Goal: Task Accomplishment & Management: Manage account settings

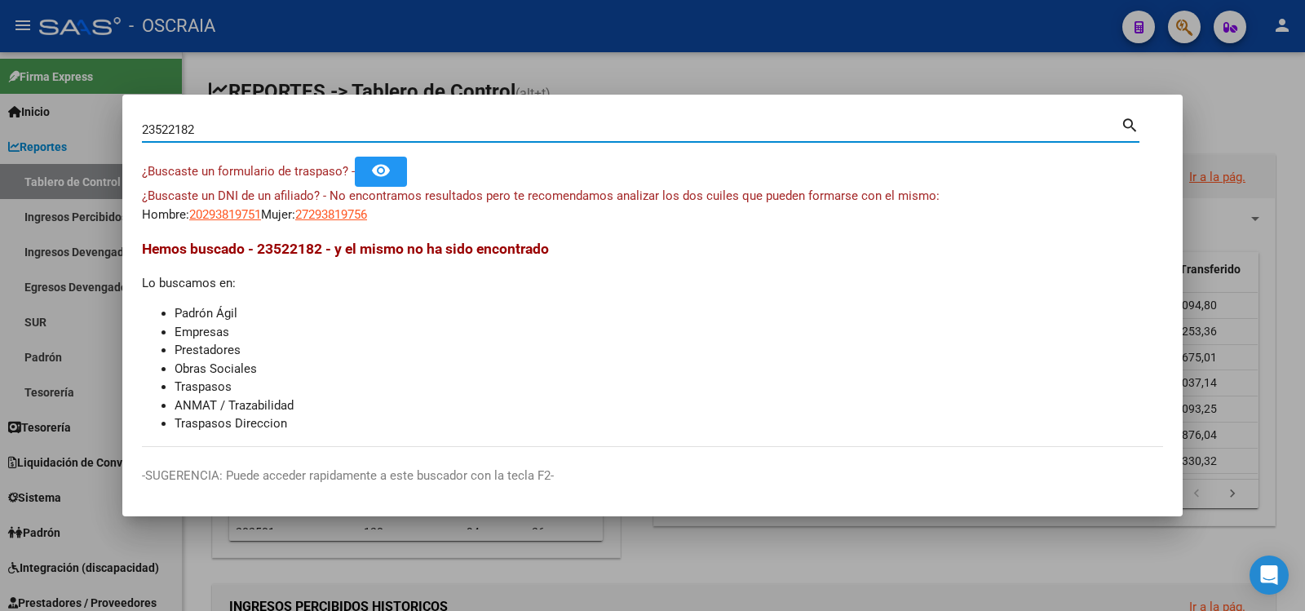
type input "23522182"
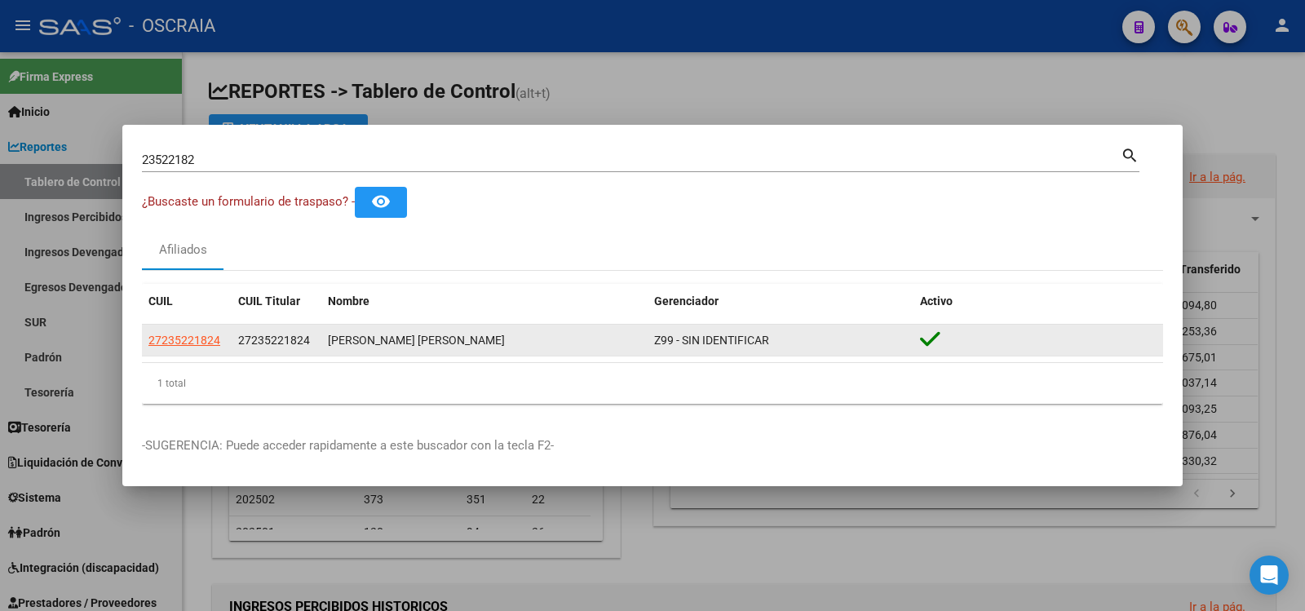
drag, startPoint x: 185, startPoint y: 323, endPoint x: 191, endPoint y: 356, distance: 33.1
click at [185, 324] on div "CUIL CUIL Titular Nombre Gerenciador Activo 27235221824 27235221824 [PERSON_NAM…" at bounding box center [652, 344] width 1021 height 120
click at [191, 356] on datatable-body-cell "27235221824" at bounding box center [187, 341] width 90 height 32
click at [200, 350] on datatable-body-cell "27235221824" at bounding box center [187, 341] width 90 height 32
click at [187, 338] on span "27235221824" at bounding box center [184, 340] width 72 height 13
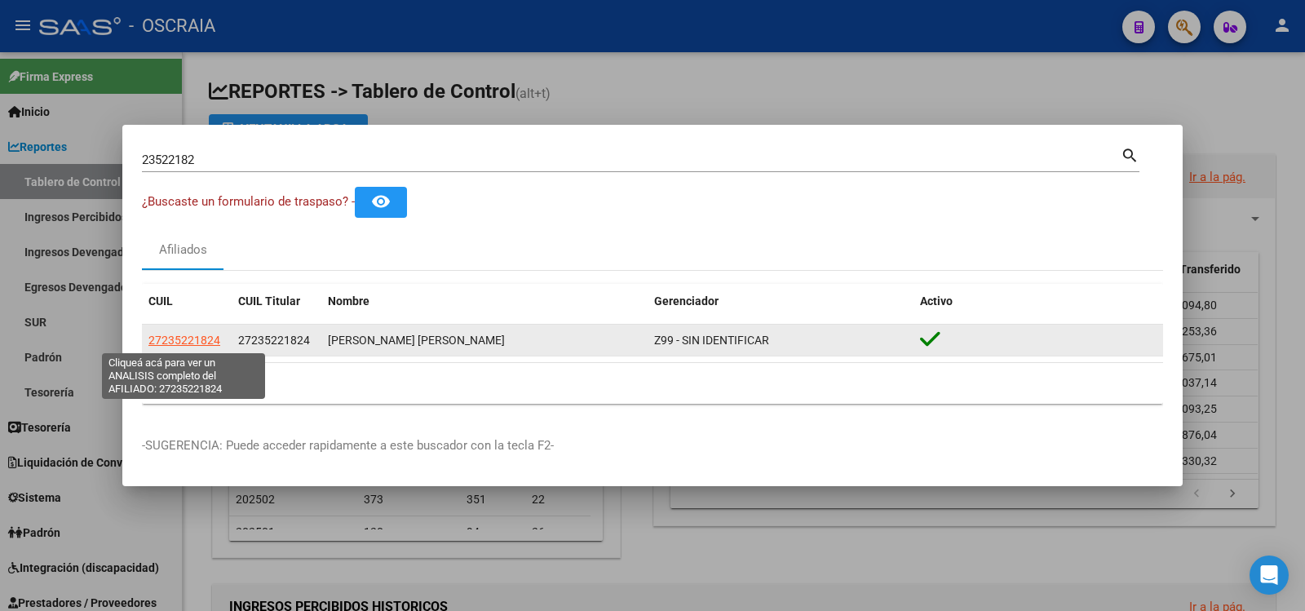
type textarea "27235221824"
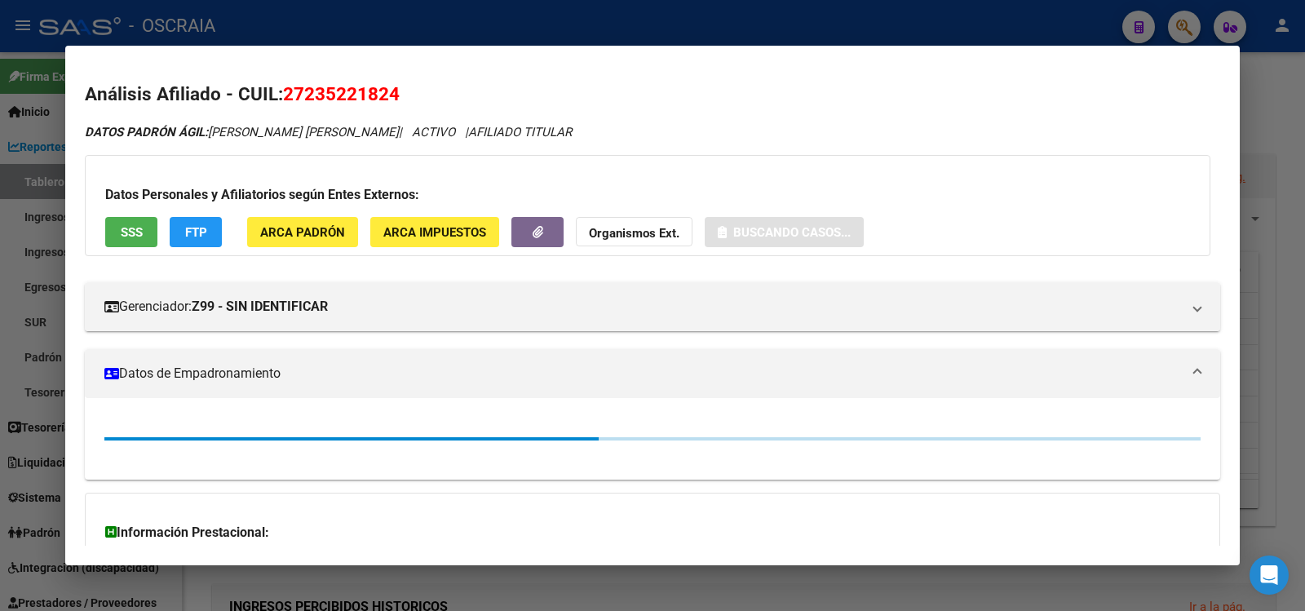
click at [327, 90] on span "27235221824" at bounding box center [341, 93] width 117 height 21
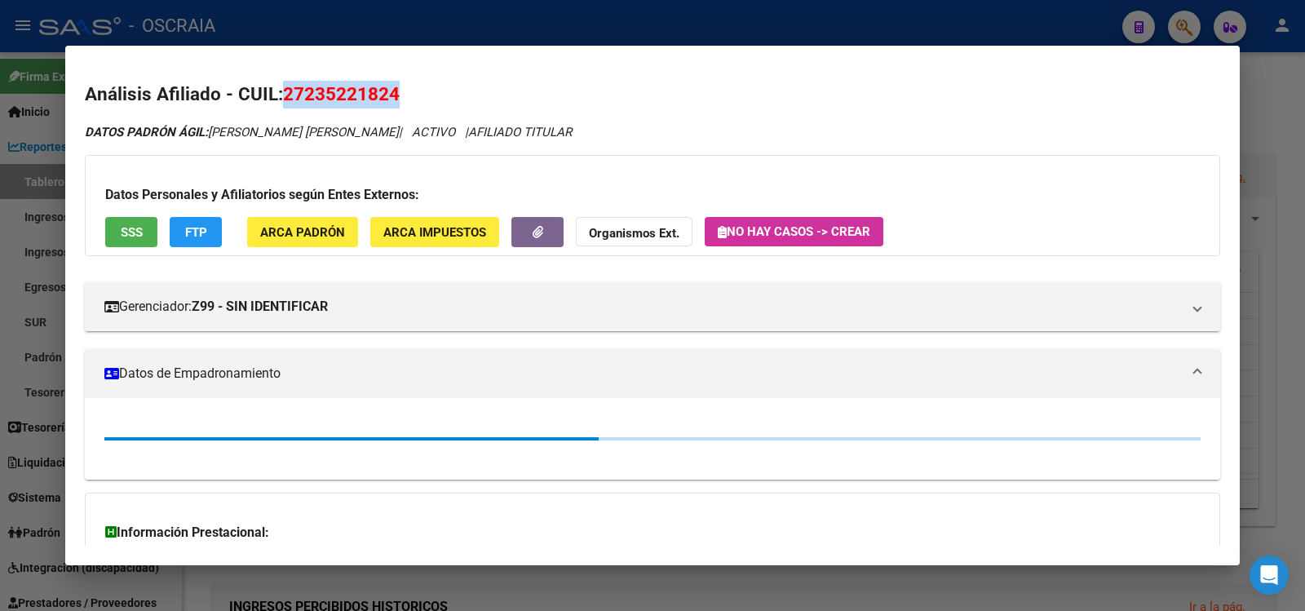
click at [327, 90] on span "27235221824" at bounding box center [341, 93] width 117 height 21
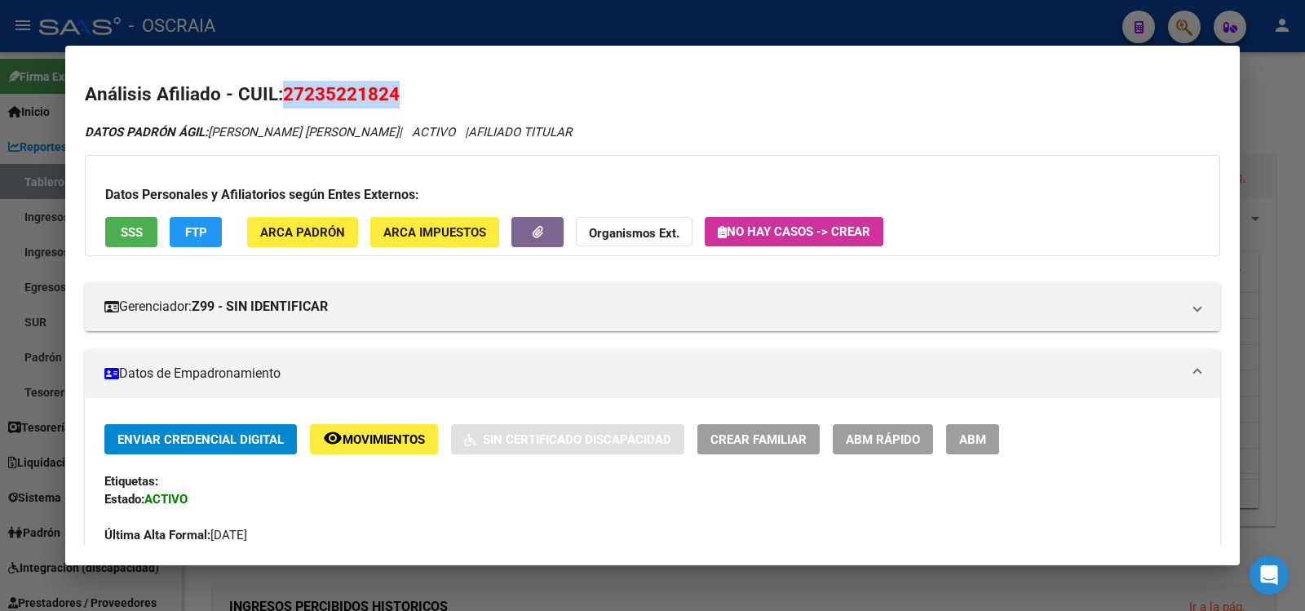
copy span "27235221824"
click at [144, 225] on button "SSS" at bounding box center [131, 232] width 52 height 30
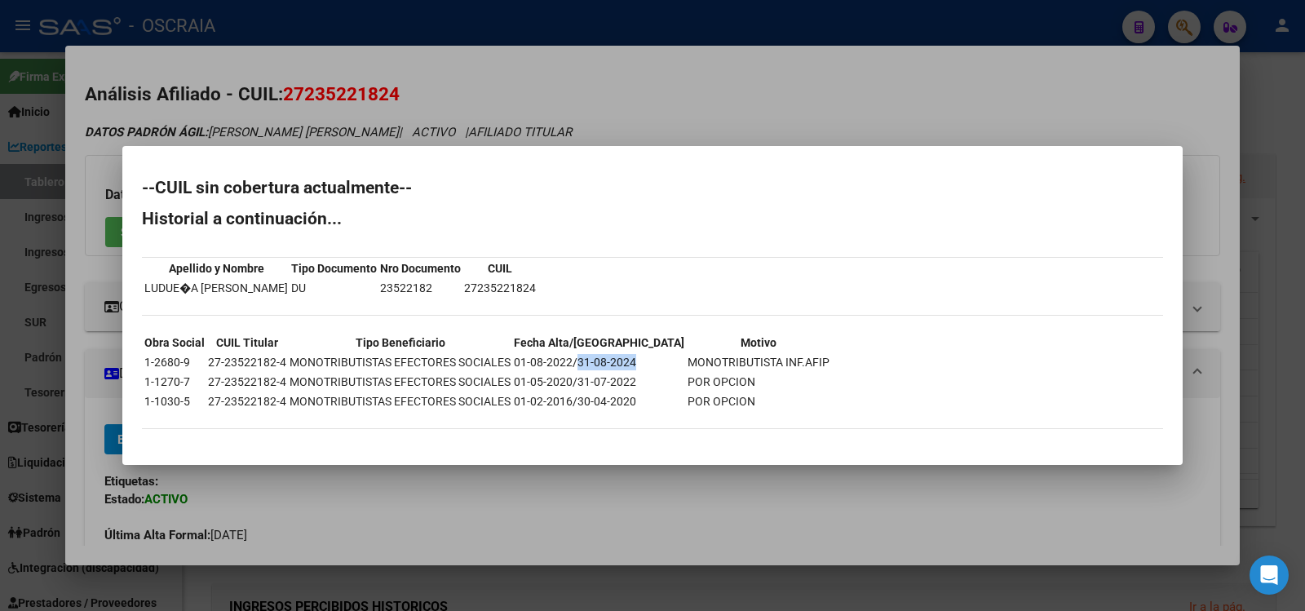
drag, startPoint x: 575, startPoint y: 363, endPoint x: 632, endPoint y: 366, distance: 57.2
click at [632, 366] on td "01-08-2022/31-08-2024" at bounding box center [599, 362] width 172 height 18
click at [582, 113] on div at bounding box center [652, 305] width 1305 height 611
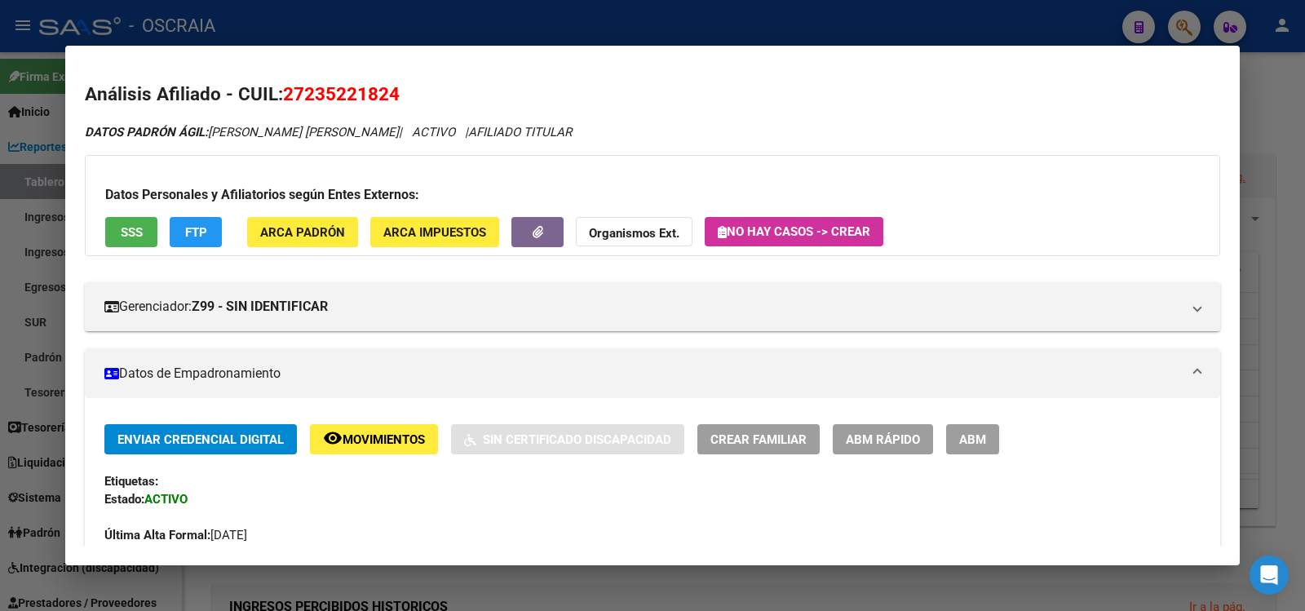
scroll to position [776, 0]
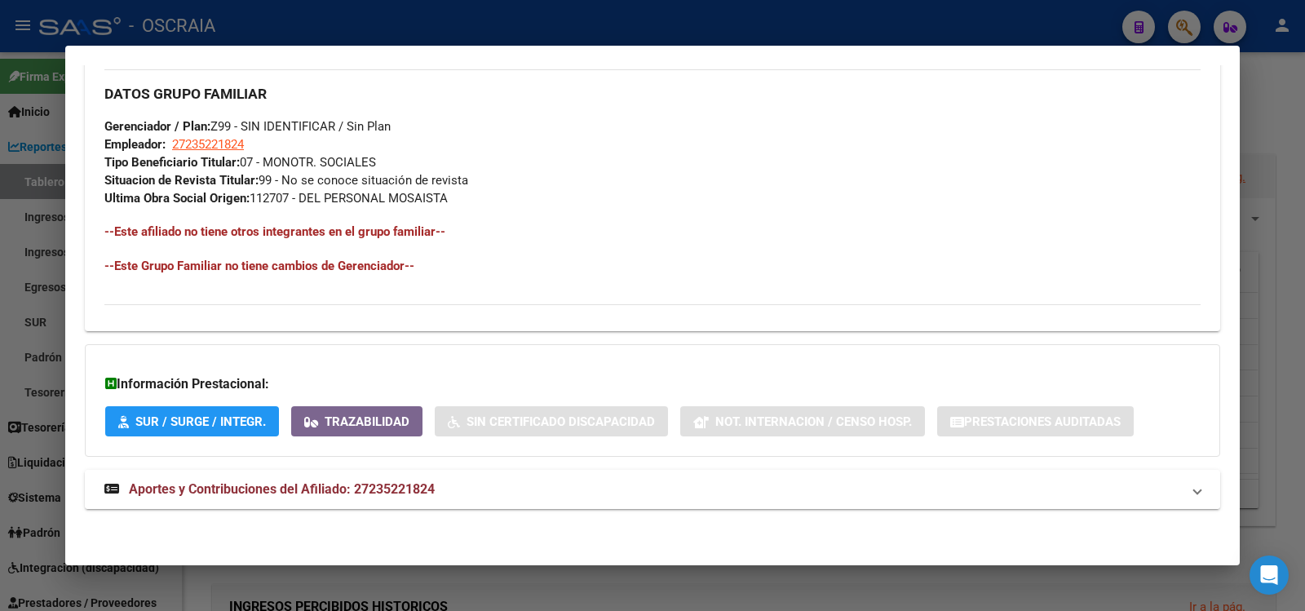
click at [384, 475] on mat-expansion-panel-header "Aportes y Contribuciones del Afiliado: 27235221824" at bounding box center [652, 489] width 1135 height 39
click at [357, 491] on span "Aportes y Contribuciones del Afiliado: 27235221824" at bounding box center [282, 488] width 306 height 15
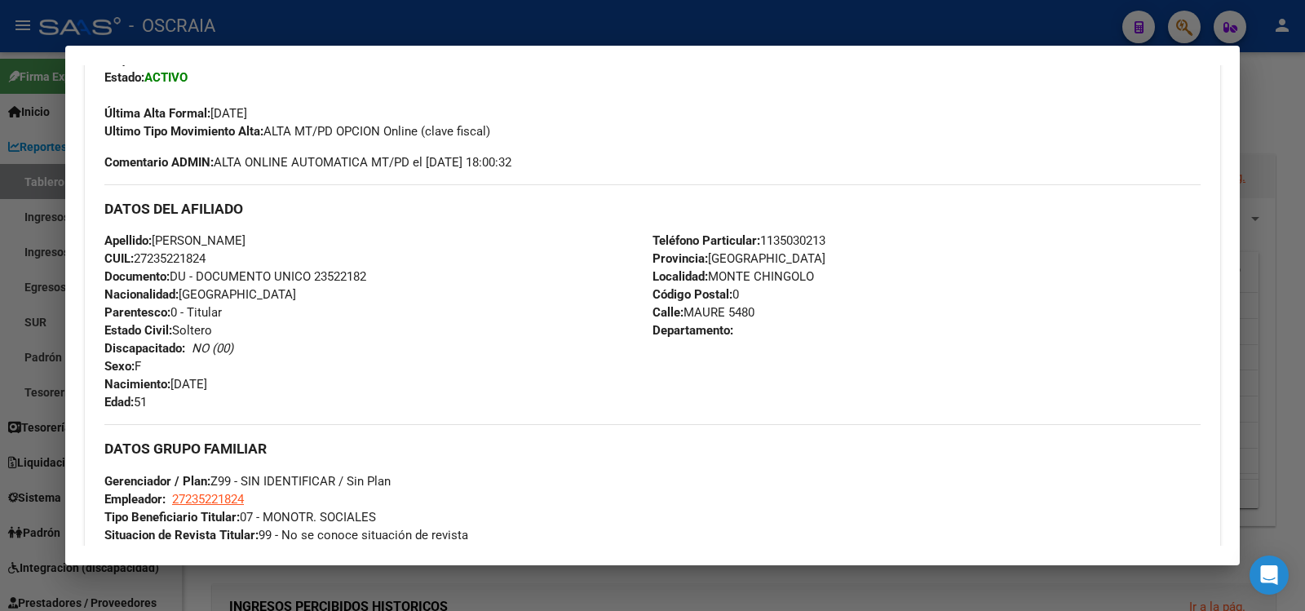
scroll to position [0, 0]
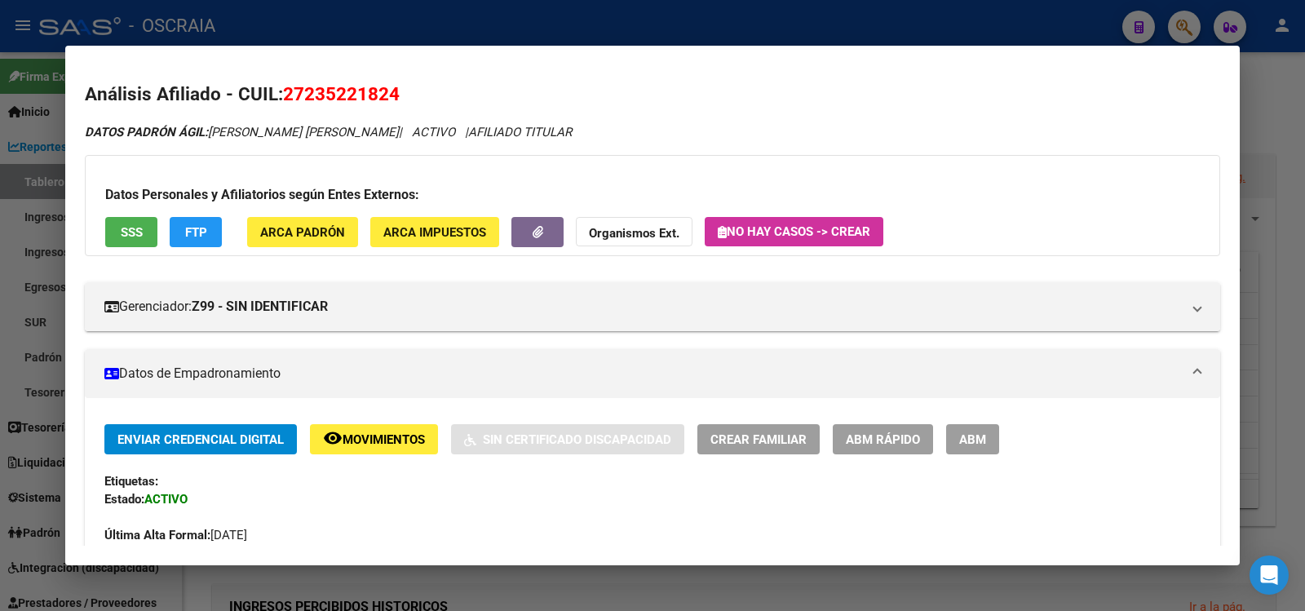
click at [340, 85] on span "27235221824" at bounding box center [341, 93] width 117 height 21
click at [339, 85] on span "27235221824" at bounding box center [341, 93] width 117 height 21
copy span "27235221824"
drag, startPoint x: 212, startPoint y: 128, endPoint x: 375, endPoint y: 122, distance: 163.2
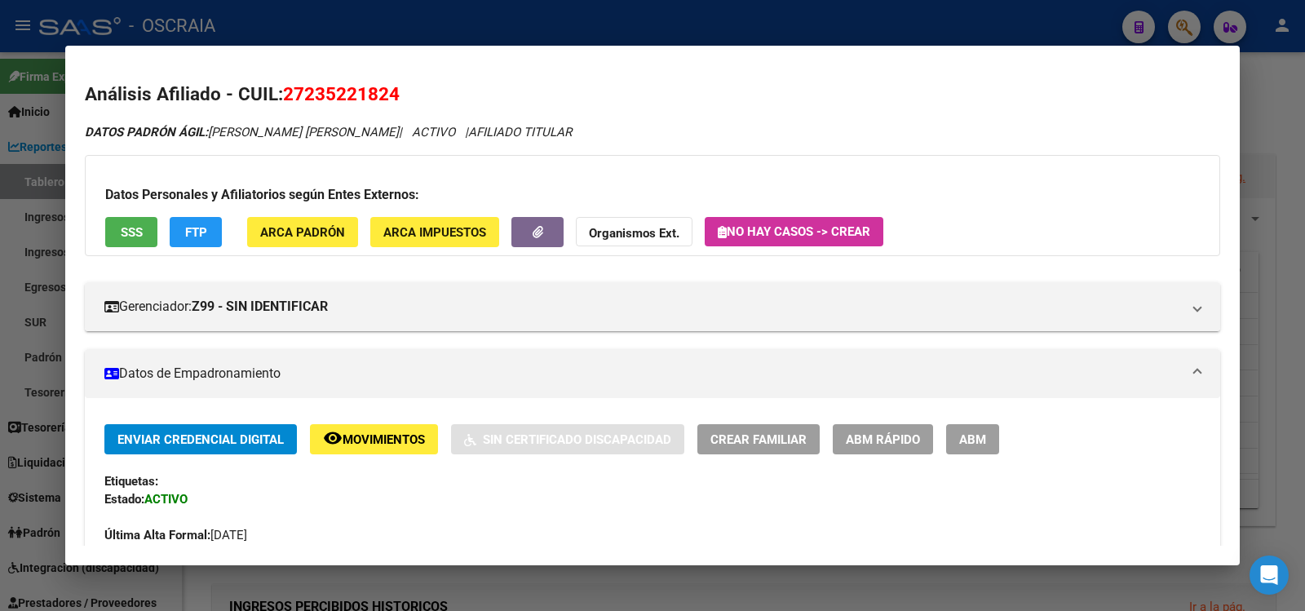
copy span "[PERSON_NAME] [PERSON_NAME]"
click at [502, 20] on div at bounding box center [652, 305] width 1305 height 611
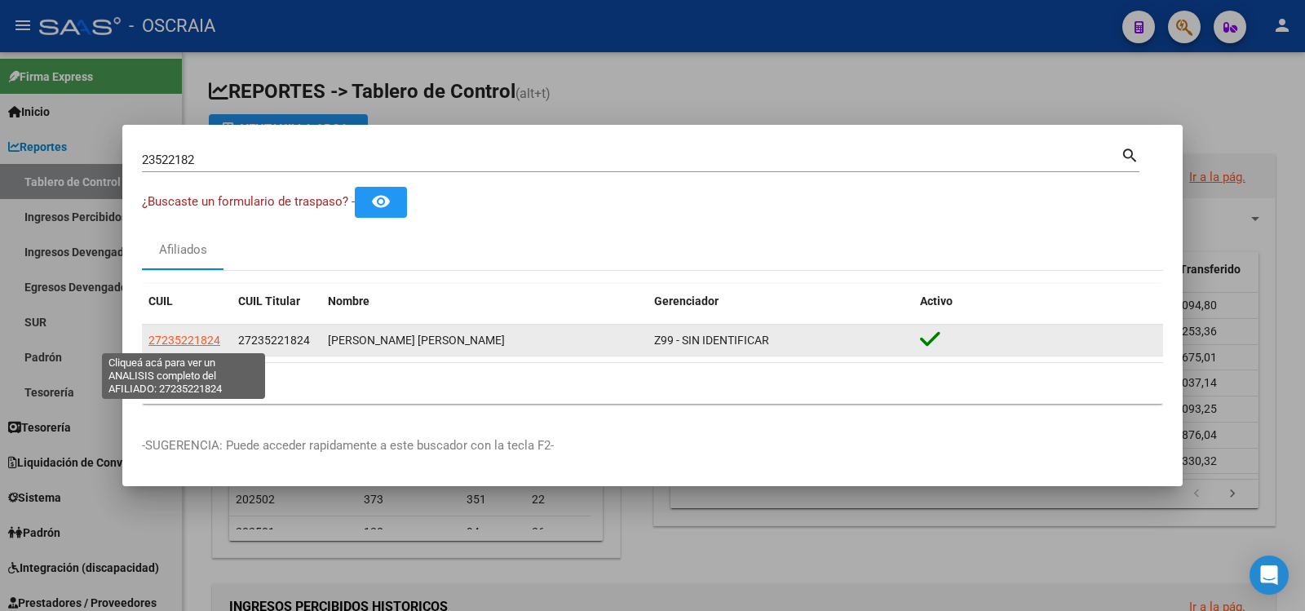
click at [192, 334] on span "27235221824" at bounding box center [184, 340] width 72 height 13
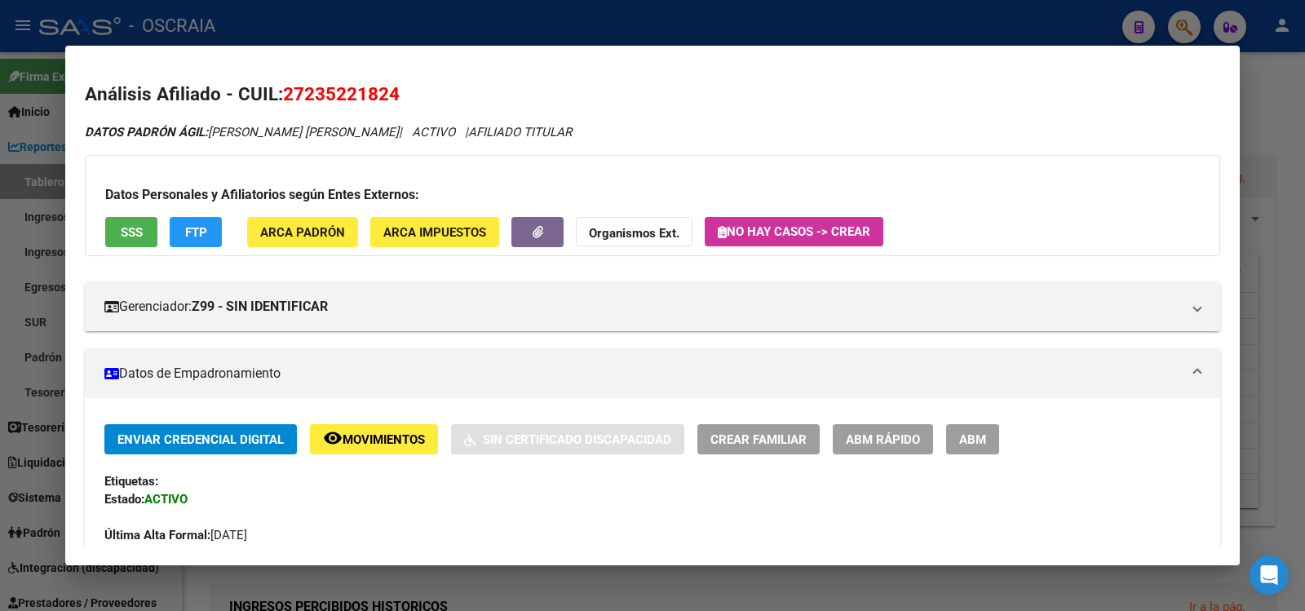
click at [970, 435] on span "ABM" at bounding box center [972, 439] width 27 height 15
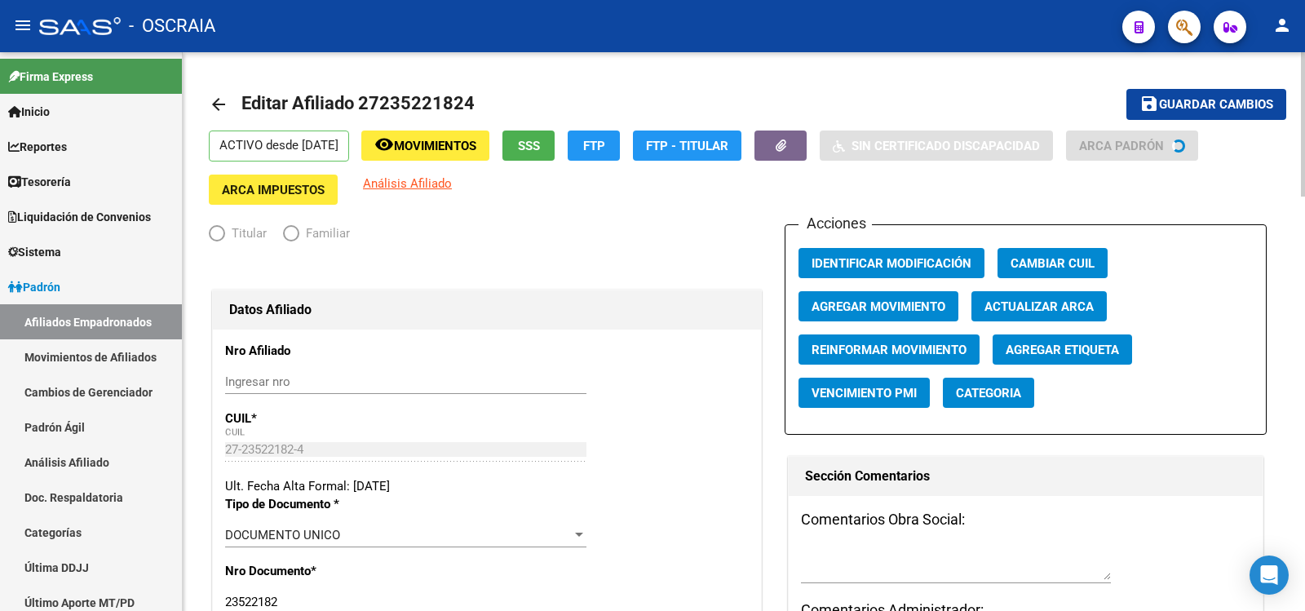
radio input "true"
type input "27-23522182-4"
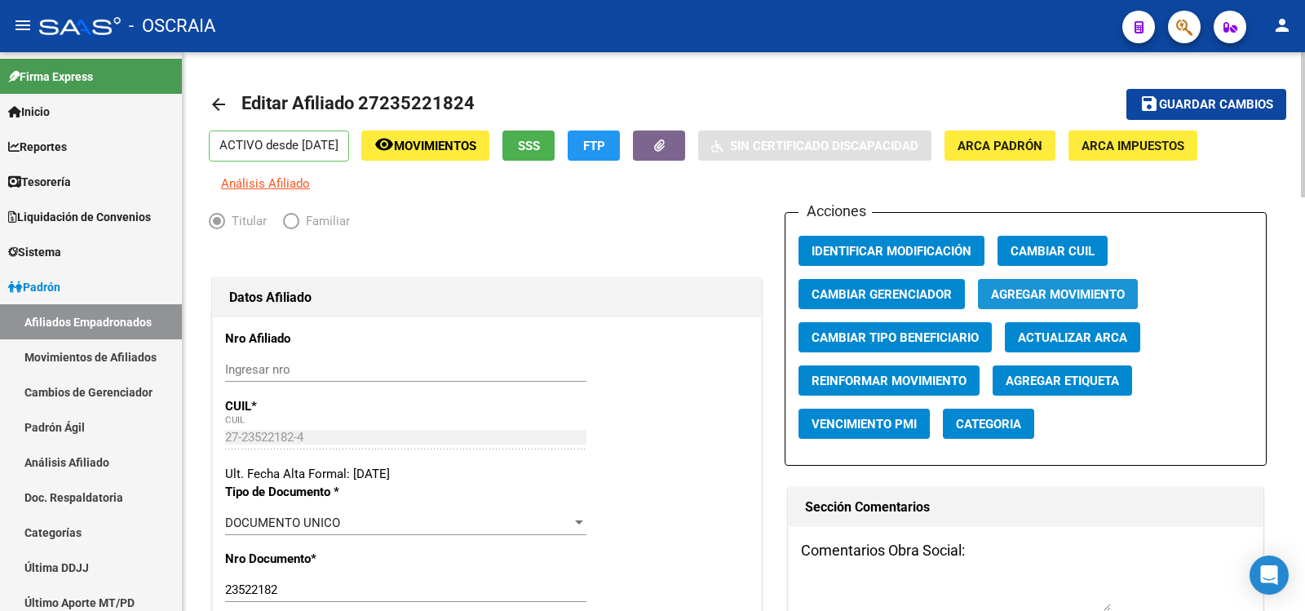
click at [1012, 293] on span "Agregar Movimiento" at bounding box center [1058, 294] width 134 height 15
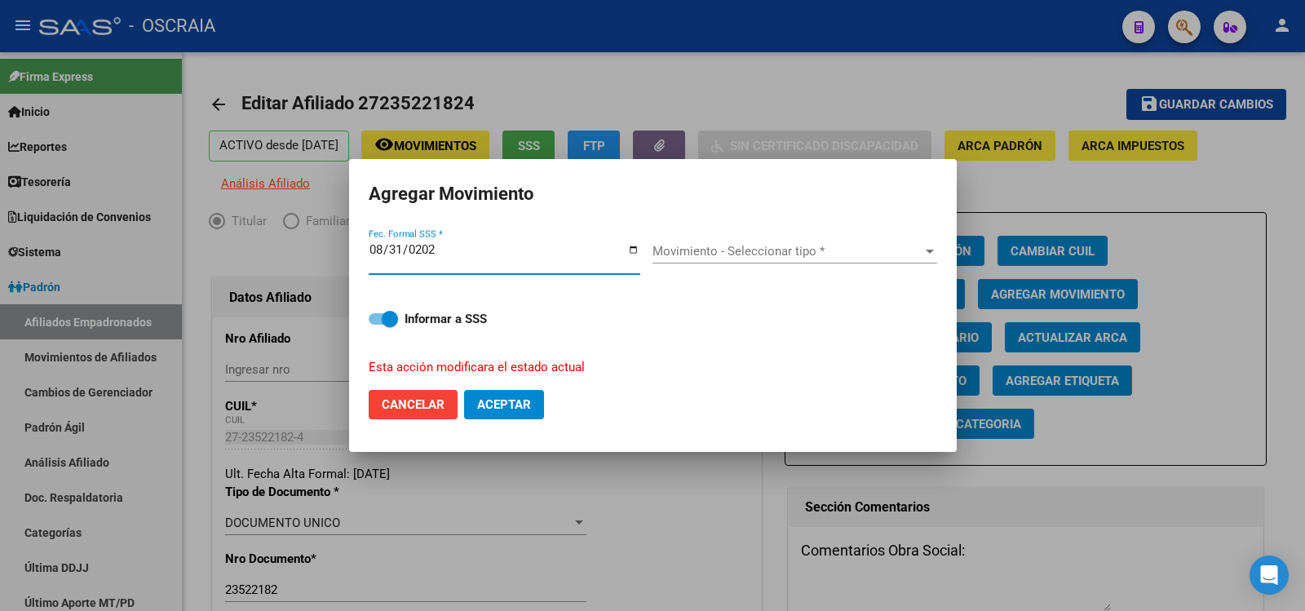
type input "[DATE]"
click at [776, 261] on div "Movimiento - Seleccionar tipo * Movimiento - Seleccionar tipo *" at bounding box center [794, 251] width 285 height 24
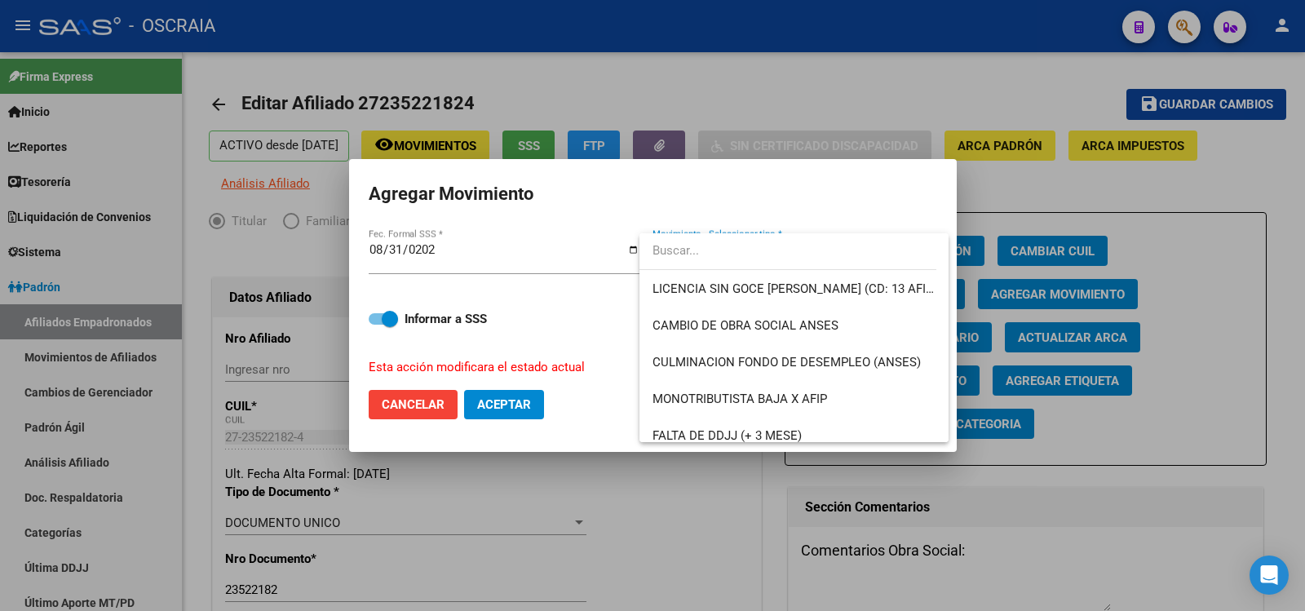
scroll to position [400, 0]
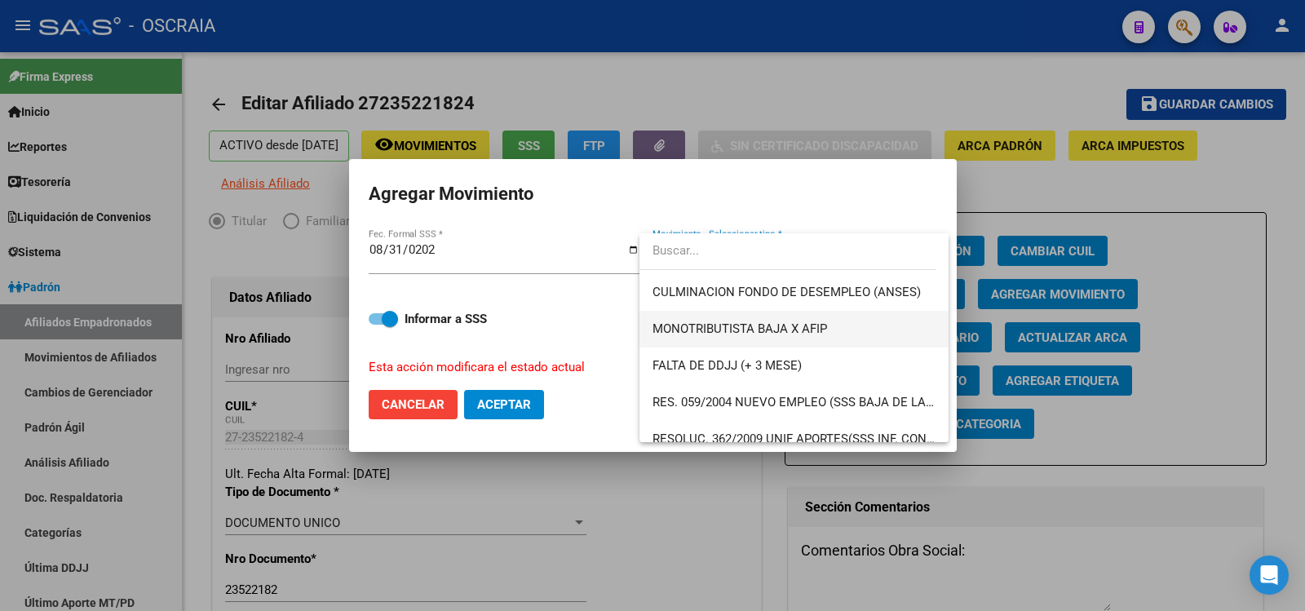
drag, startPoint x: 869, startPoint y: 324, endPoint x: 691, endPoint y: 367, distance: 183.0
click at [869, 325] on span "MONOTRIBUTISTA BAJA X AFIP" at bounding box center [793, 329] width 283 height 37
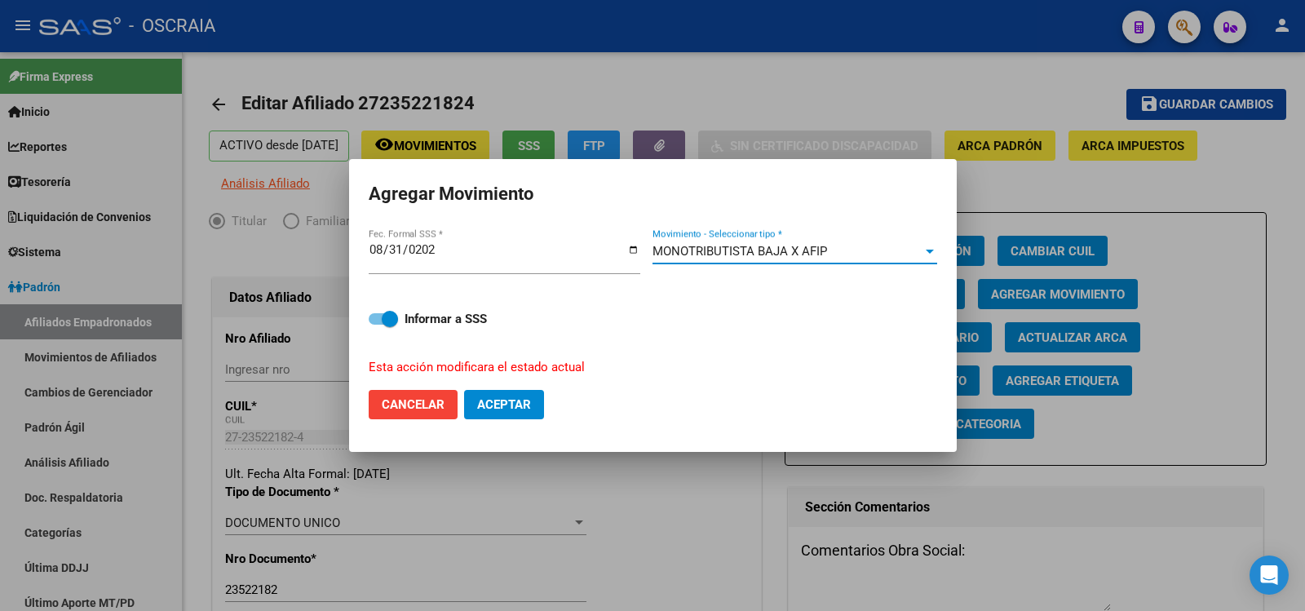
click at [517, 398] on span "Aceptar" at bounding box center [504, 404] width 54 height 15
checkbox input "false"
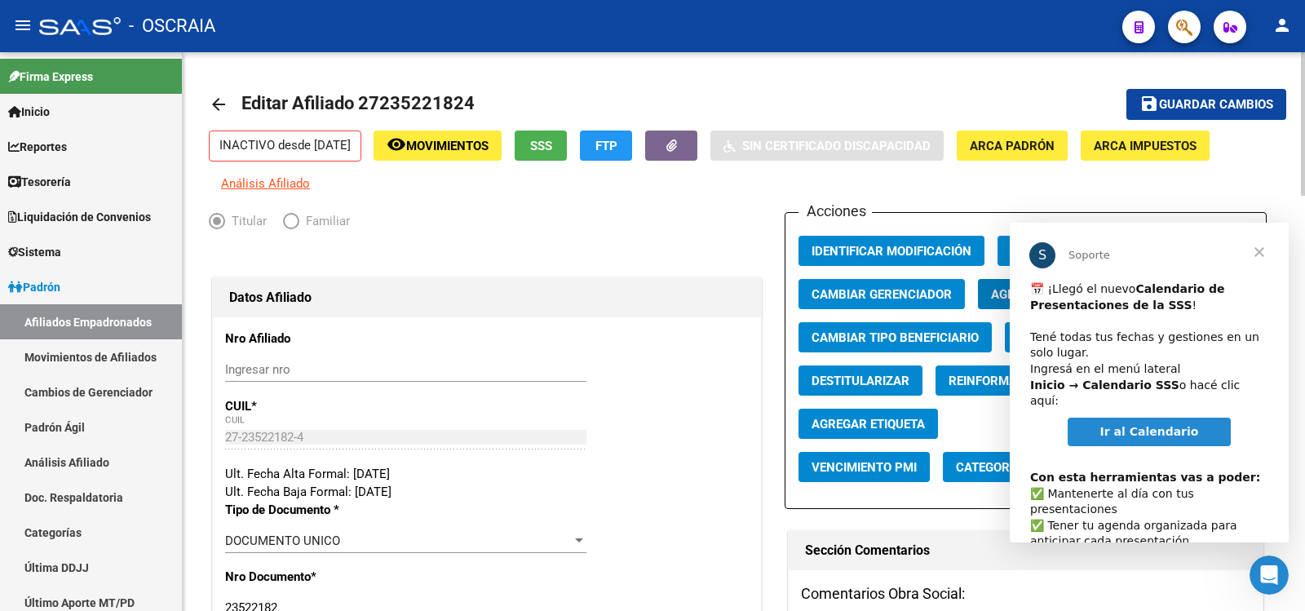
scroll to position [0, 0]
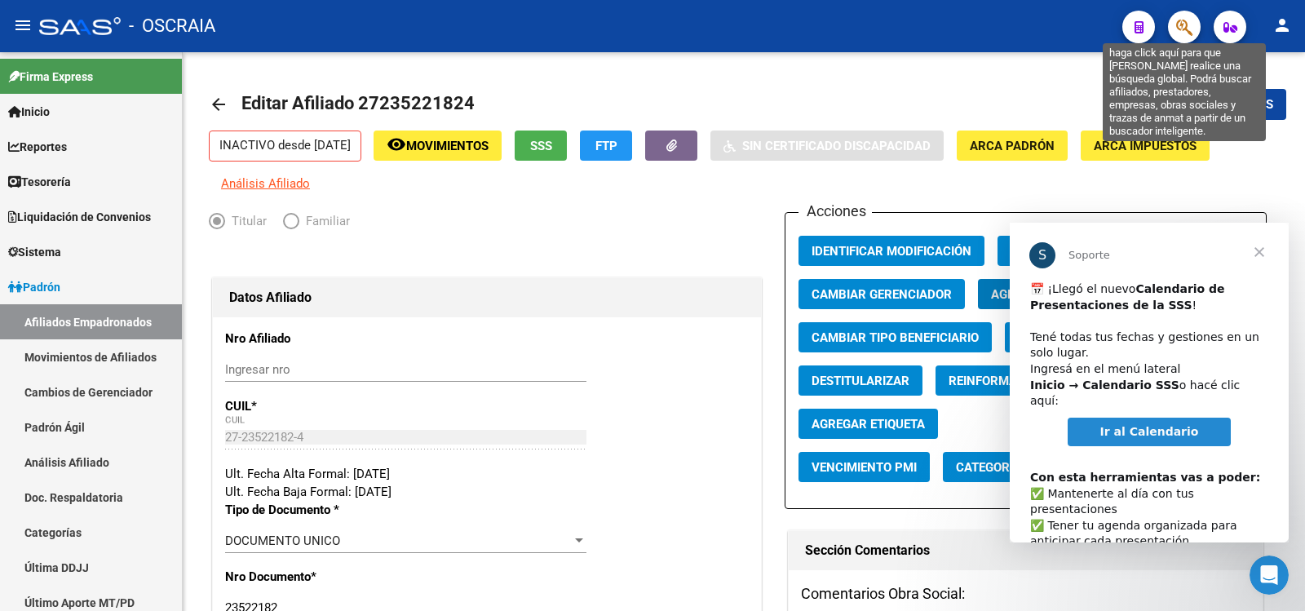
click at [1189, 33] on icon "button" at bounding box center [1184, 27] width 16 height 19
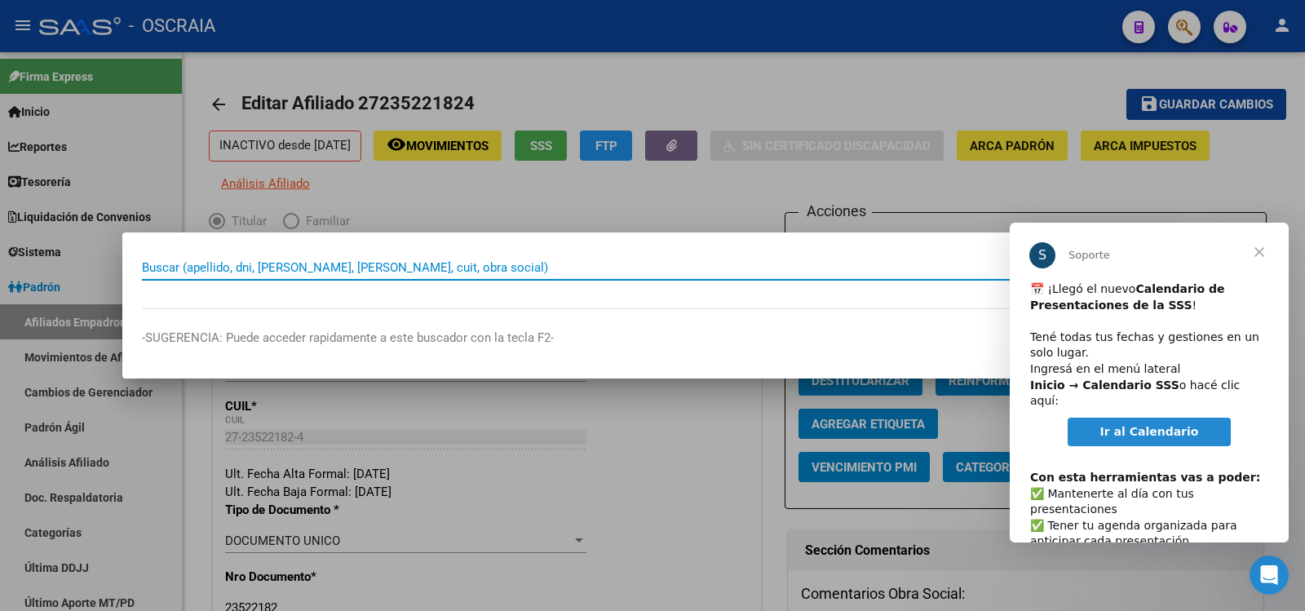
paste input "27565140"
type input "27565140"
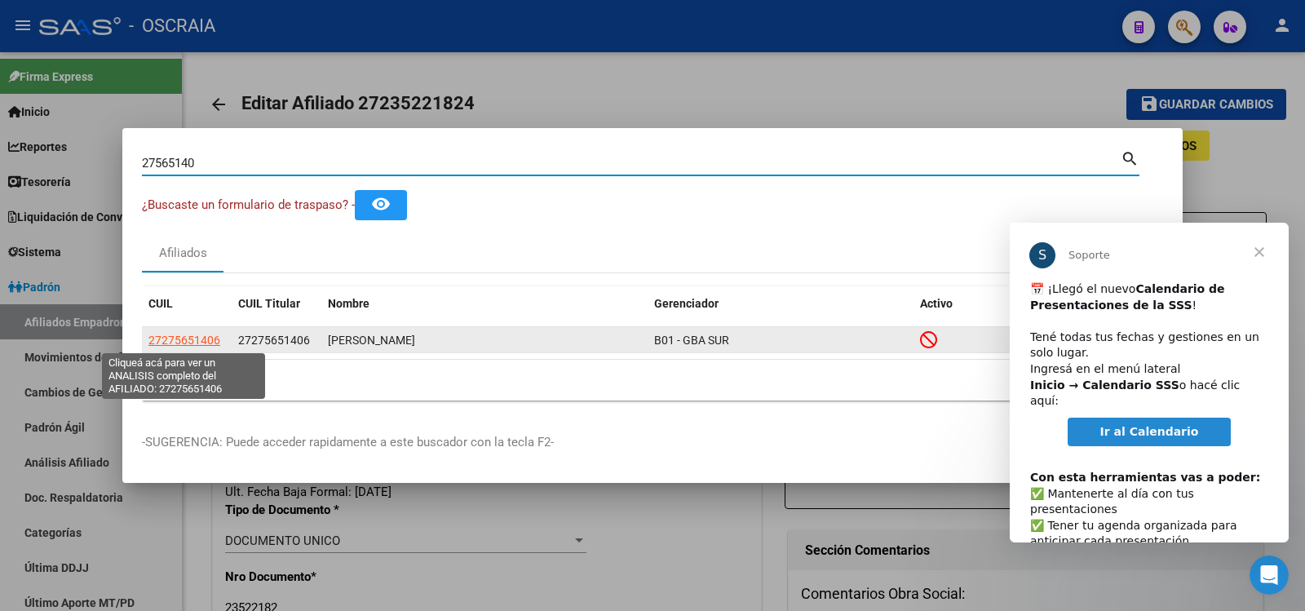
click at [206, 342] on span "27275651406" at bounding box center [184, 340] width 72 height 13
type textarea "27275651406"
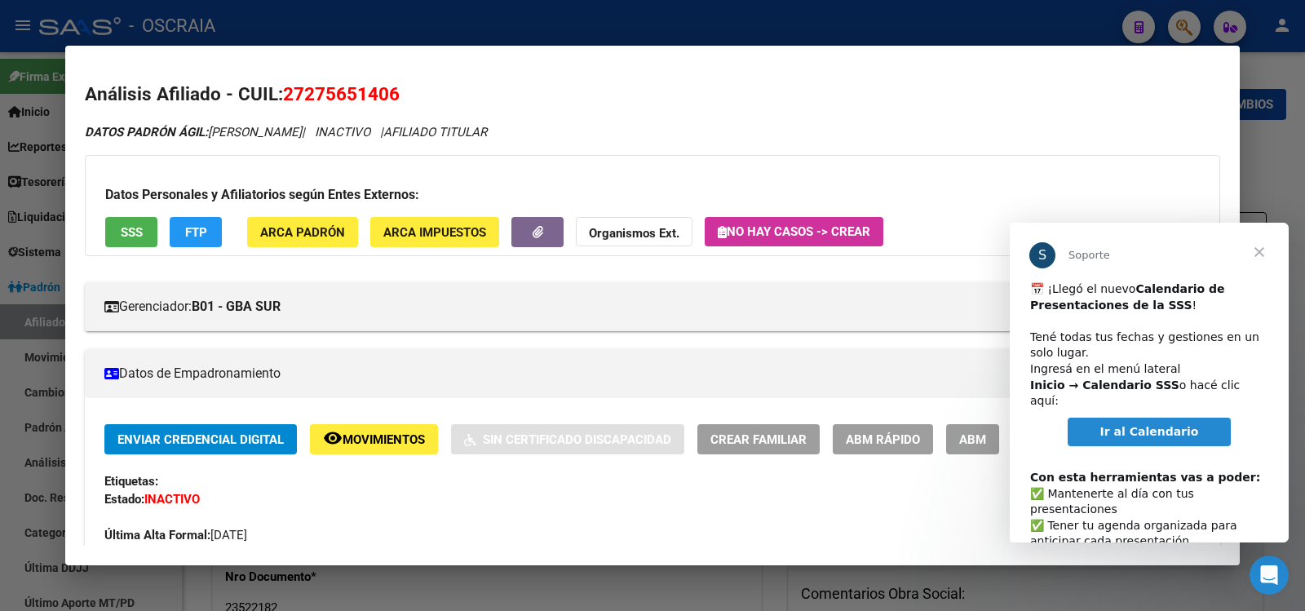
click at [136, 233] on span "SSS" at bounding box center [132, 232] width 22 height 15
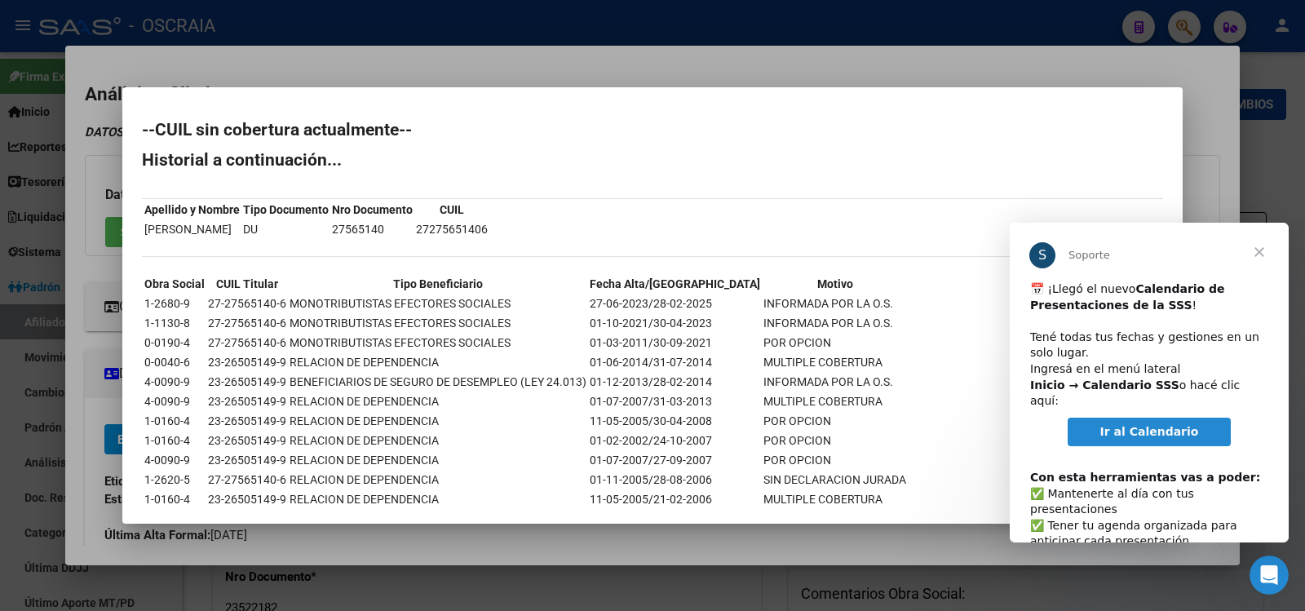
drag, startPoint x: 652, startPoint y: 307, endPoint x: 729, endPoint y: 304, distance: 76.7
click at [729, 304] on tr "1-2680-9 27-27565140-6 MONOTRIBUTISTAS EFECTORES SOCIALES 27-06-2023/28-02-2025…" at bounding box center [525, 303] width 763 height 18
click at [646, 305] on td "27-06-2023/28-02-2025" at bounding box center [675, 303] width 172 height 18
drag, startPoint x: 648, startPoint y: 303, endPoint x: 709, endPoint y: 300, distance: 61.3
click at [709, 300] on tr "1-2680-9 27-27565140-6 MONOTRIBUTISTAS EFECTORES SOCIALES 27-06-2023/28-02-2025…" at bounding box center [525, 303] width 763 height 18
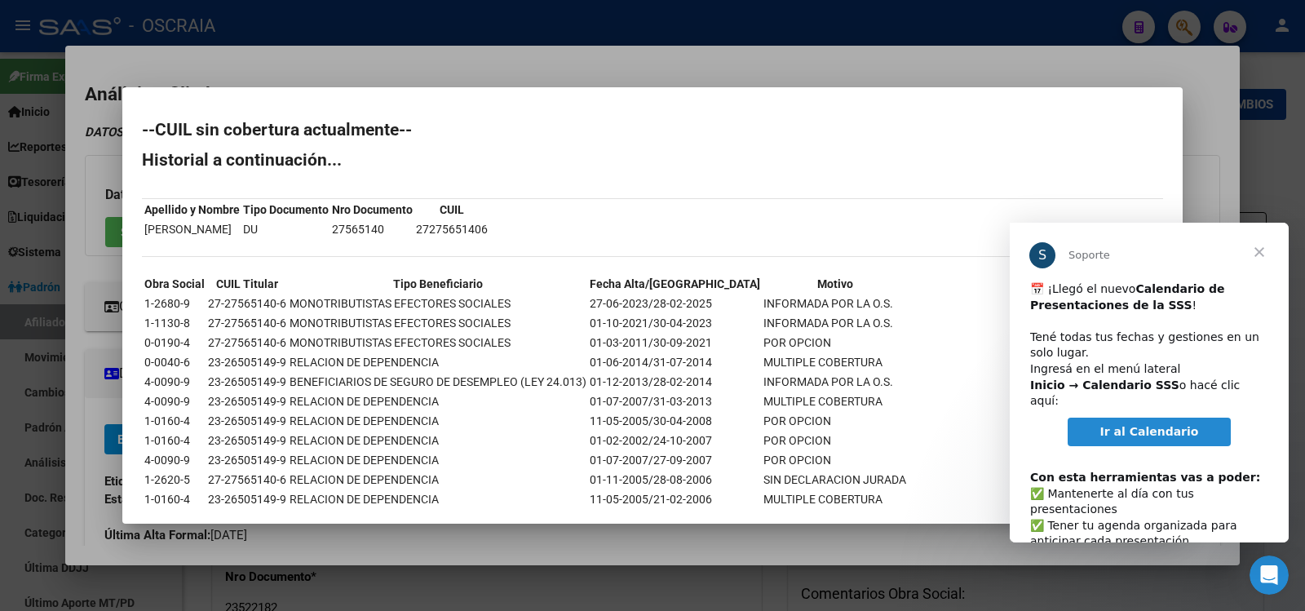
click at [370, 42] on div at bounding box center [652, 305] width 1305 height 611
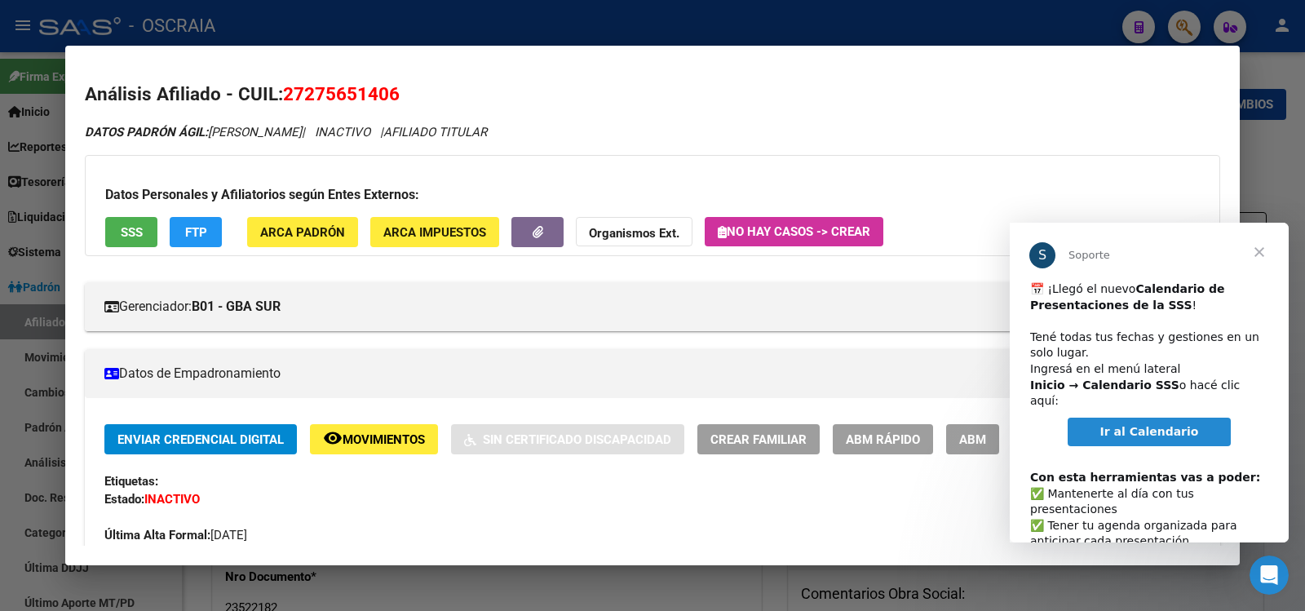
click at [308, 33] on div at bounding box center [652, 305] width 1305 height 611
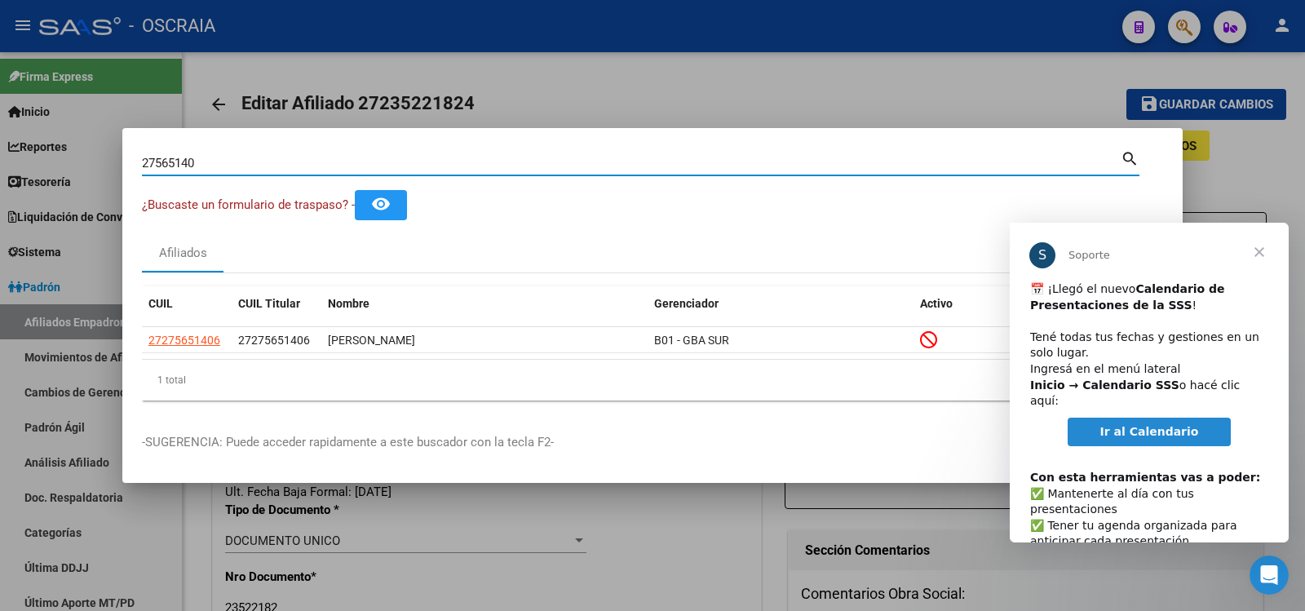
click at [284, 166] on input "27565140" at bounding box center [631, 163] width 979 height 15
click at [283, 166] on input "27565140" at bounding box center [631, 163] width 979 height 15
paste input "39852214"
type input "39852214"
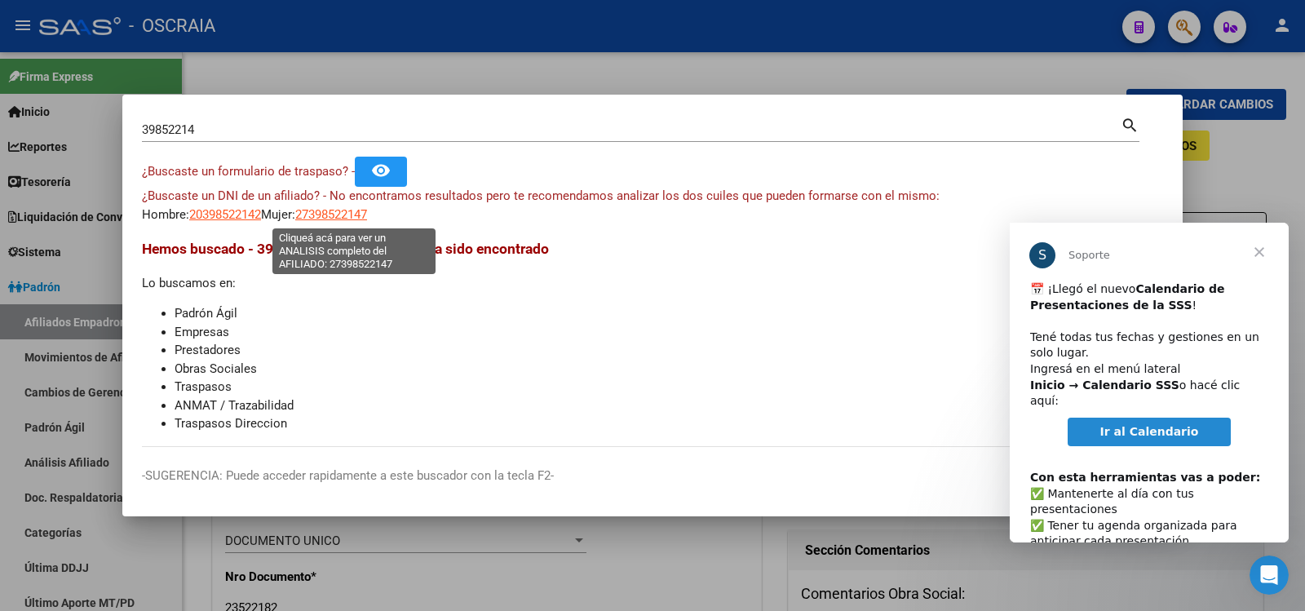
click at [349, 210] on span "27398522147" at bounding box center [331, 214] width 72 height 15
type textarea "27398522147"
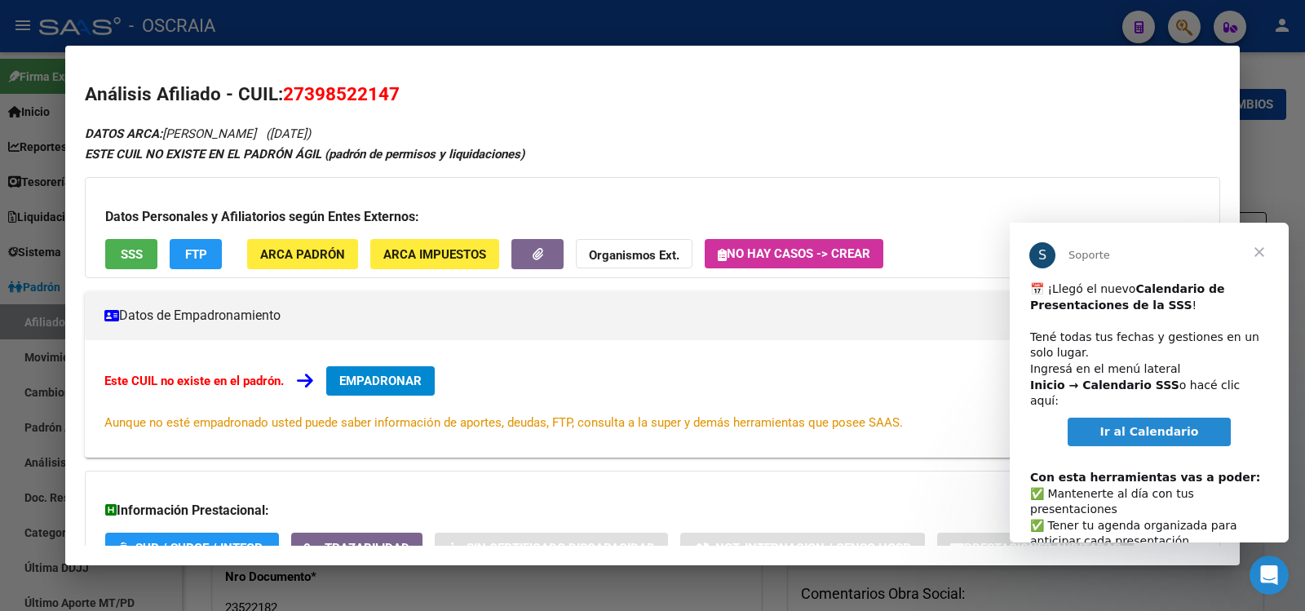
click at [353, 91] on span "27398522147" at bounding box center [341, 93] width 117 height 21
copy span "27398522147"
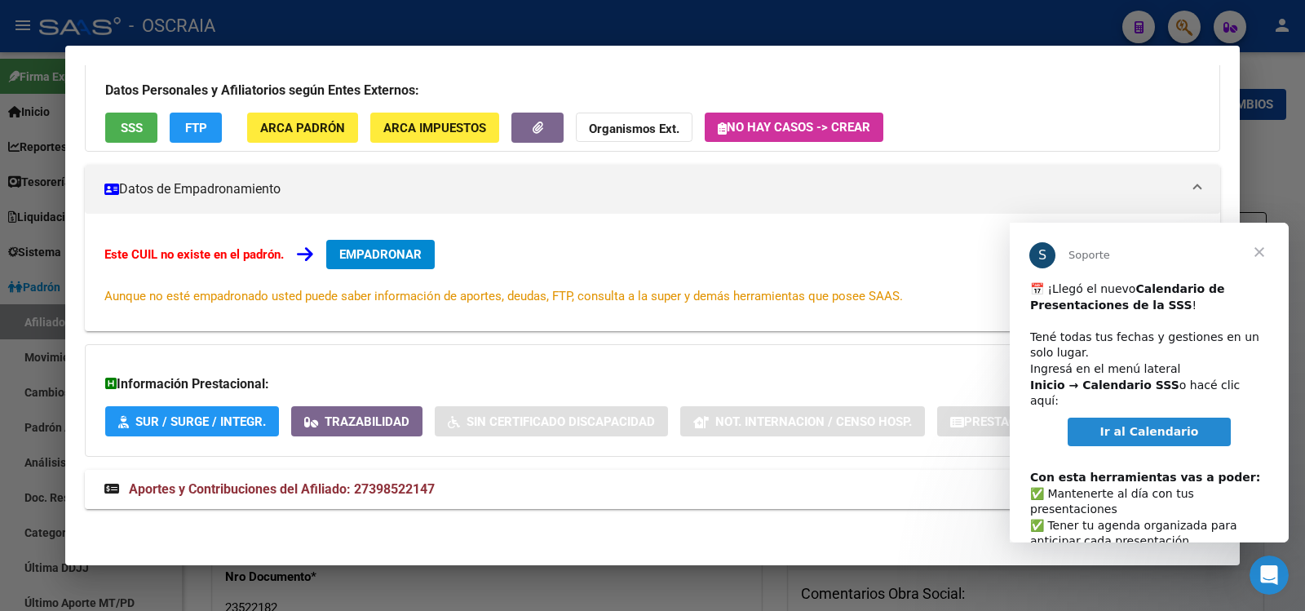
click at [435, 488] on span "Aportes y Contribuciones del Afiliado: 27398522147" at bounding box center [282, 488] width 306 height 15
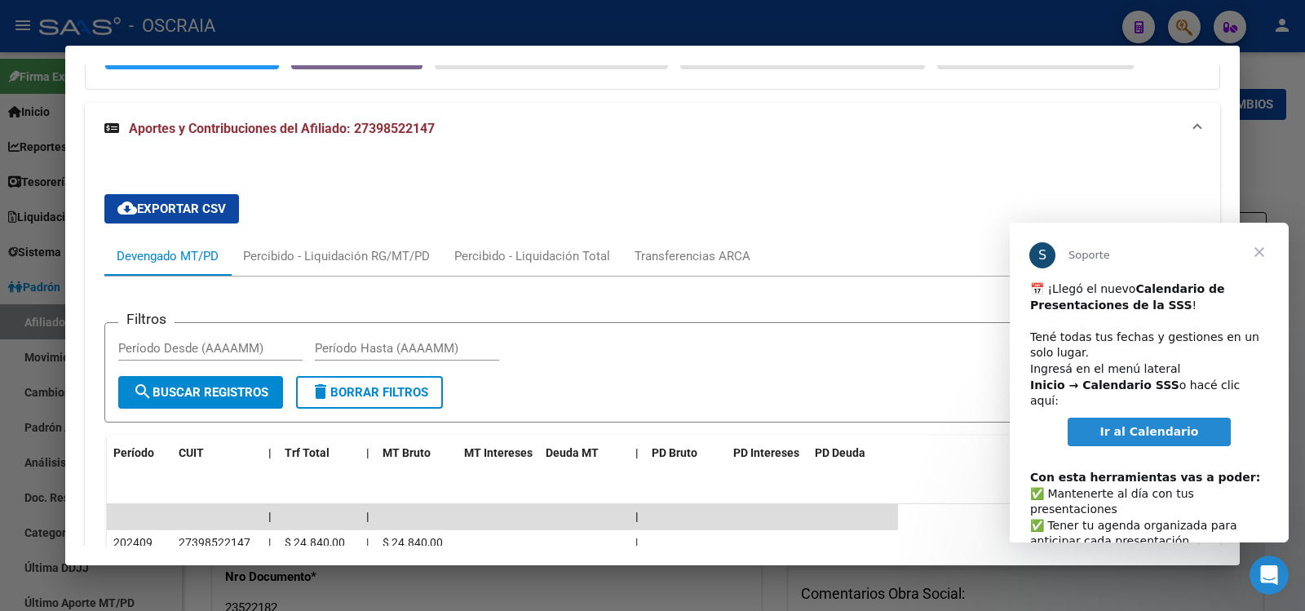
scroll to position [0, 0]
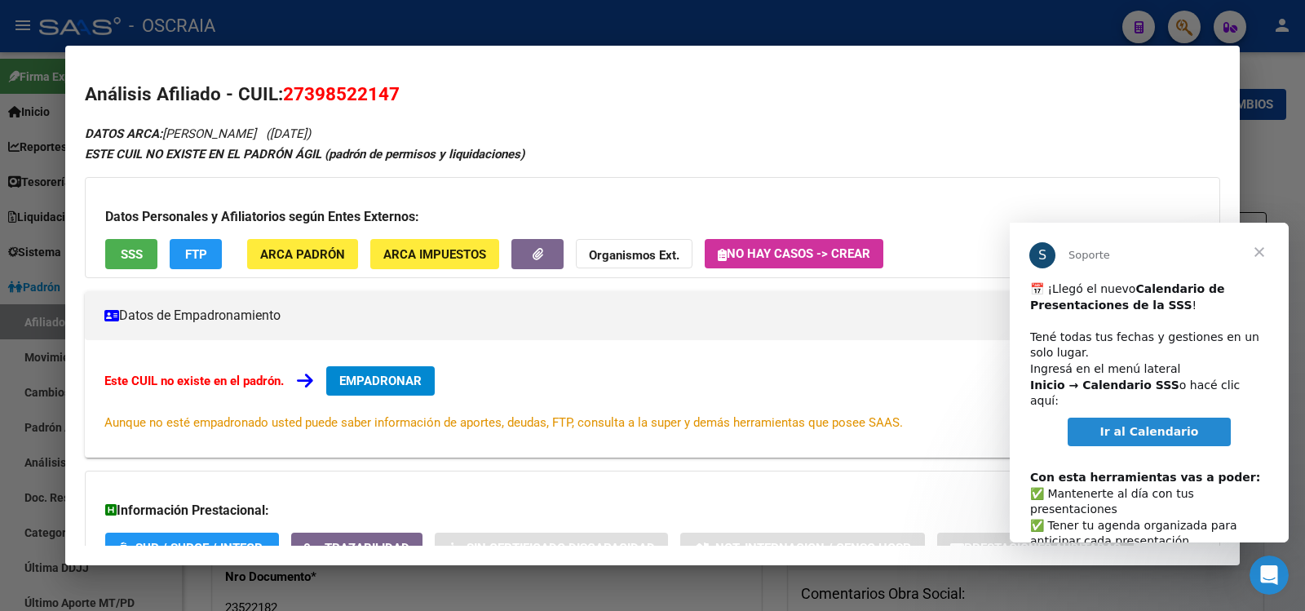
click at [137, 248] on span "SSS" at bounding box center [132, 254] width 22 height 15
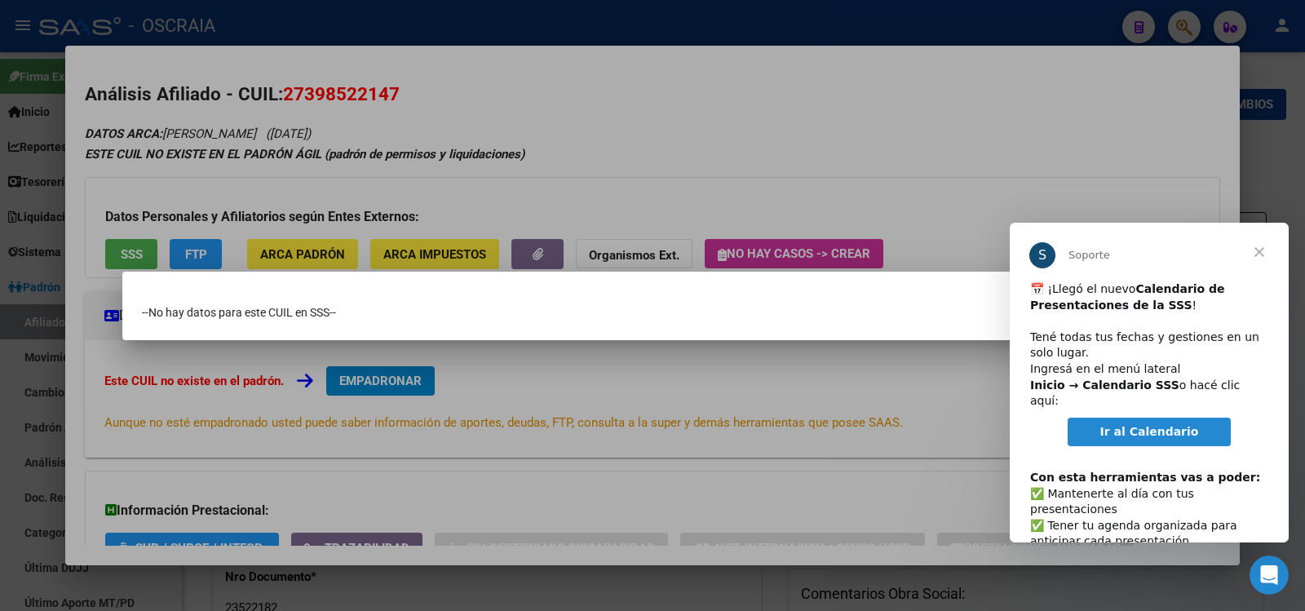
click at [283, 81] on div at bounding box center [652, 305] width 1305 height 611
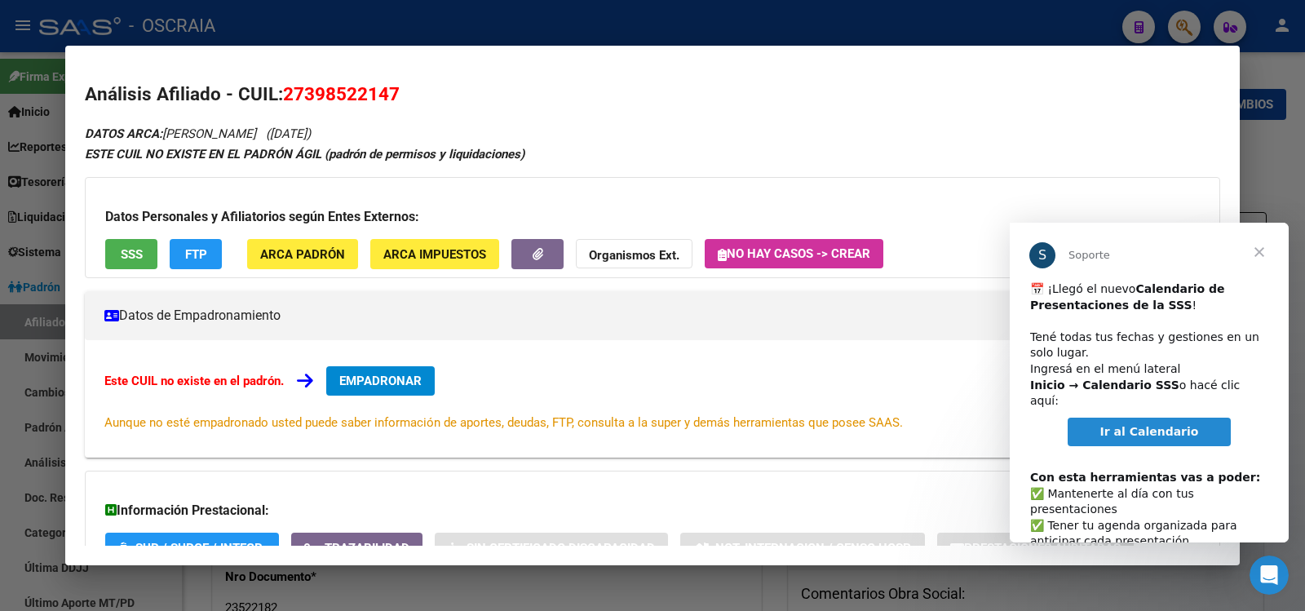
click at [356, 93] on span "27398522147" at bounding box center [341, 93] width 117 height 21
click at [356, 94] on span "27398522147" at bounding box center [341, 93] width 117 height 21
copy span "27398522147"
click at [540, 15] on div at bounding box center [652, 305] width 1305 height 611
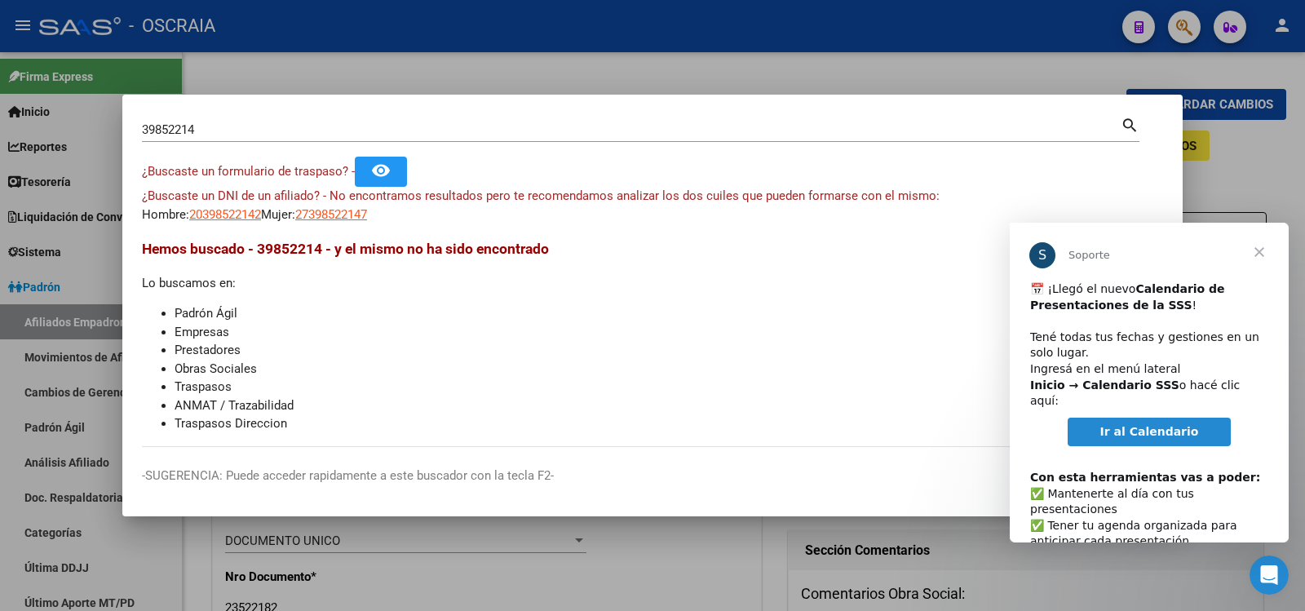
click at [242, 55] on div at bounding box center [652, 305] width 1305 height 611
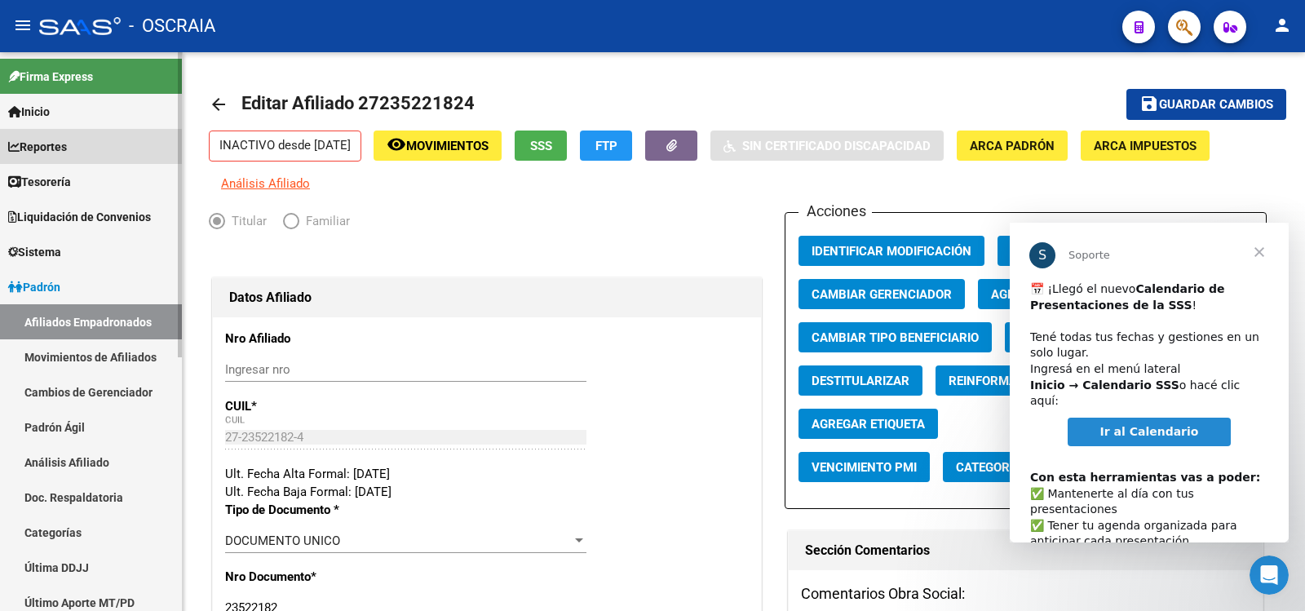
click at [84, 155] on link "Reportes" at bounding box center [91, 146] width 182 height 35
click at [59, 145] on span "Reportes" at bounding box center [37, 147] width 59 height 18
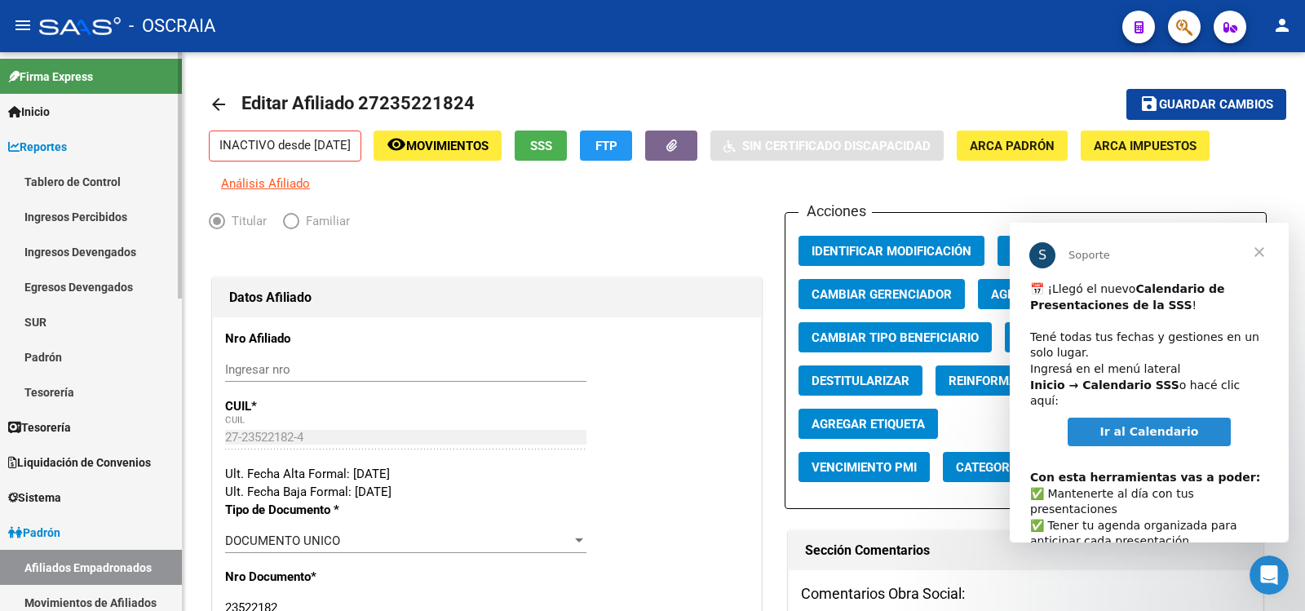
click at [86, 319] on link "SUR" at bounding box center [91, 321] width 182 height 35
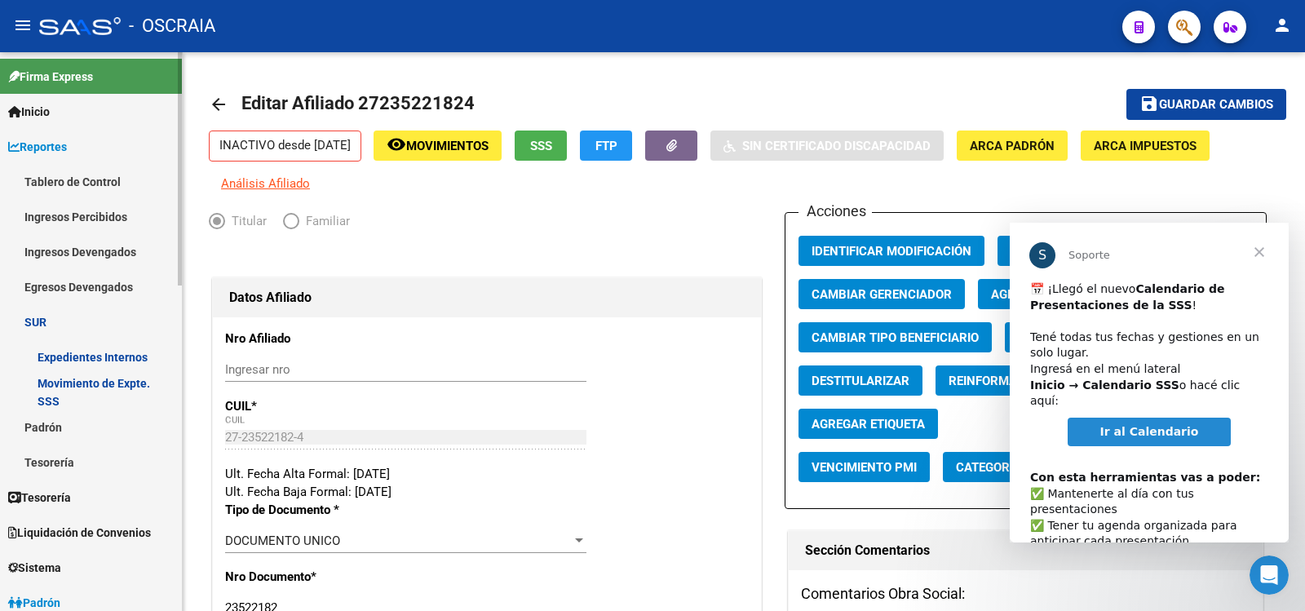
click at [107, 355] on link "Expedientes Internos" at bounding box center [91, 356] width 182 height 35
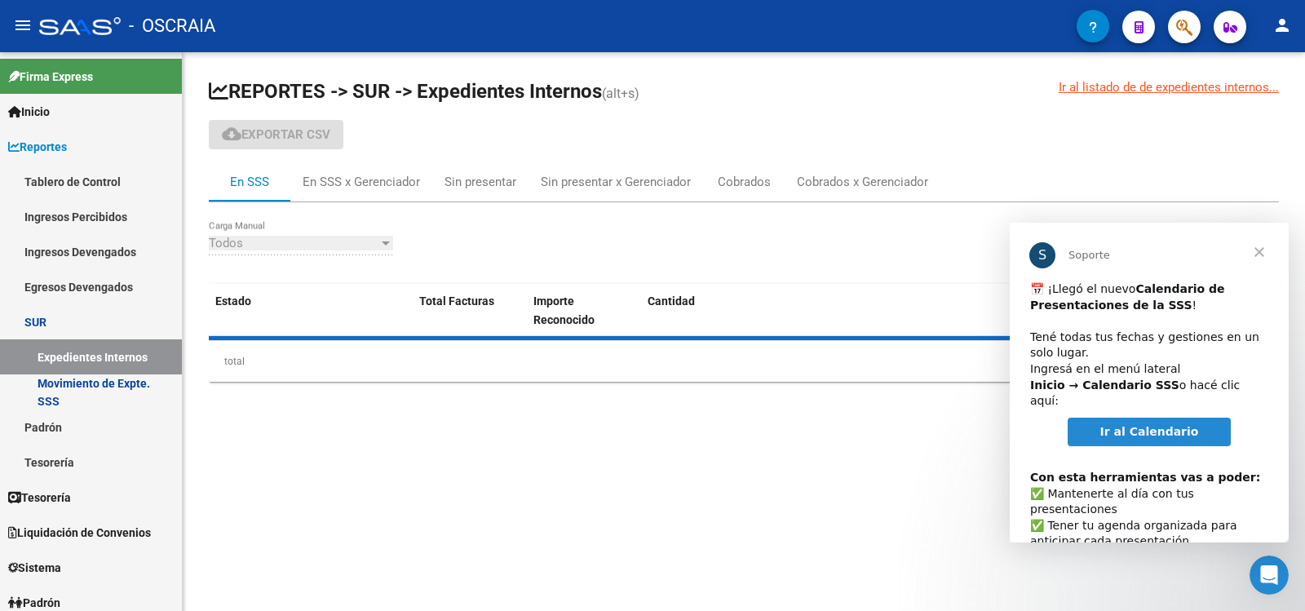
click at [1258, 255] on span "Cerrar" at bounding box center [1259, 252] width 59 height 59
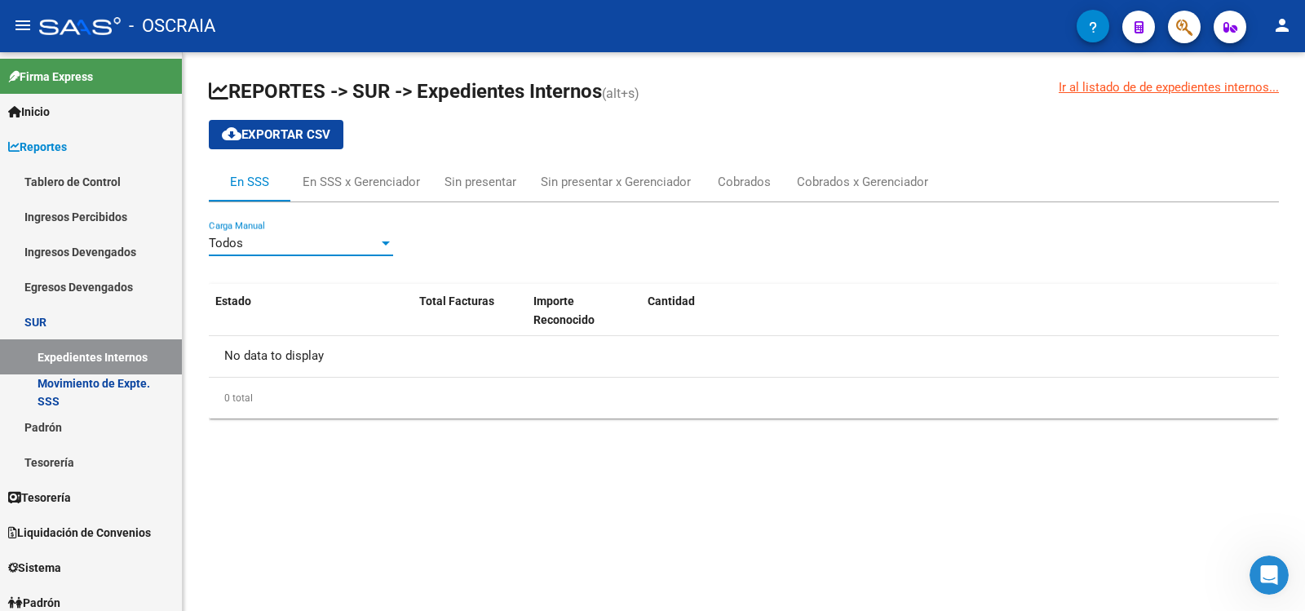
click at [305, 241] on div "Todos" at bounding box center [294, 243] width 170 height 15
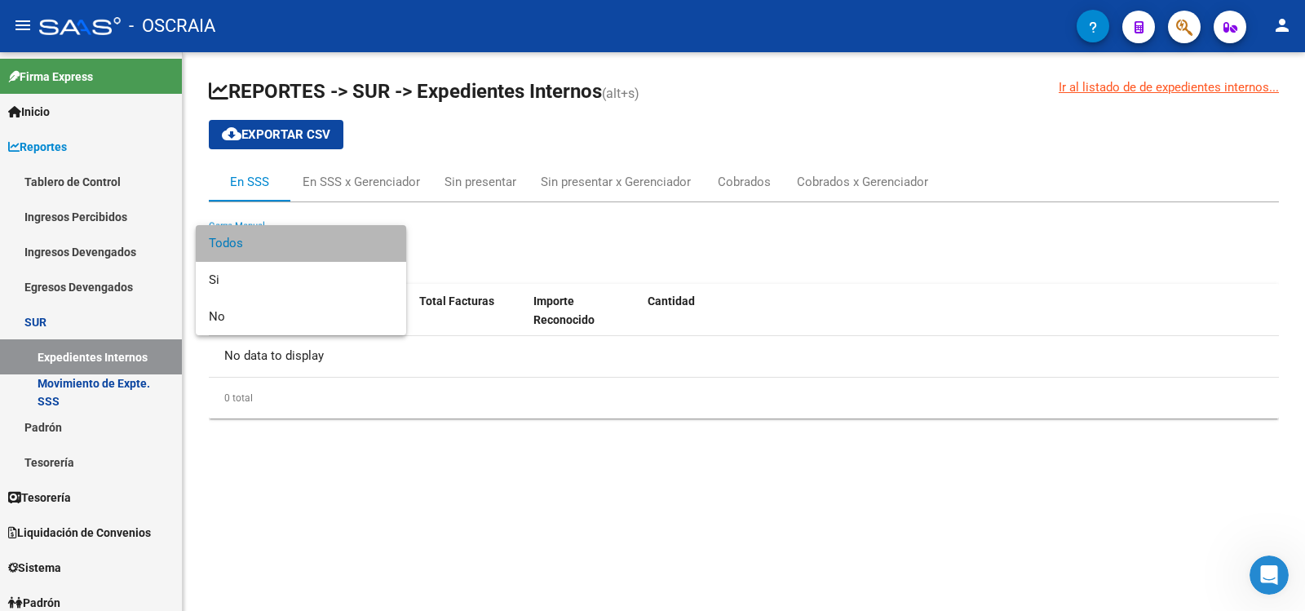
click at [305, 241] on span "Todos" at bounding box center [301, 243] width 184 height 37
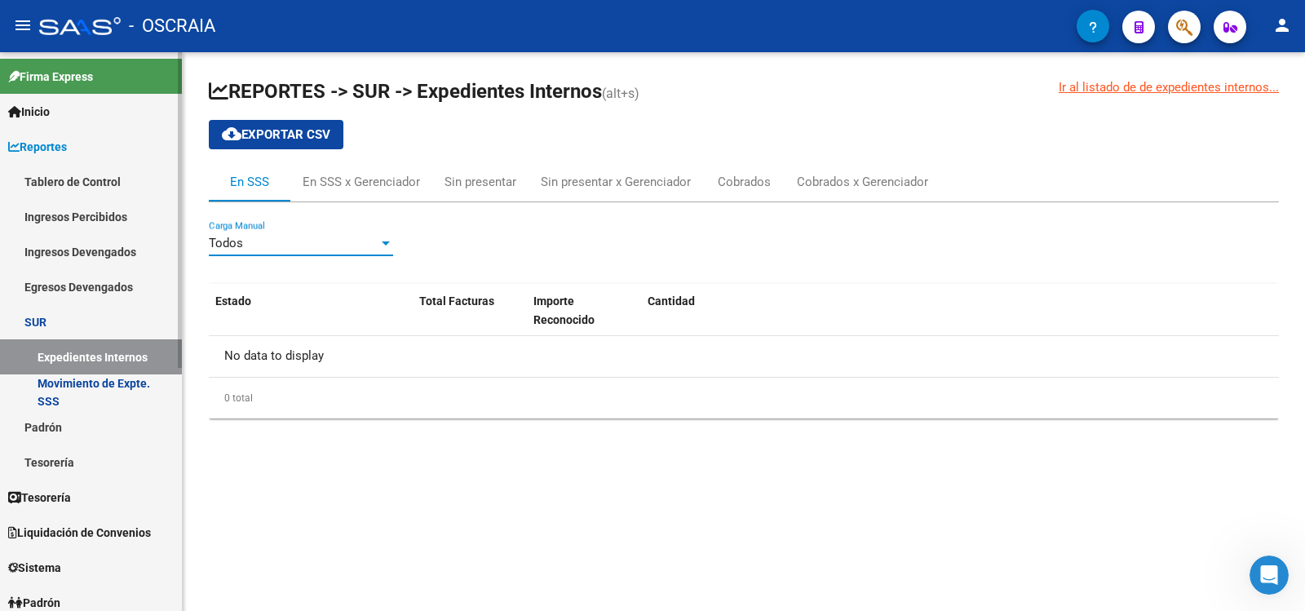
click at [71, 387] on link "Movimiento de Expte. SSS" at bounding box center [91, 391] width 182 height 35
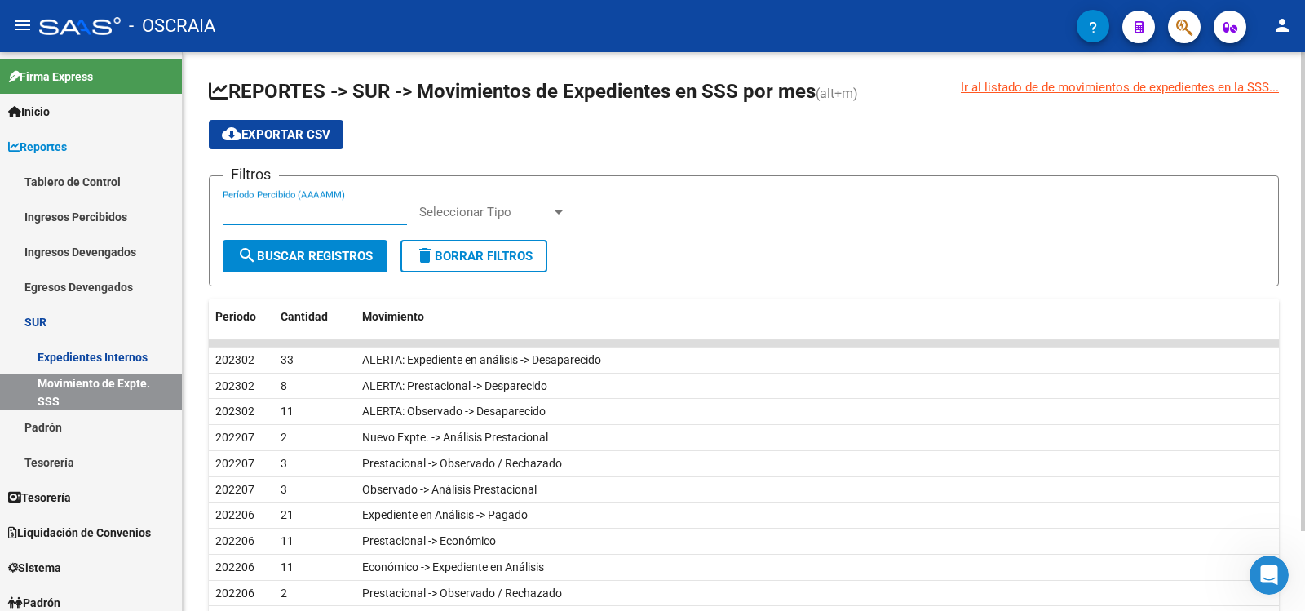
click at [312, 211] on input "Período Percibido (AAAAMM)" at bounding box center [315, 212] width 184 height 15
click at [781, 206] on div "Filtros Período Percibido (AAAAMM) Seleccionar Tipo Seleccionar Tipo" at bounding box center [744, 214] width 1042 height 51
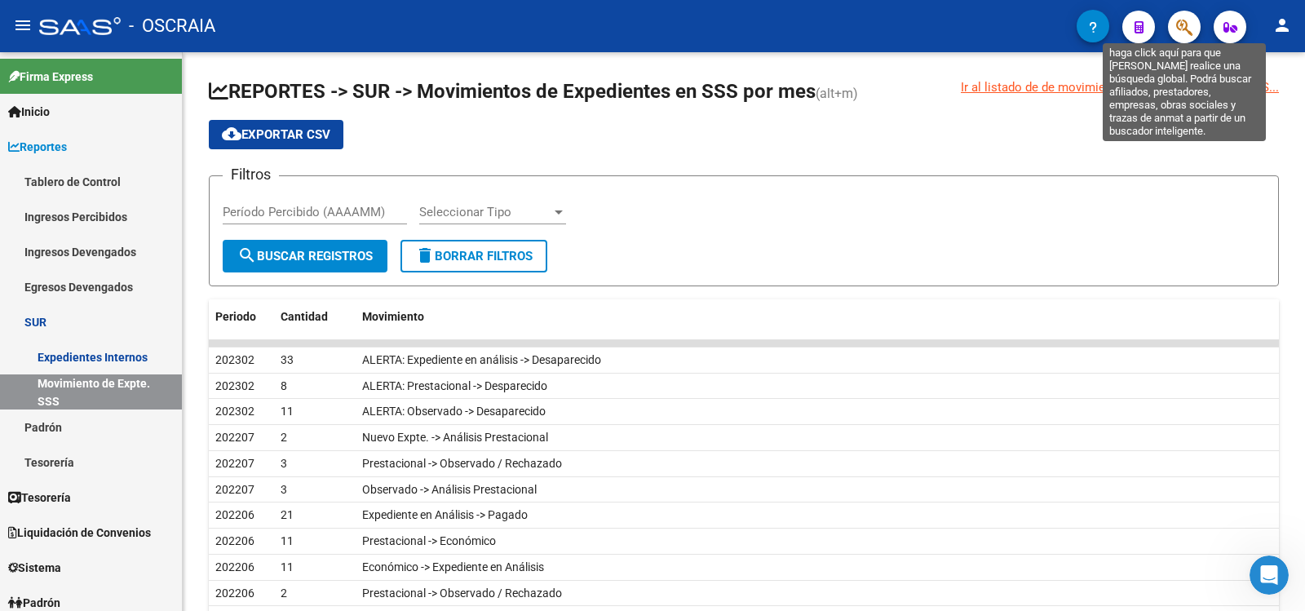
click at [1183, 25] on icon "button" at bounding box center [1184, 27] width 16 height 19
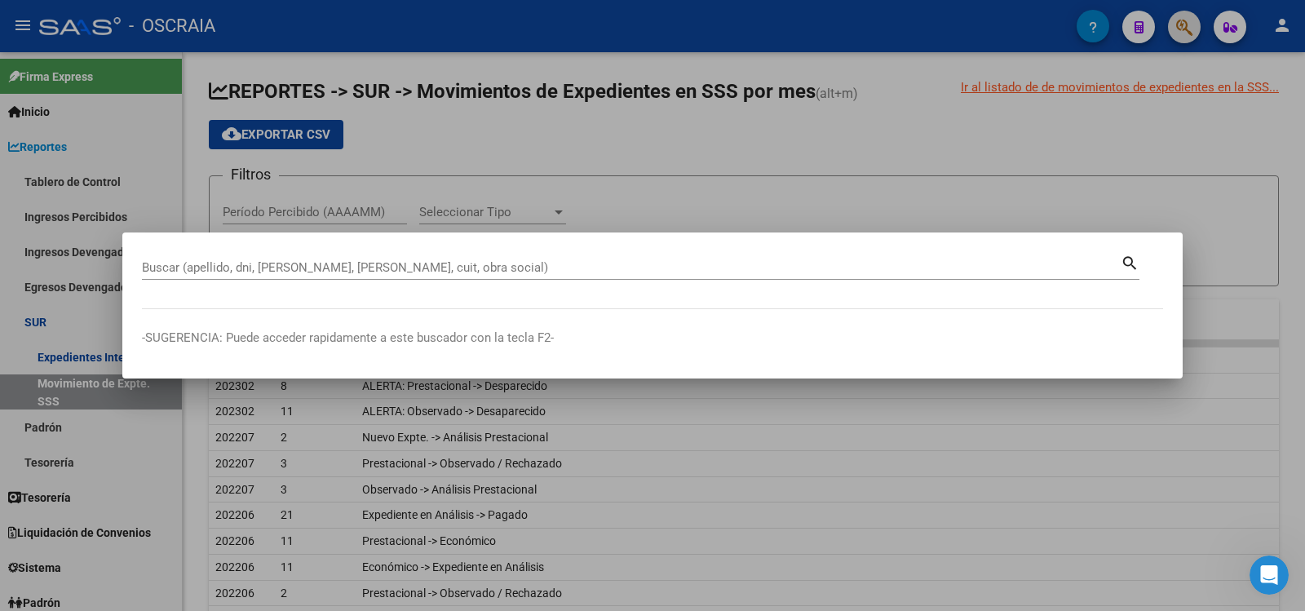
paste input "26561543"
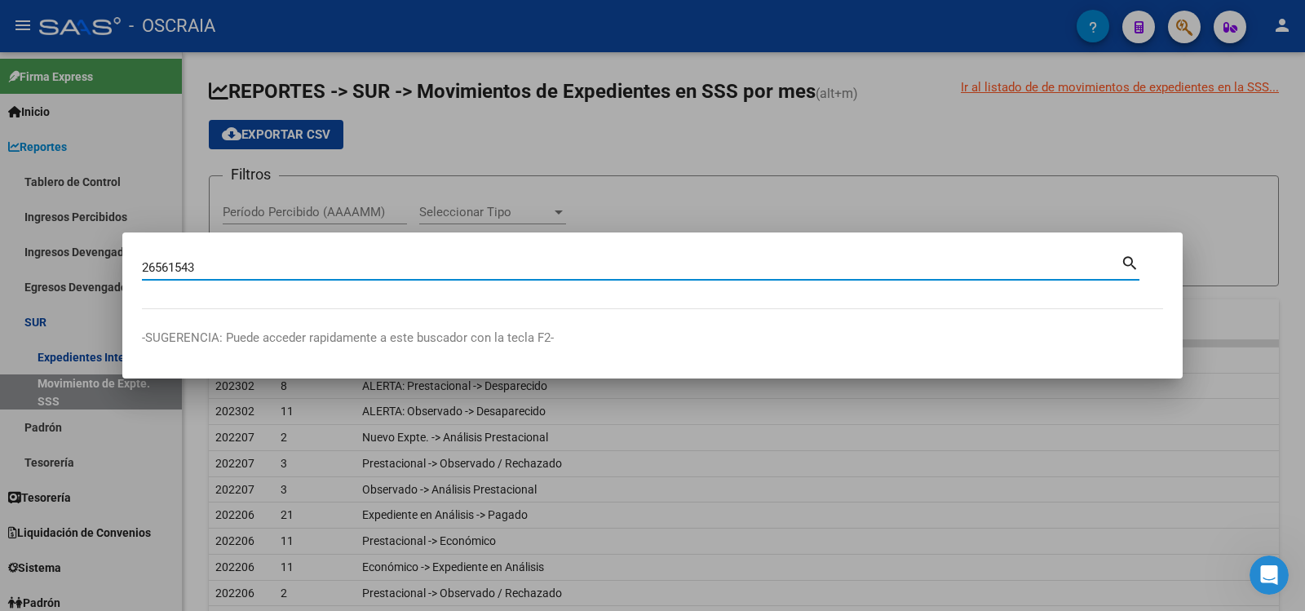
type input "26561543"
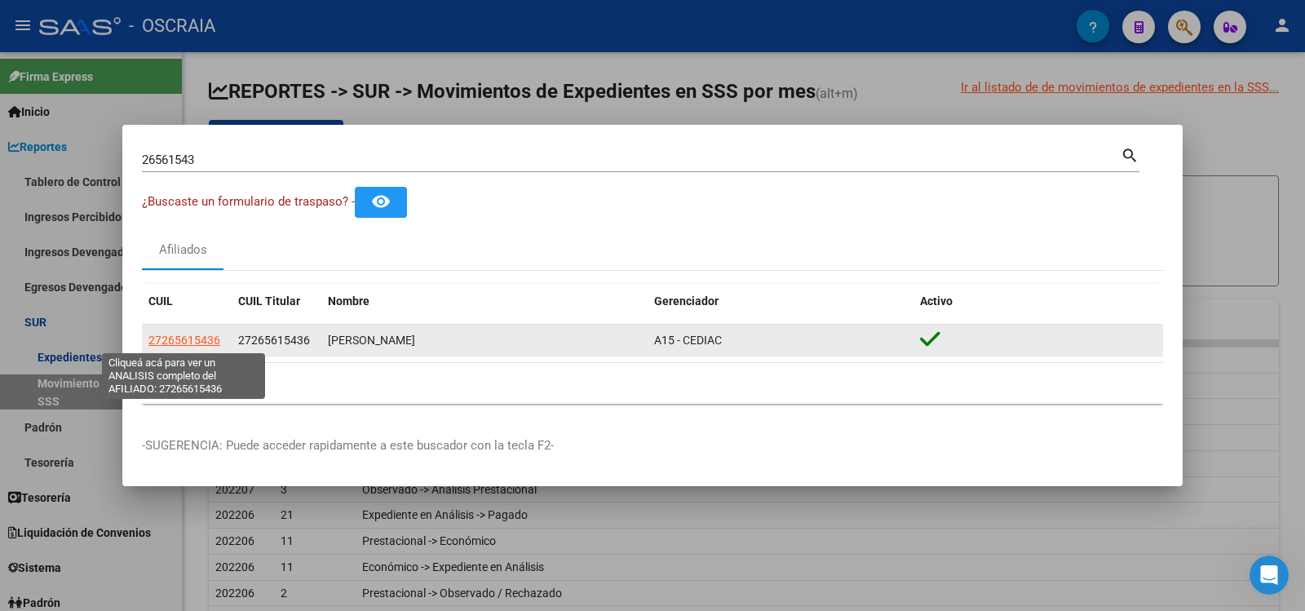
click at [170, 335] on span "27265615436" at bounding box center [184, 340] width 72 height 13
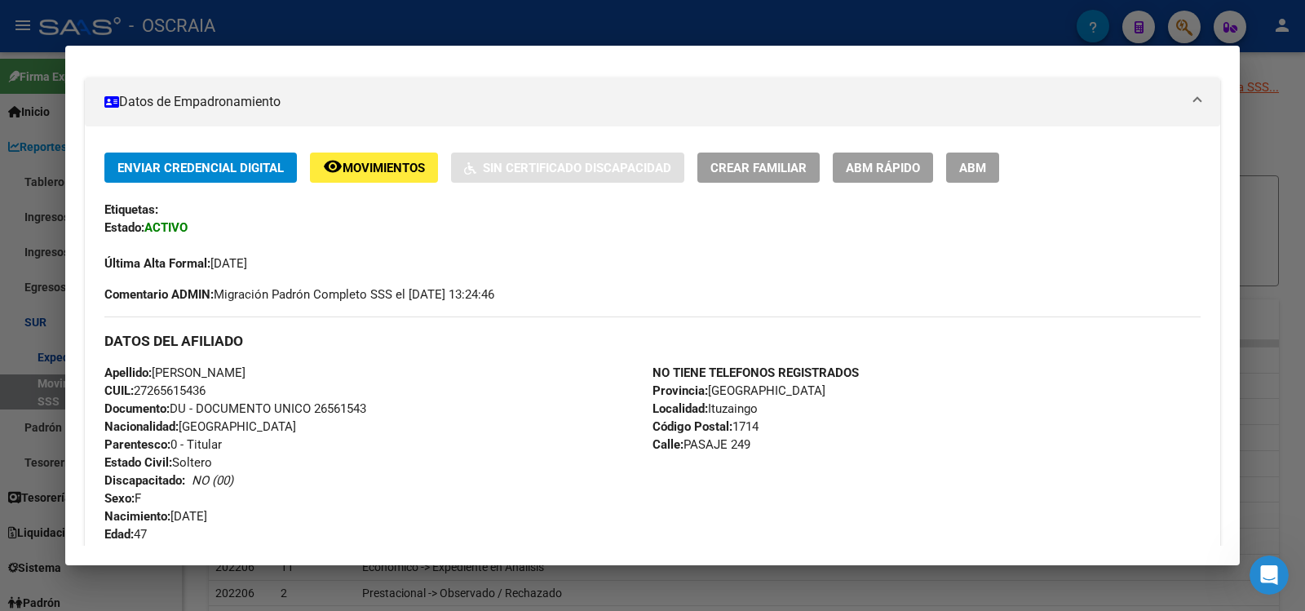
scroll to position [816, 0]
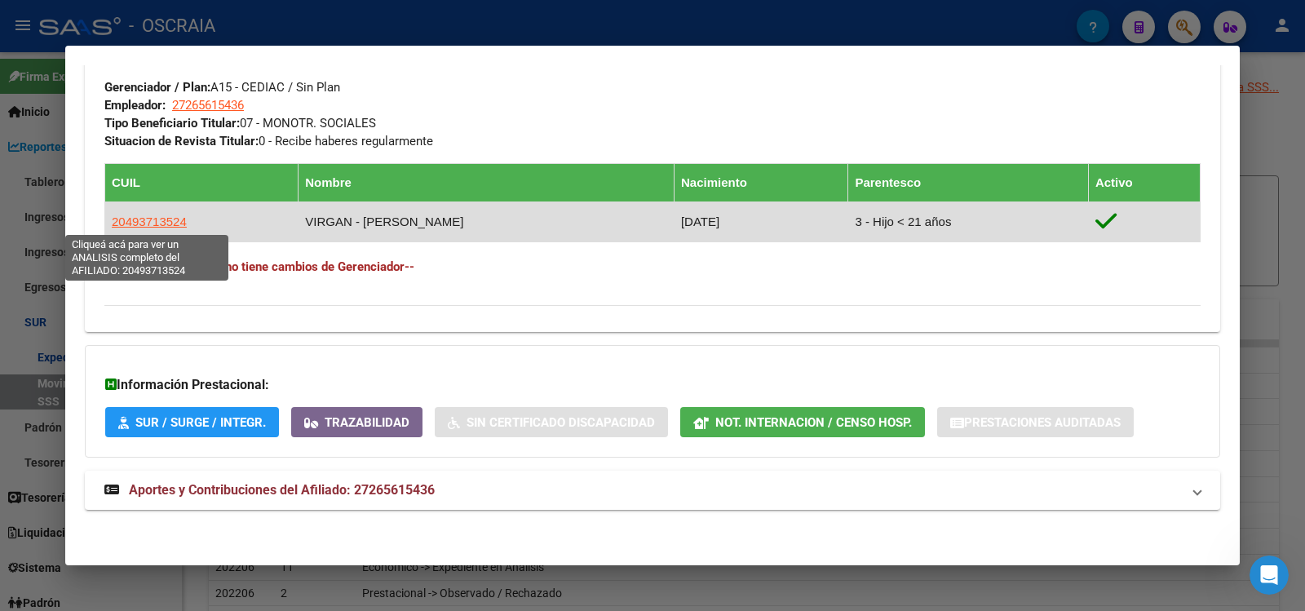
click at [127, 224] on span "20493713524" at bounding box center [149, 221] width 75 height 14
type textarea "20493713524"
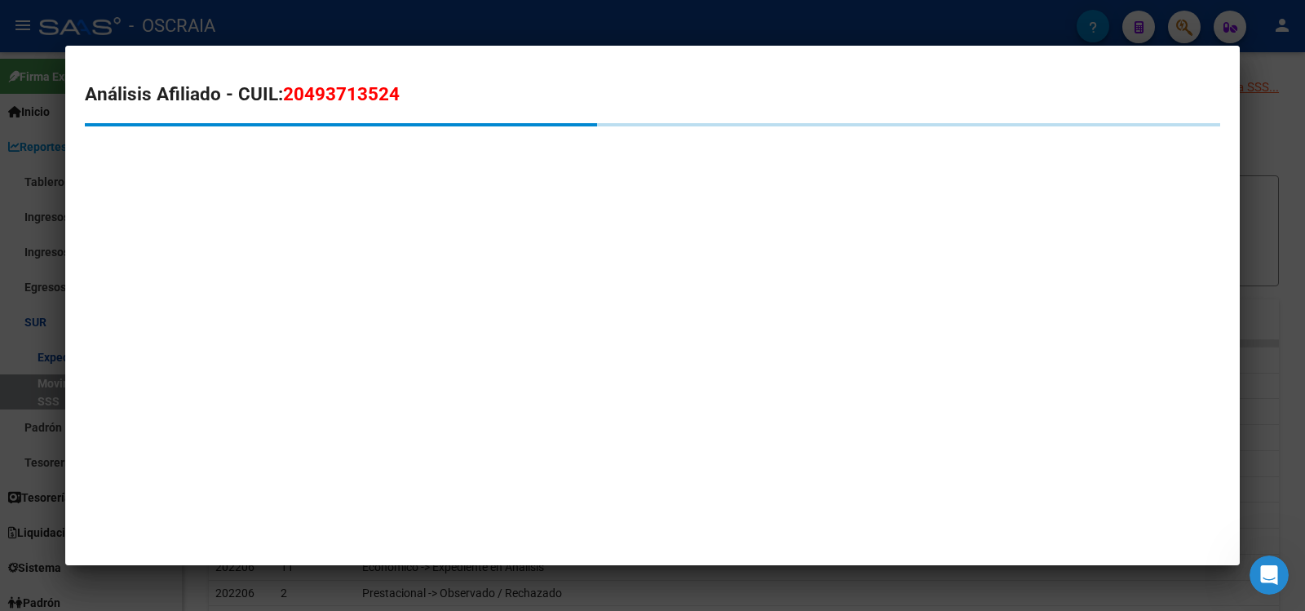
click at [312, 101] on span "20493713524" at bounding box center [341, 93] width 117 height 21
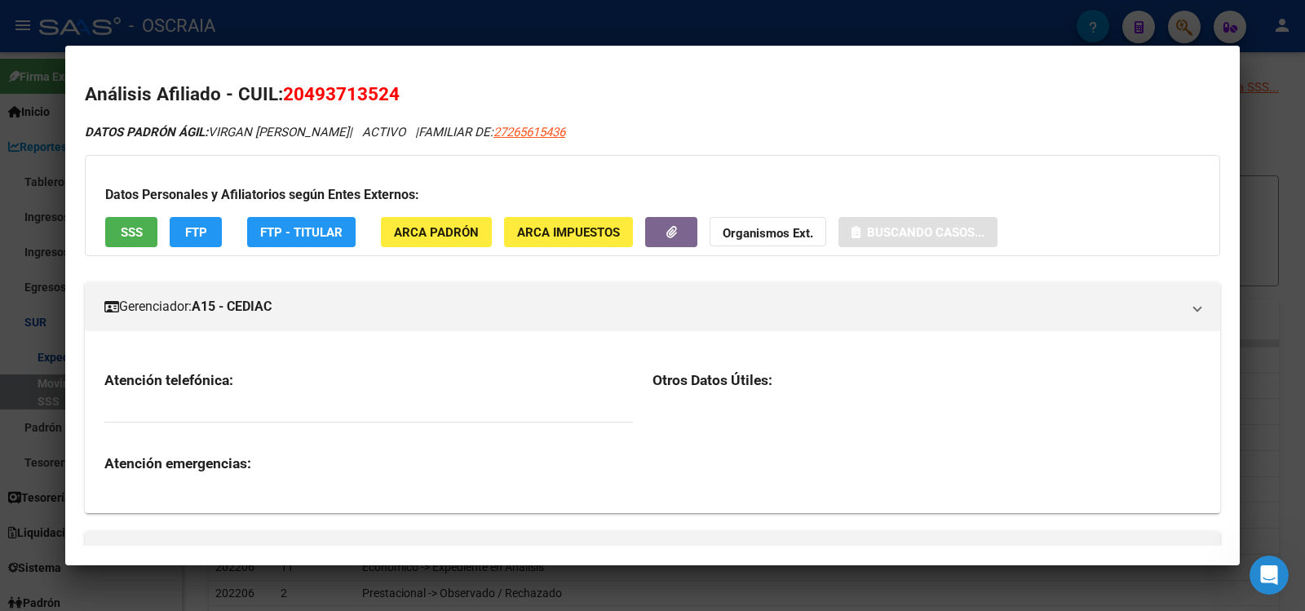
copy span "20493713524"
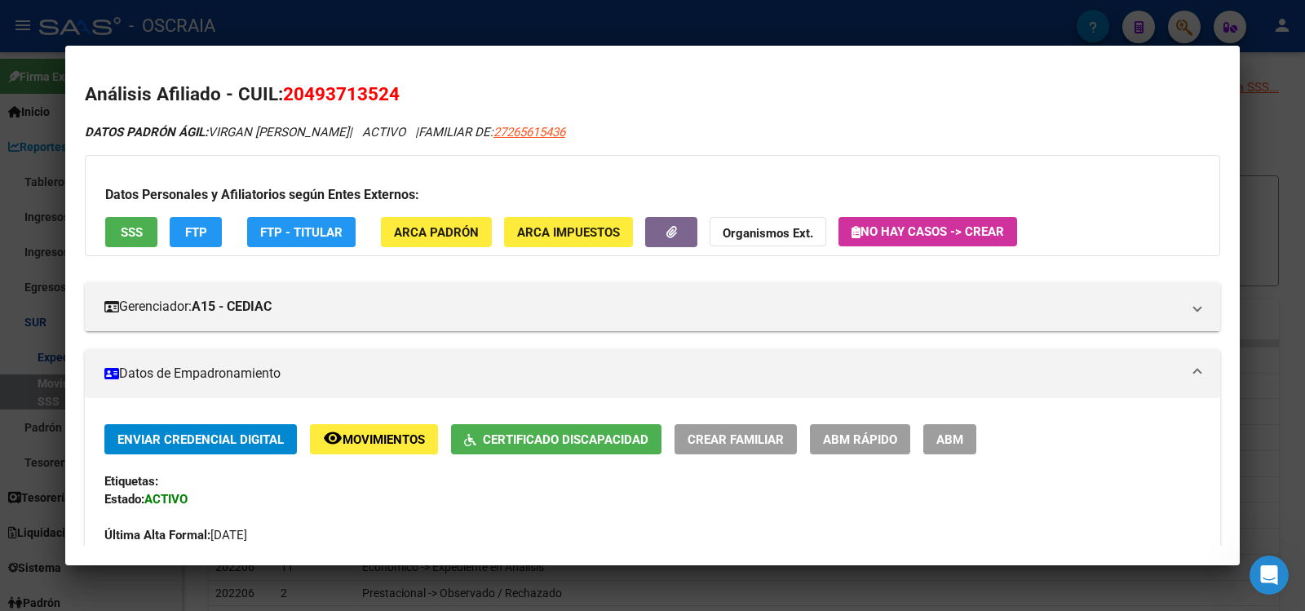
click at [522, 23] on div at bounding box center [652, 305] width 1305 height 611
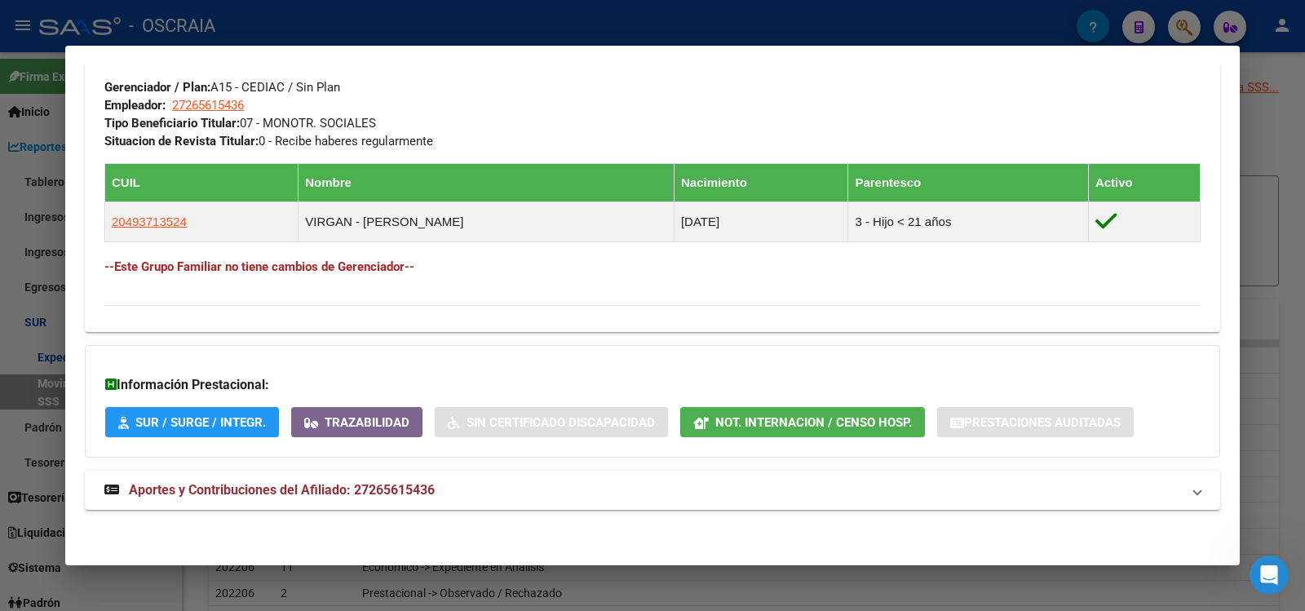
click at [405, 31] on div at bounding box center [652, 305] width 1305 height 611
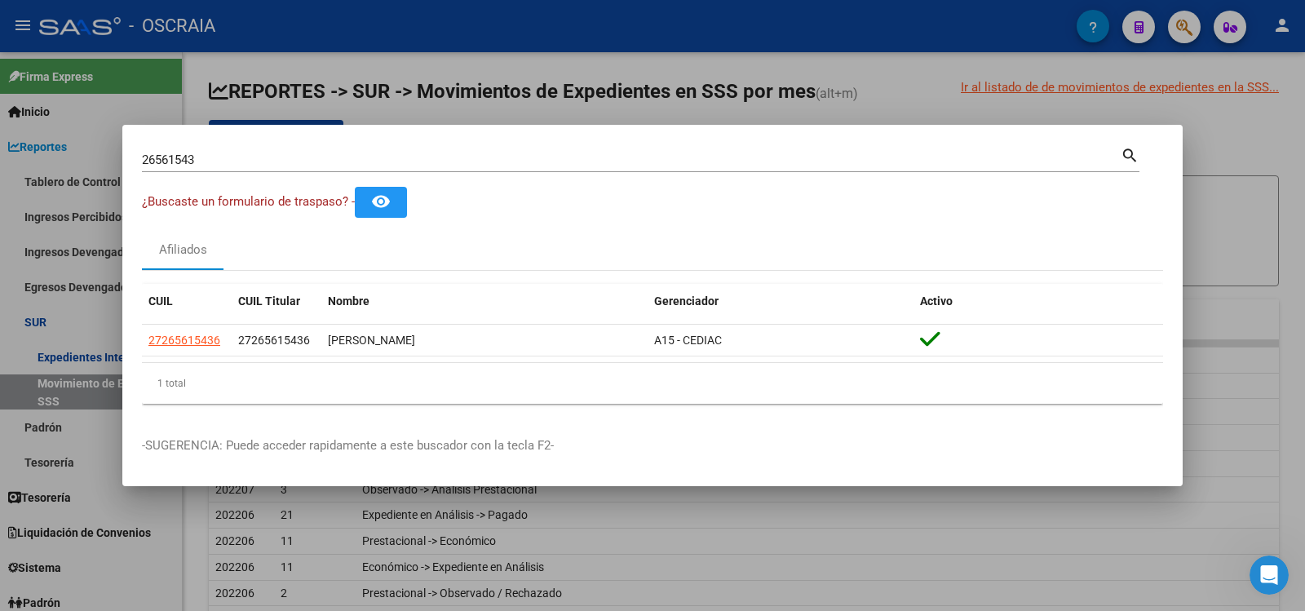
click at [290, 175] on div "26561543 Buscar (apellido, dni, [PERSON_NAME], [PERSON_NAME], cuit, obra social…" at bounding box center [640, 165] width 997 height 43
click at [284, 165] on input "26561543" at bounding box center [631, 160] width 979 height 15
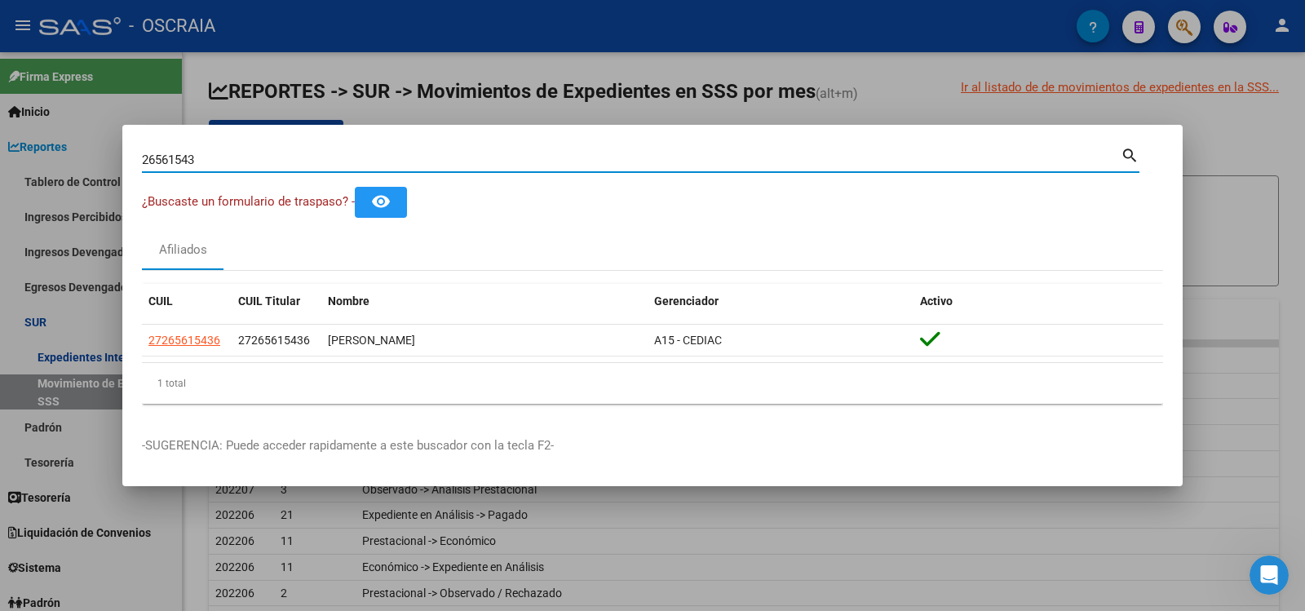
click at [284, 165] on input "26561543" at bounding box center [631, 160] width 979 height 15
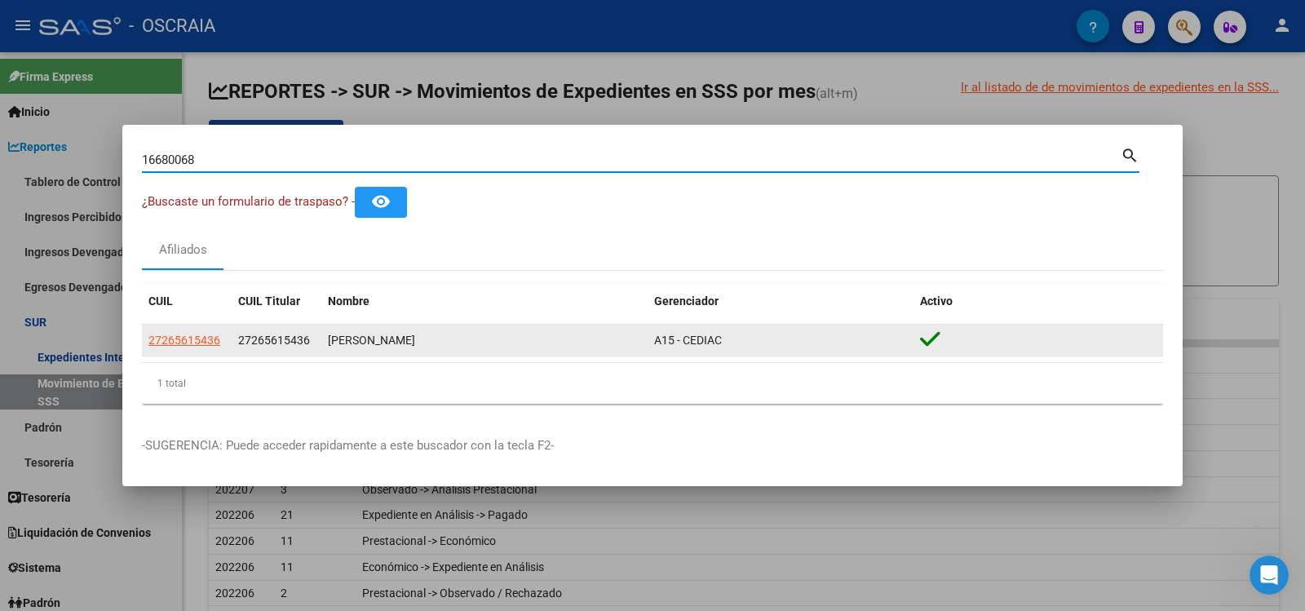
type input "16680068"
click at [186, 344] on span "20166800685" at bounding box center [184, 340] width 72 height 13
type textarea "20166800685"
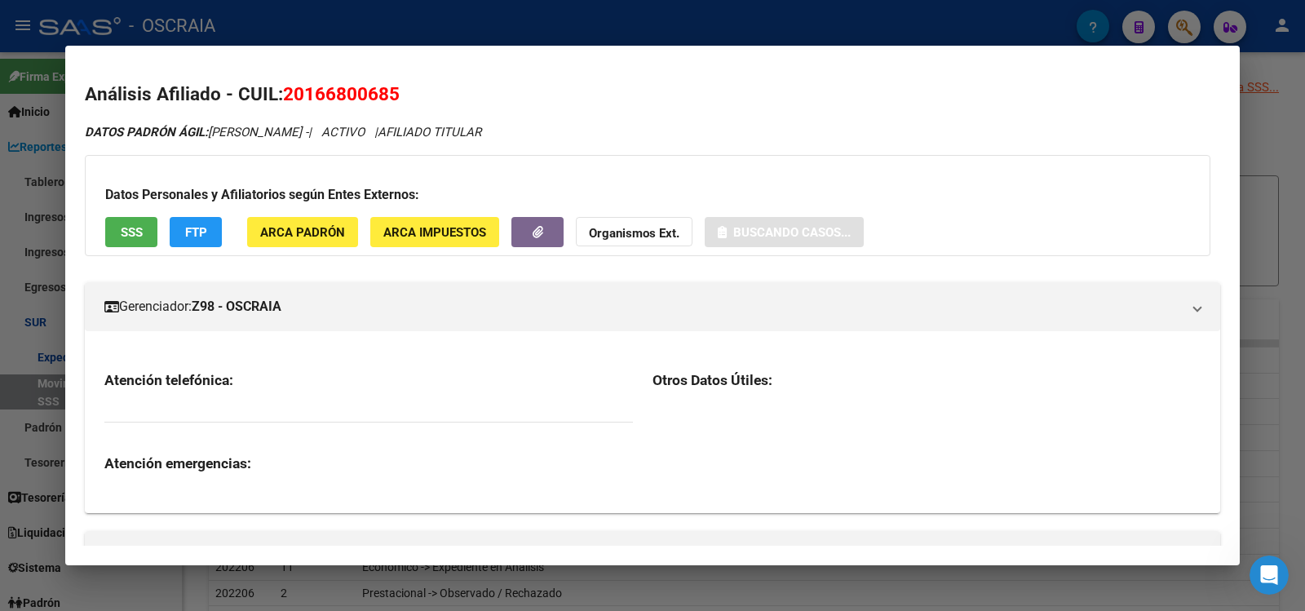
click at [364, 85] on span "20166800685" at bounding box center [341, 93] width 117 height 21
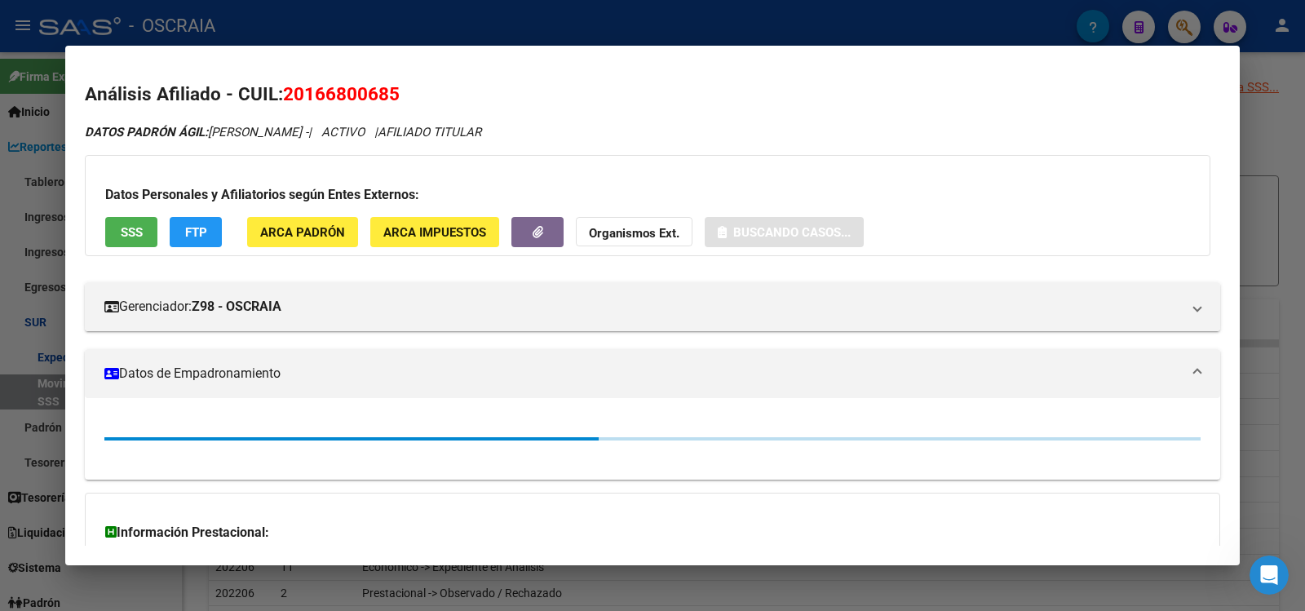
click at [364, 85] on span "20166800685" at bounding box center [341, 93] width 117 height 21
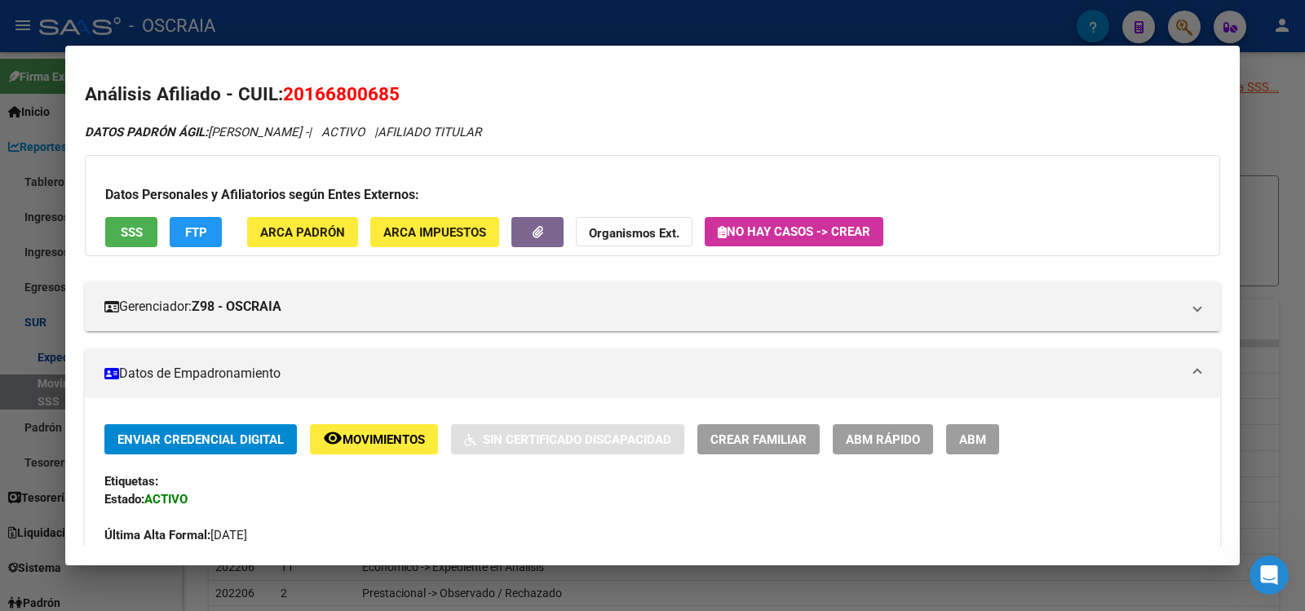
copy span "20166800685"
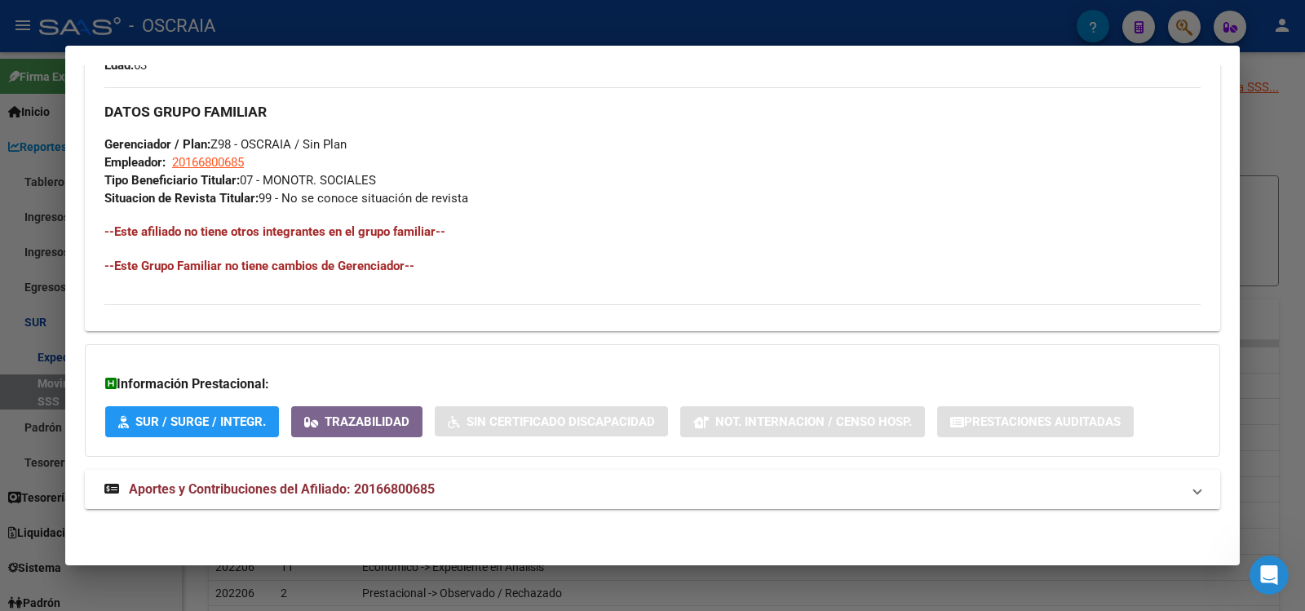
click at [443, 487] on mat-panel-title "Aportes y Contribuciones del Afiliado: 20166800685" at bounding box center [642, 490] width 1077 height 20
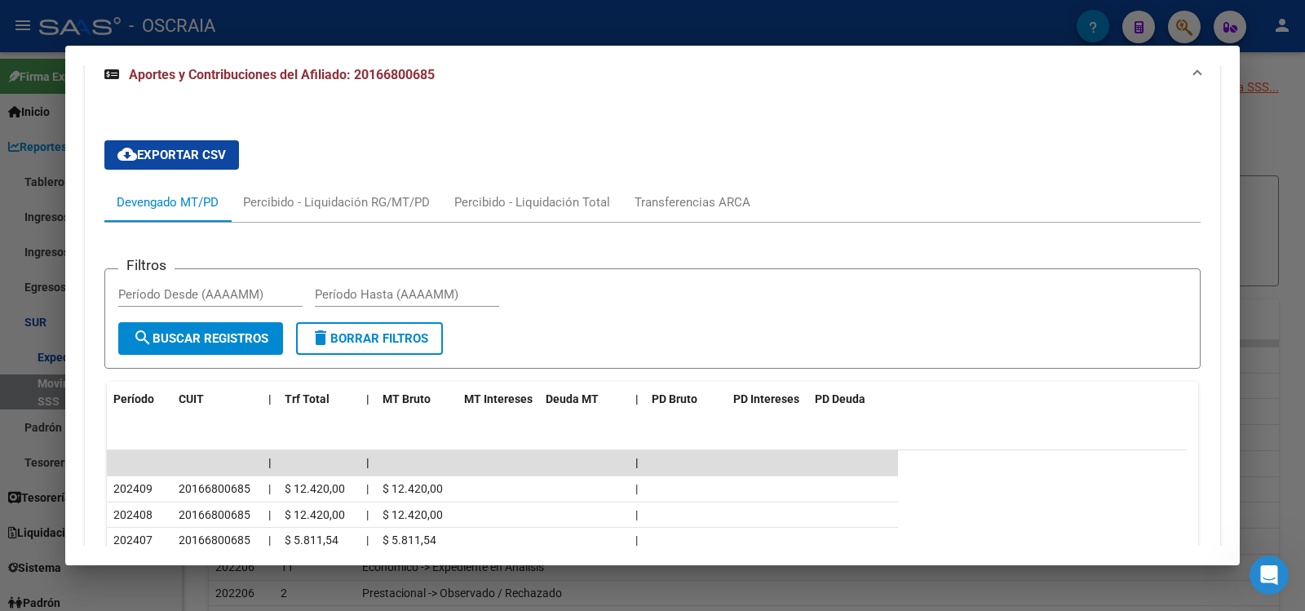
scroll to position [0, 0]
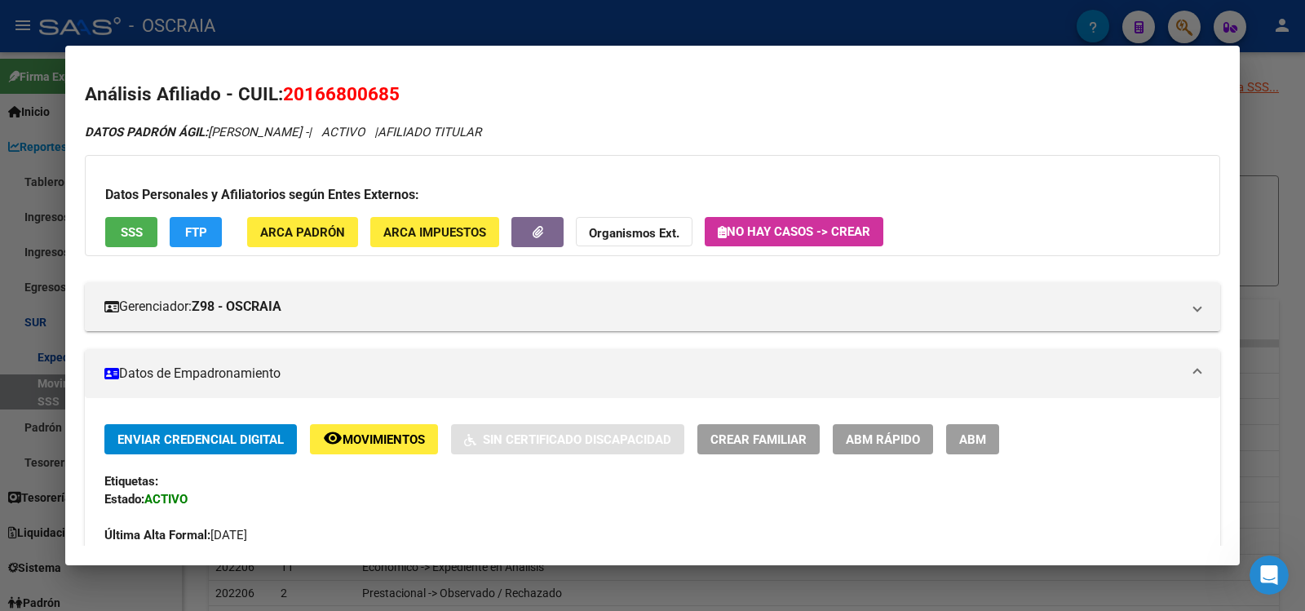
click at [127, 241] on button "SSS" at bounding box center [131, 232] width 52 height 30
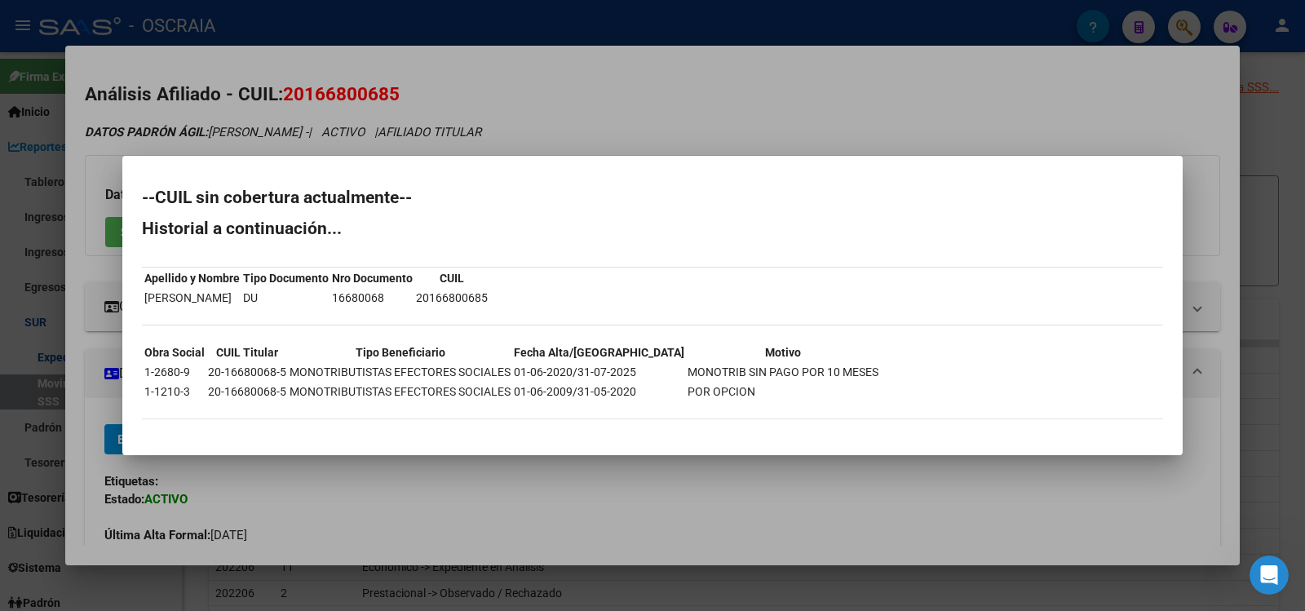
drag, startPoint x: 586, startPoint y: 370, endPoint x: 660, endPoint y: 374, distance: 73.5
click at [660, 374] on tr "1-2680-9 20-16680068-5 MONOTRIBUTISTAS EFECTORES SOCIALES 01-06-2020/31-07-2025…" at bounding box center [512, 372] width 736 height 18
click at [564, 150] on div at bounding box center [652, 305] width 1305 height 611
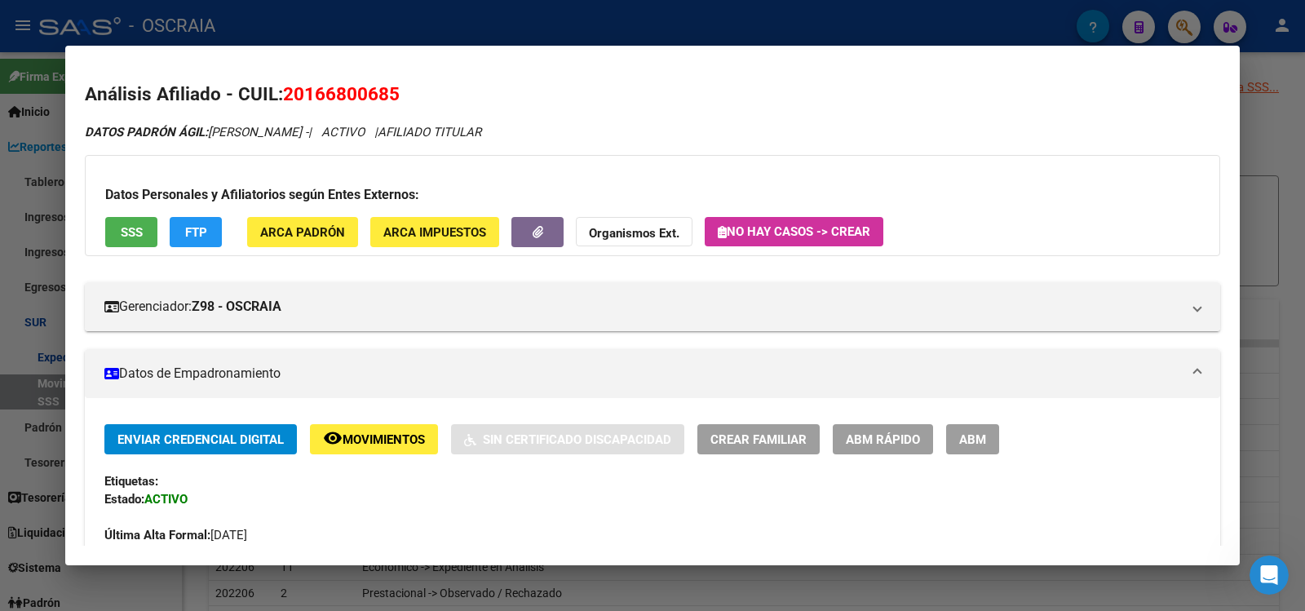
click at [323, 91] on span "20166800685" at bounding box center [341, 93] width 117 height 21
copy span "20166800685"
click at [130, 232] on span "SSS" at bounding box center [132, 232] width 22 height 15
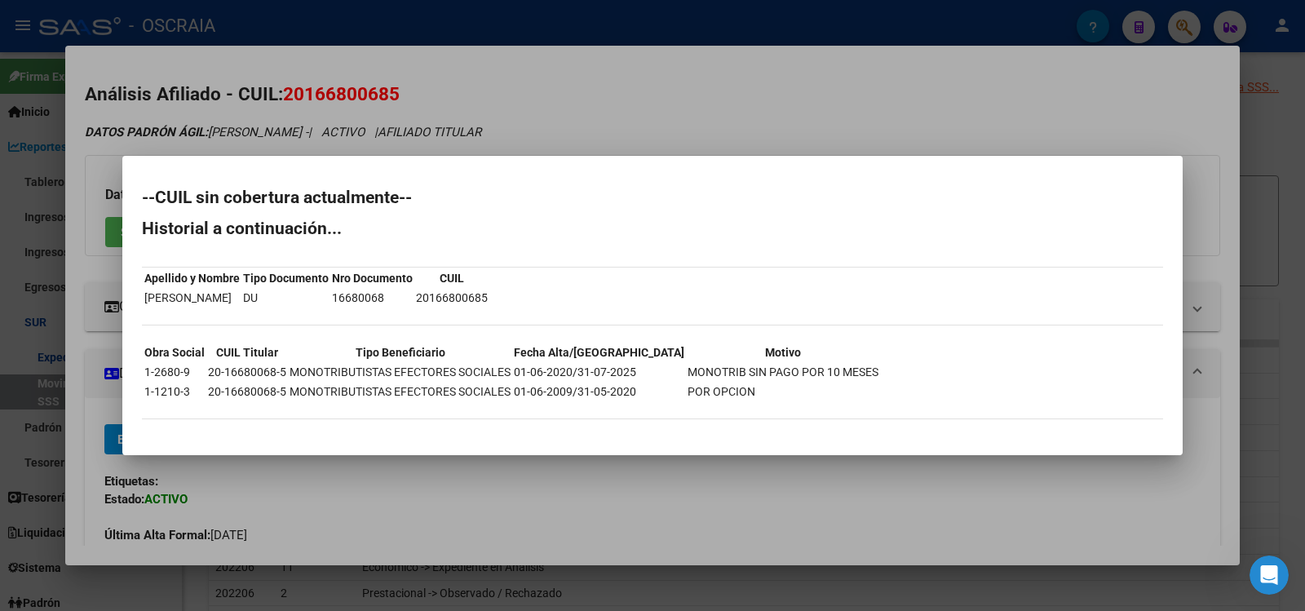
click at [560, 126] on div at bounding box center [652, 305] width 1305 height 611
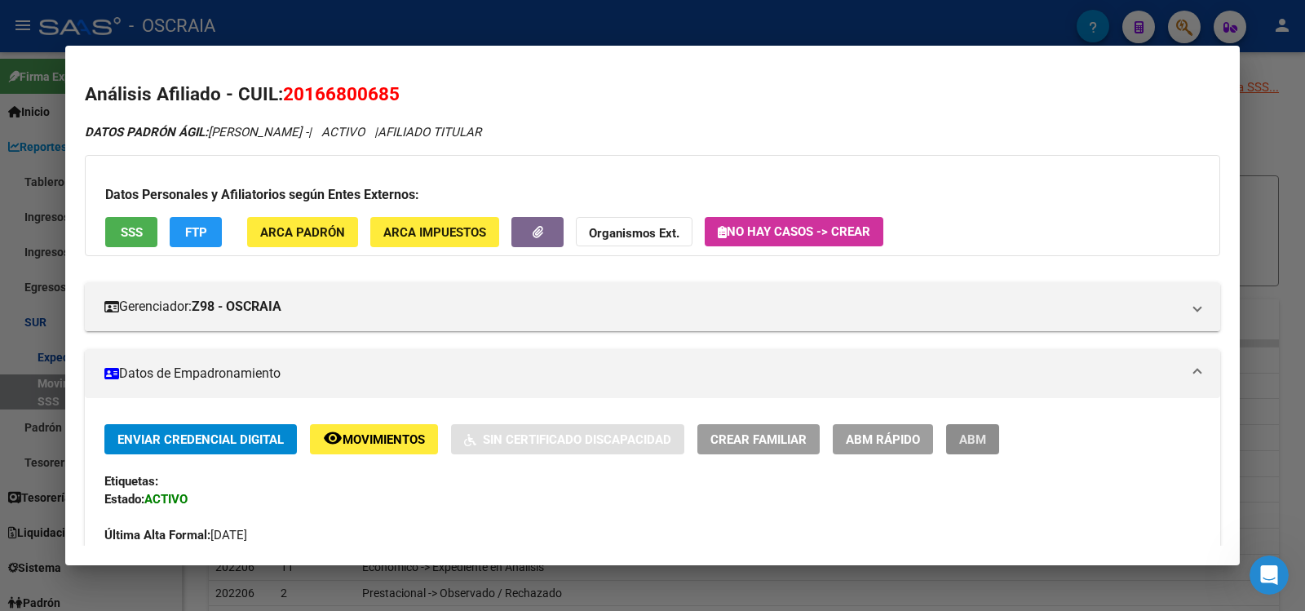
click at [999, 436] on button "ABM" at bounding box center [972, 439] width 53 height 30
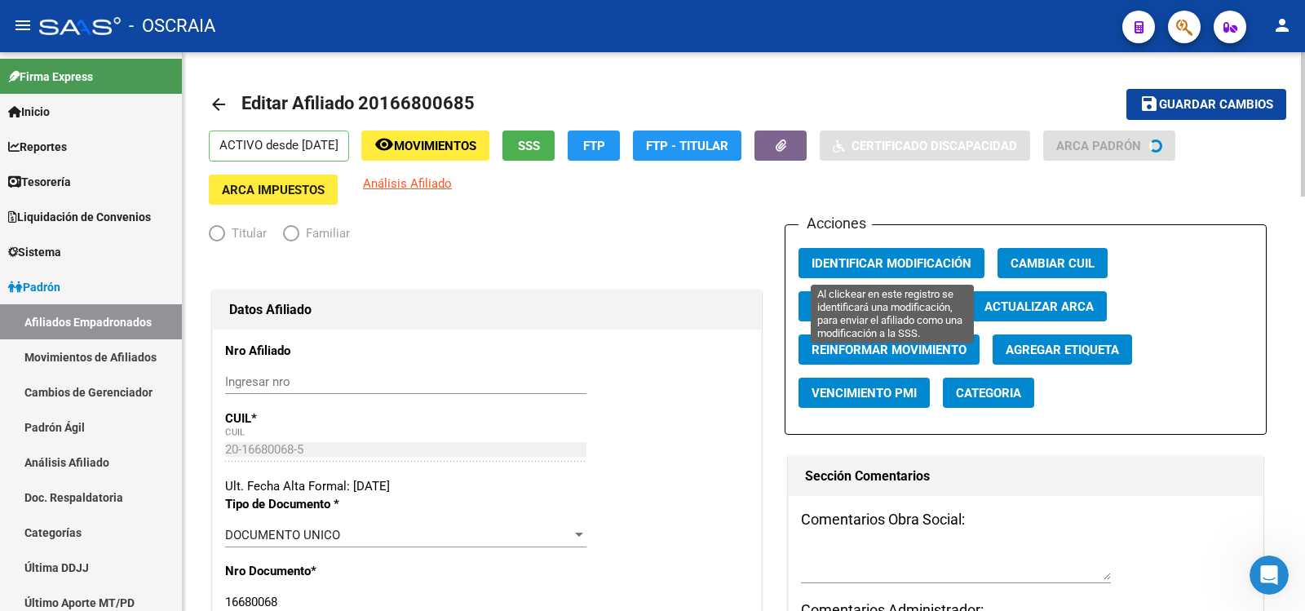
radio input "true"
type input "20-16680068-5"
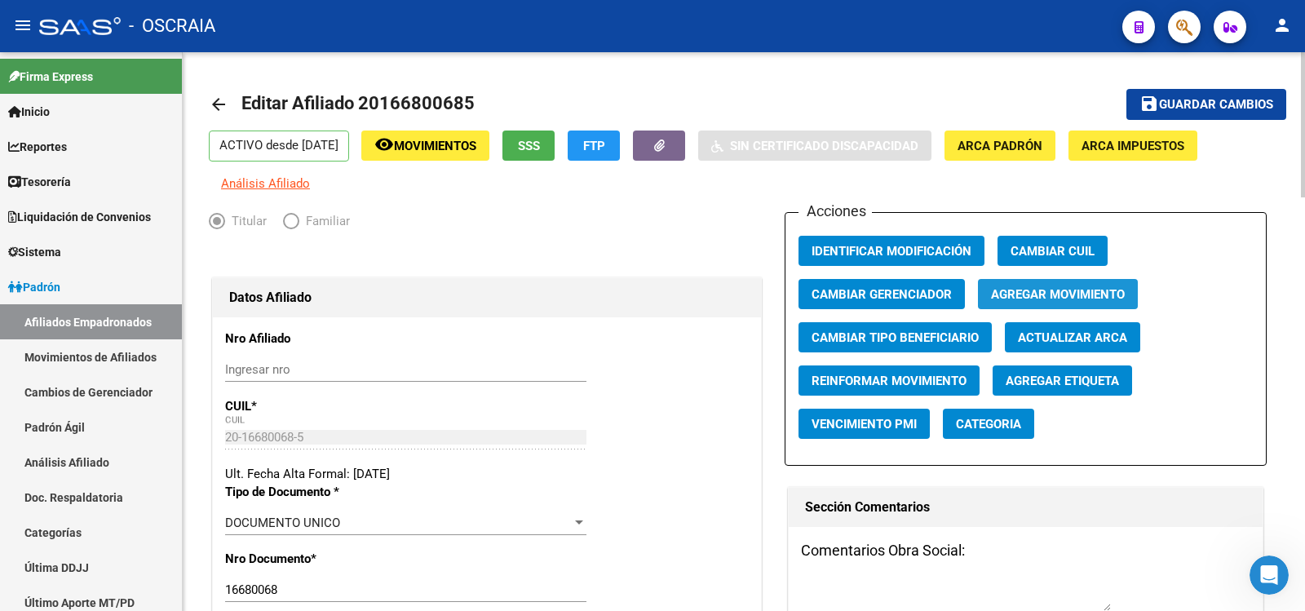
click at [1028, 295] on span "Agregar Movimiento" at bounding box center [1058, 294] width 134 height 15
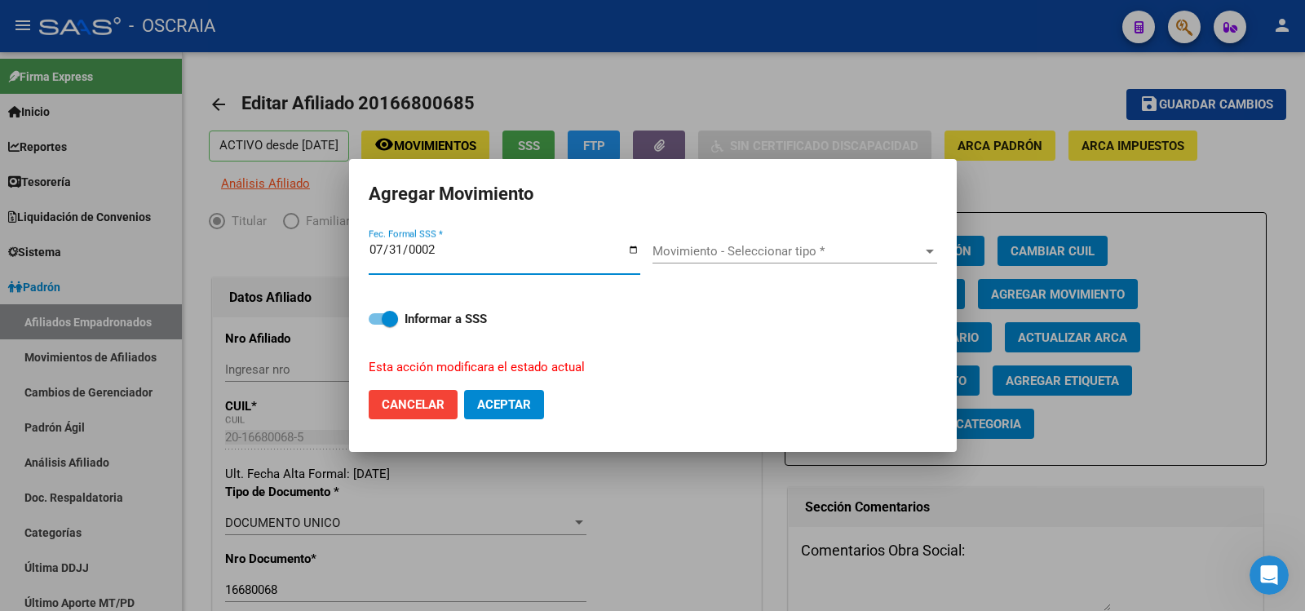
type input "0022-07-31"
type input "[DATE]"
click at [757, 268] on div "Movimiento - Seleccionar tipo * Movimiento - Seleccionar tipo *" at bounding box center [794, 259] width 285 height 40
click at [742, 241] on div "Movimiento - Seleccionar tipo * Movimiento - Seleccionar tipo *" at bounding box center [794, 251] width 285 height 24
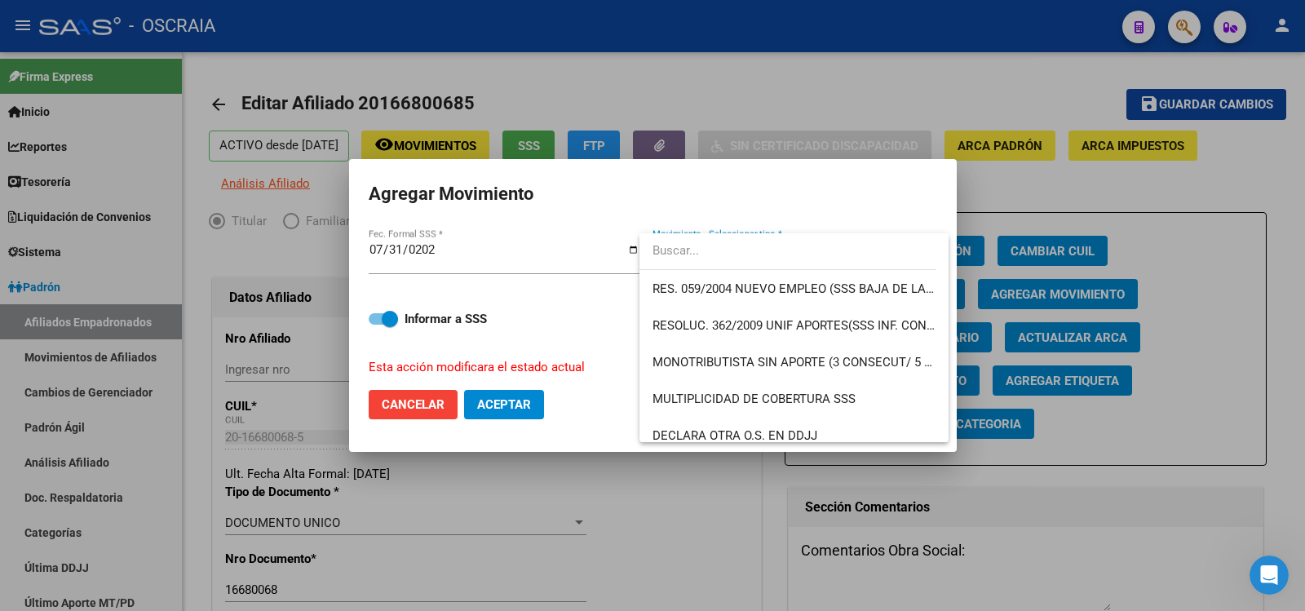
scroll to position [520, 0]
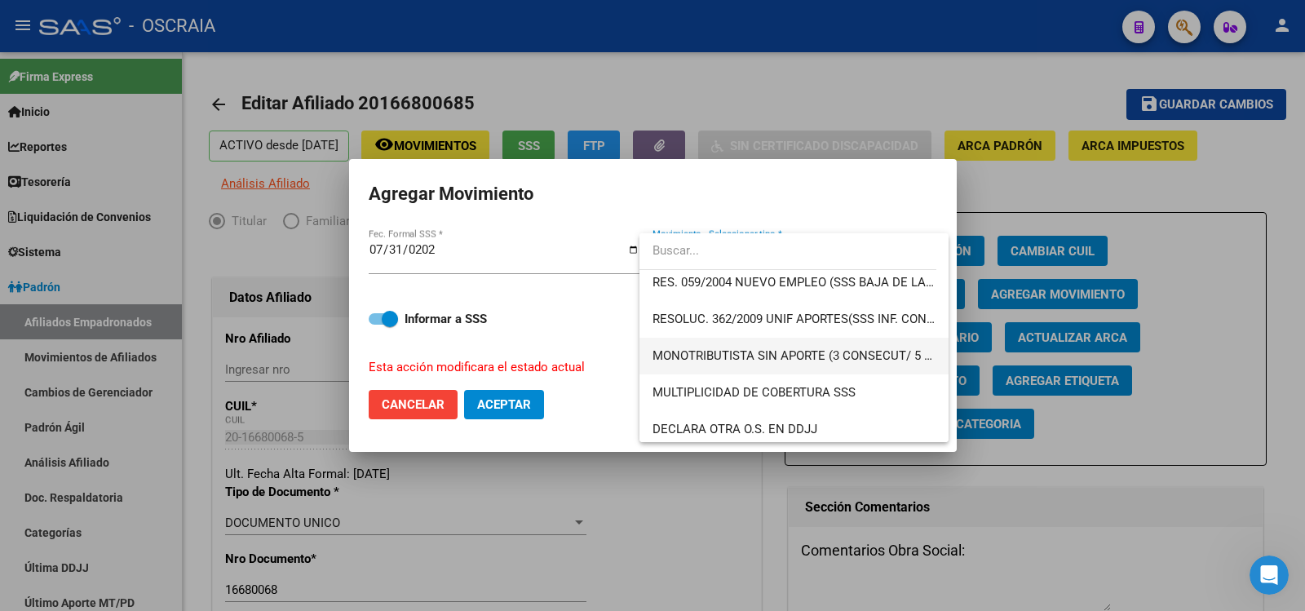
click at [885, 349] on span "MONOTRIBUTISTA SIN APORTE (3 CONSECUT/ 5 ALTERNAD)" at bounding box center [820, 355] width 336 height 15
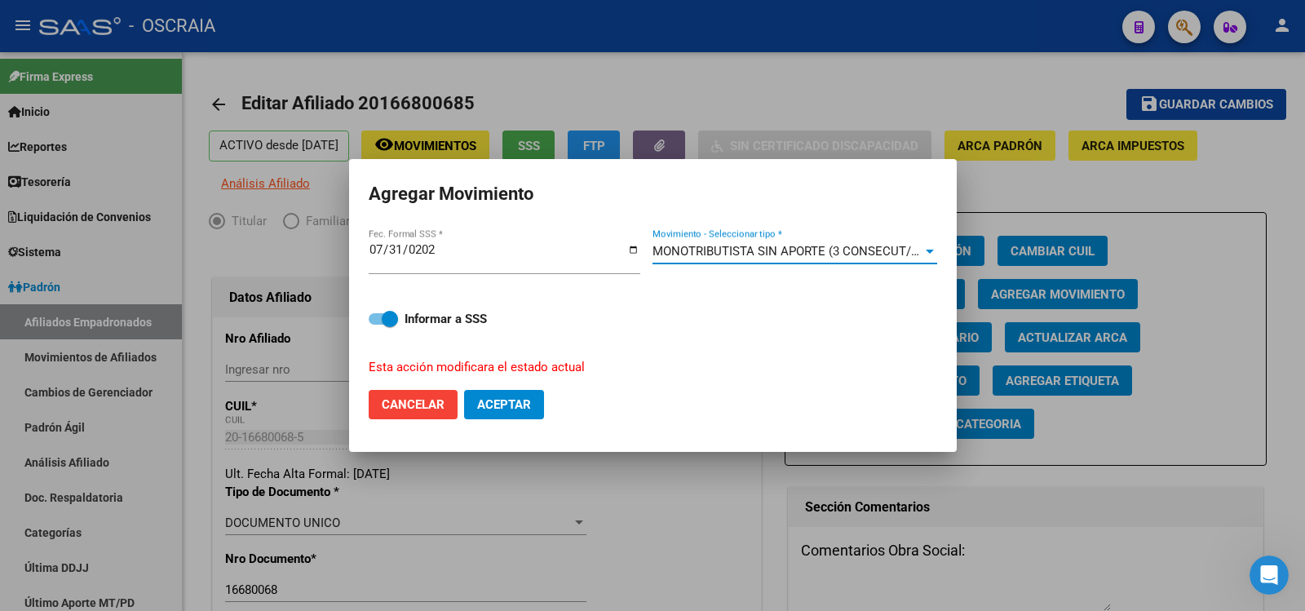
click at [531, 405] on span "Aceptar" at bounding box center [504, 404] width 54 height 15
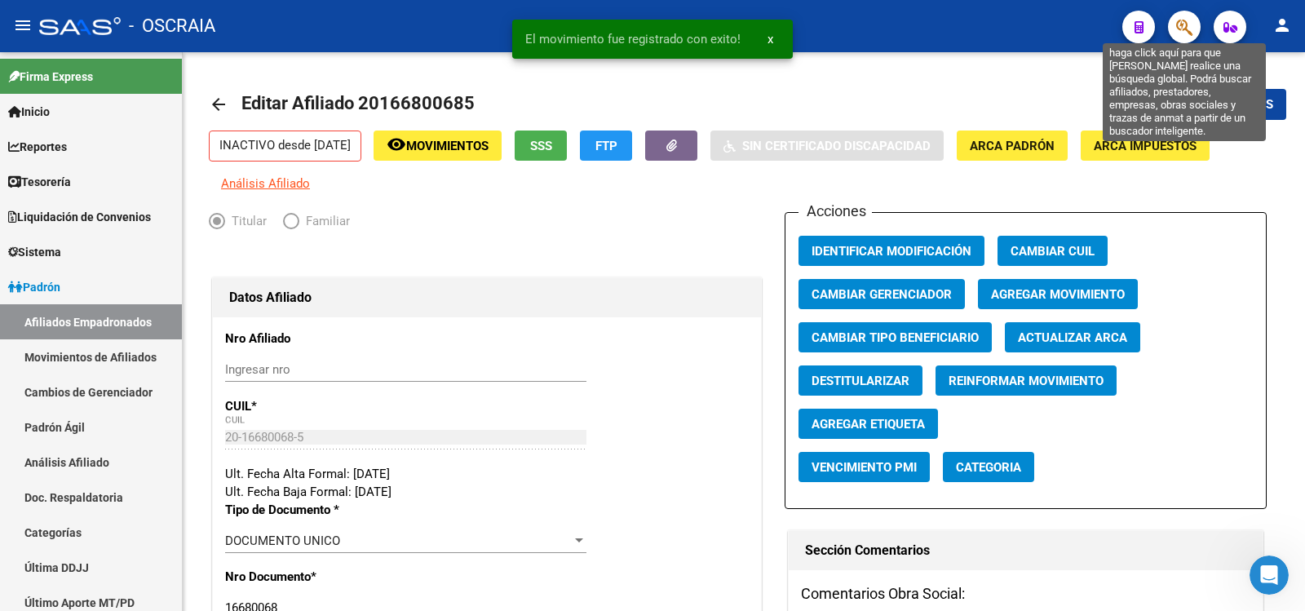
click at [1192, 21] on icon "button" at bounding box center [1184, 27] width 16 height 19
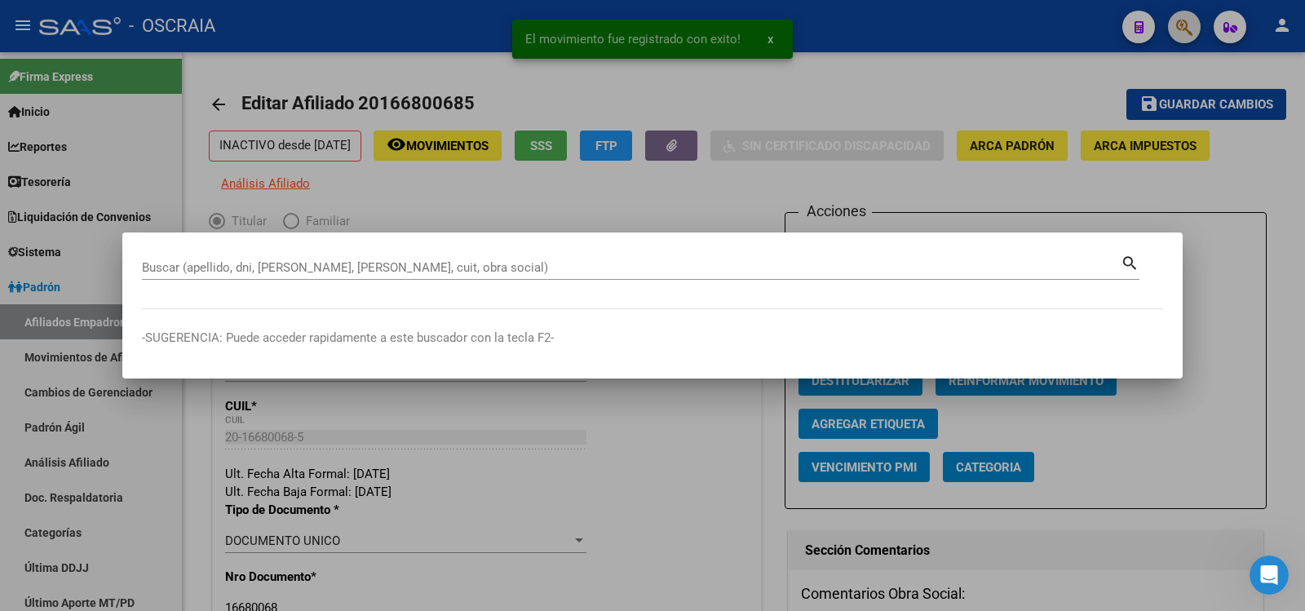
paste input "202108084270"
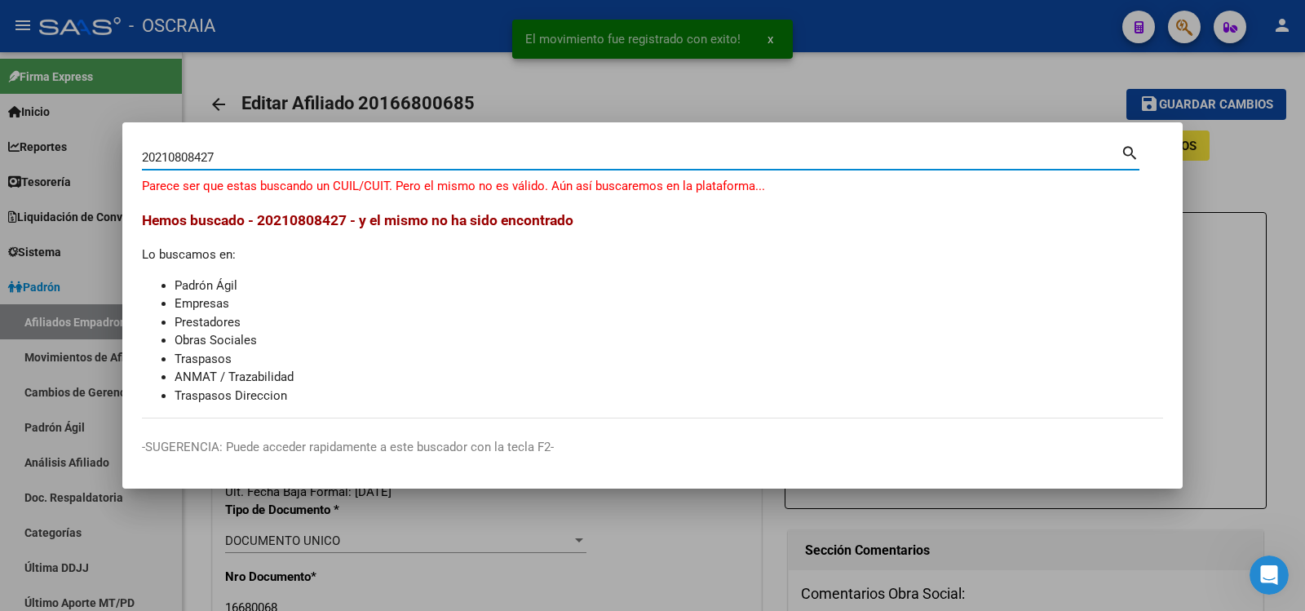
type input "20210808427"
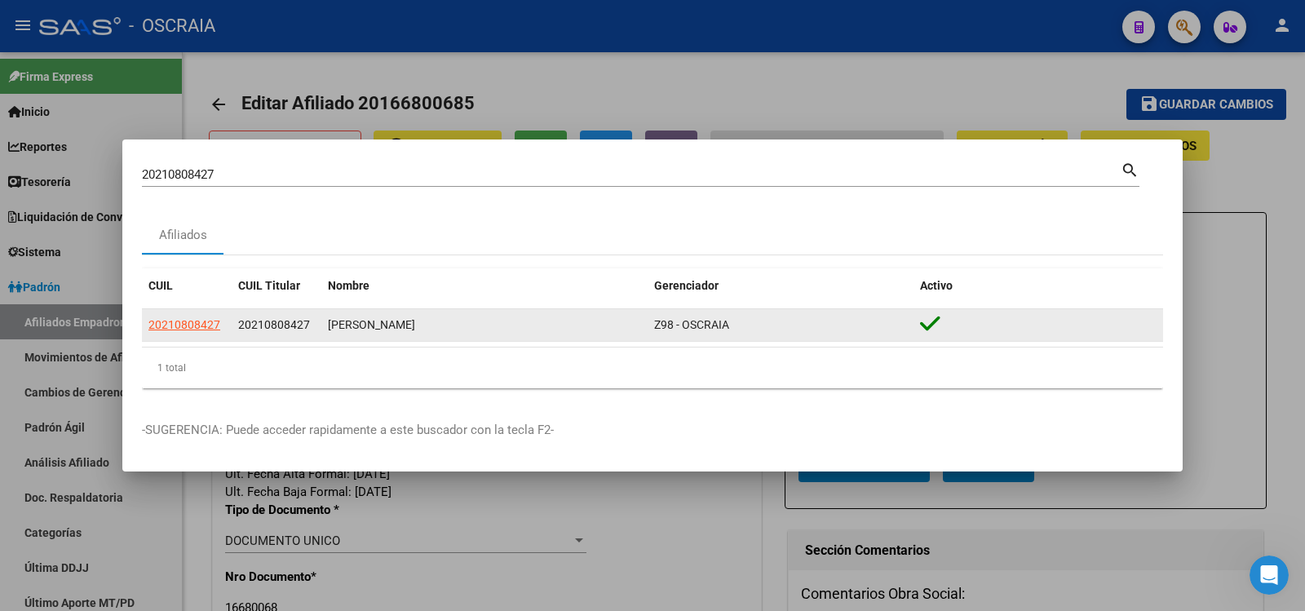
click at [188, 332] on app-link-go-to "20210808427" at bounding box center [184, 325] width 72 height 19
click at [189, 325] on span "20210808427" at bounding box center [184, 324] width 72 height 13
copy span "20210808427"
type textarea "20210808427"
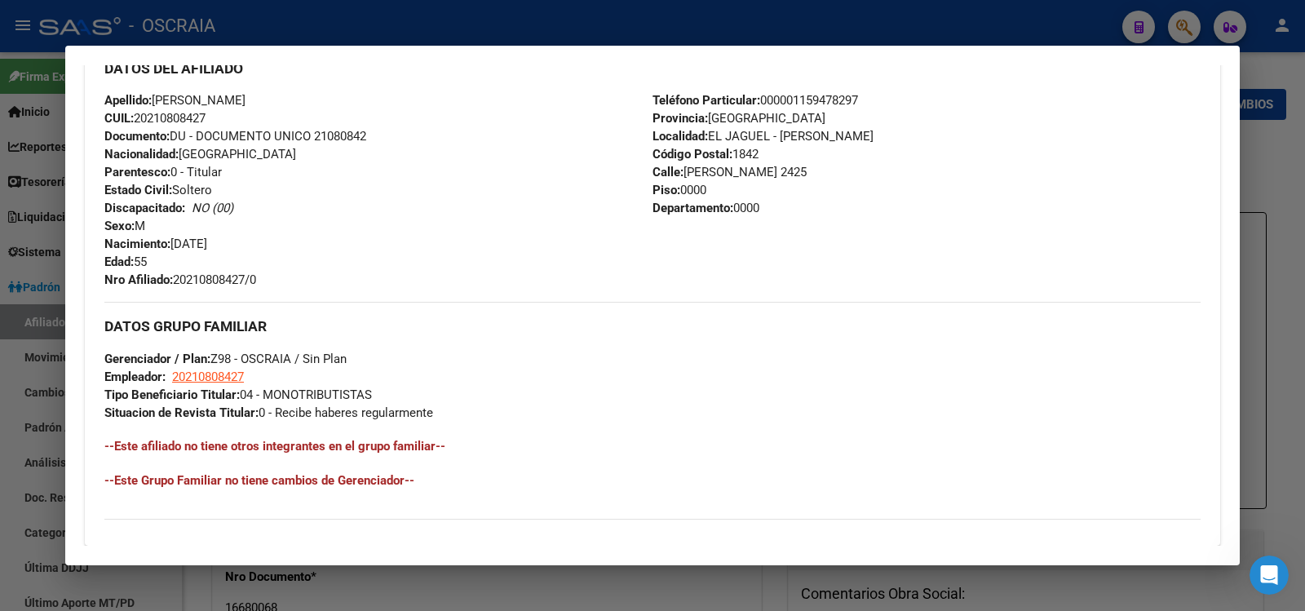
scroll to position [758, 0]
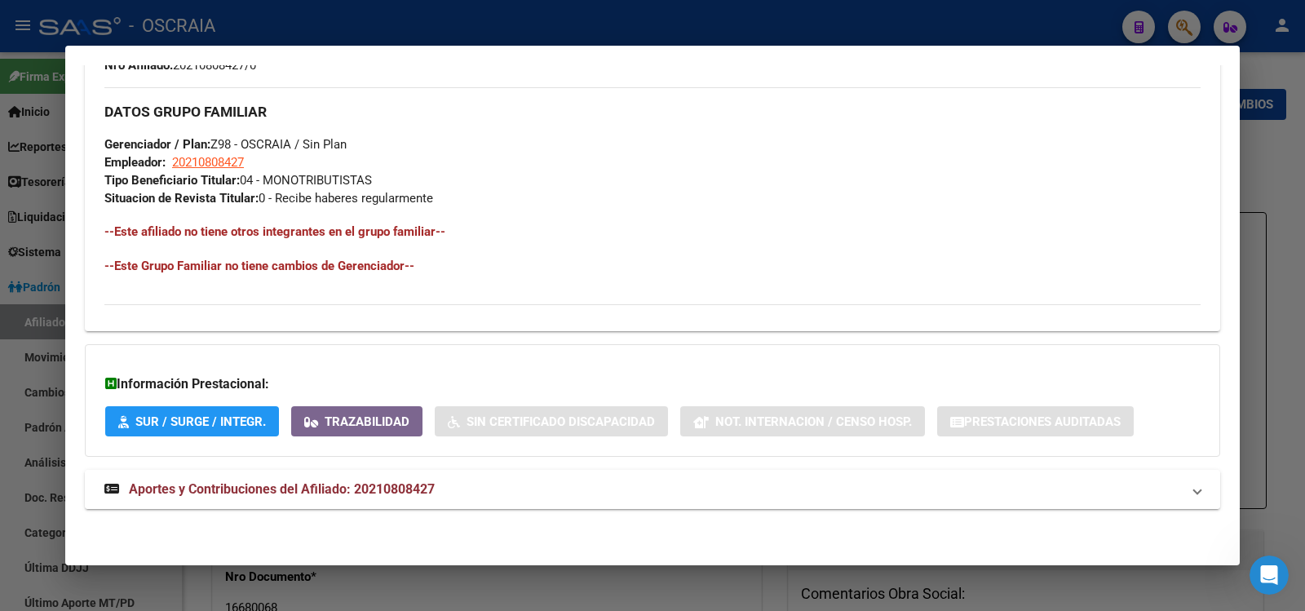
click at [400, 492] on span "Aportes y Contribuciones del Afiliado: 20210808427" at bounding box center [282, 488] width 306 height 15
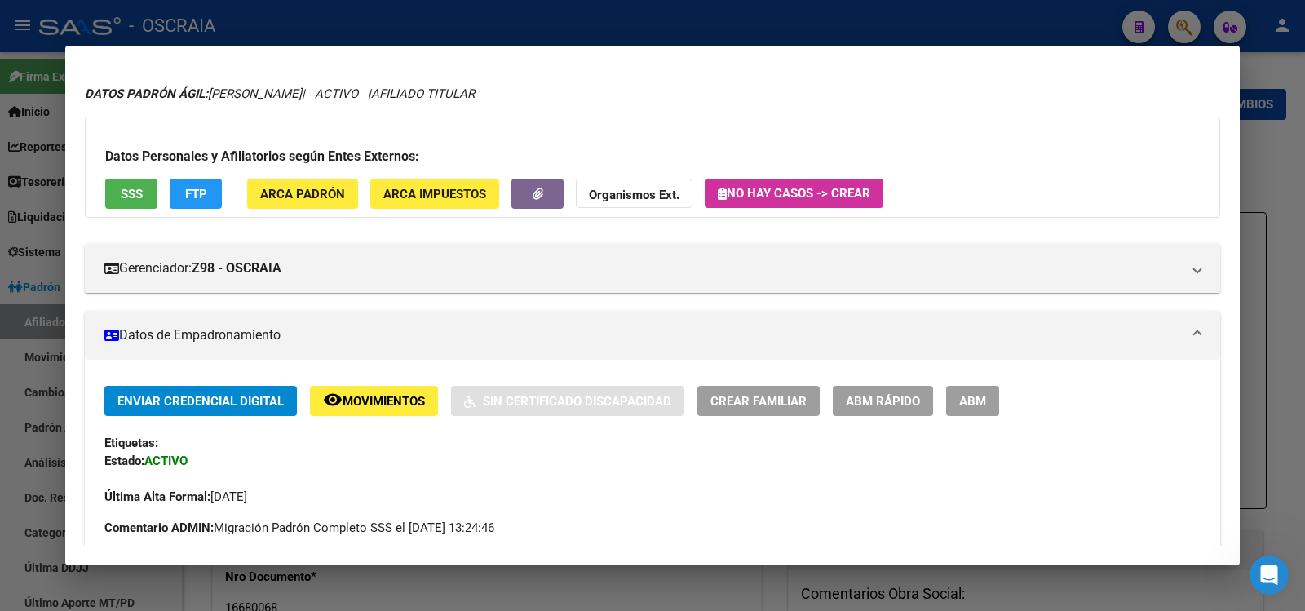
scroll to position [0, 0]
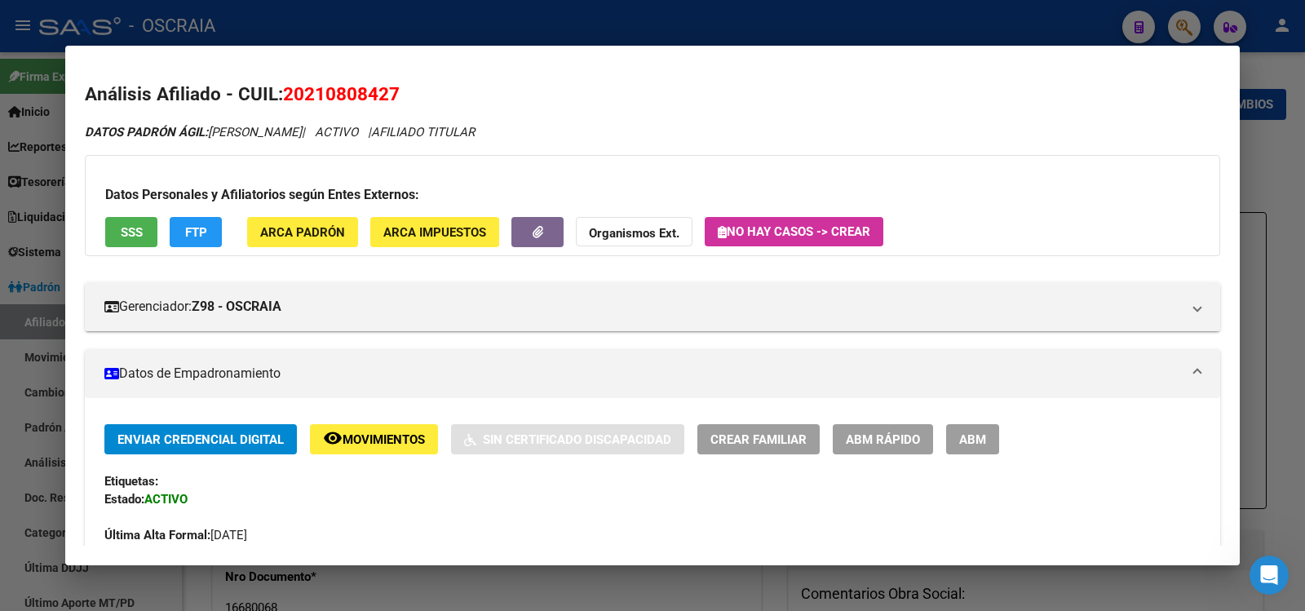
click at [369, 10] on div at bounding box center [652, 305] width 1305 height 611
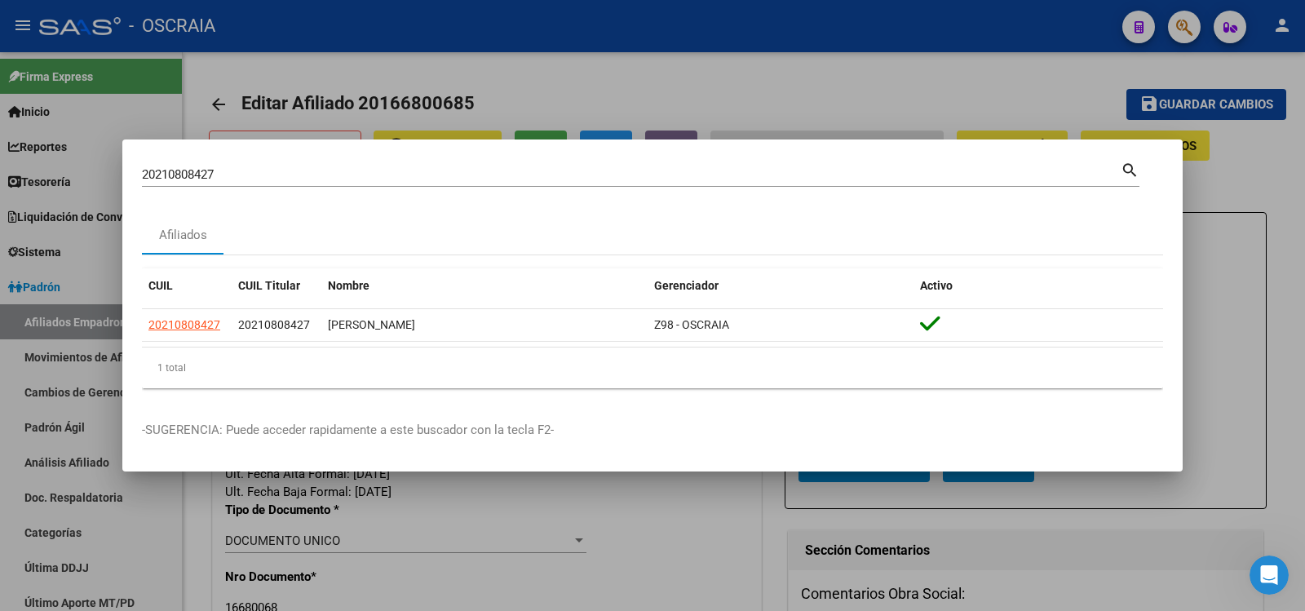
click at [325, 162] on div "20210808427 Buscar (apellido, dni, cuil, [PERSON_NAME], cuit, obra social)" at bounding box center [631, 174] width 979 height 24
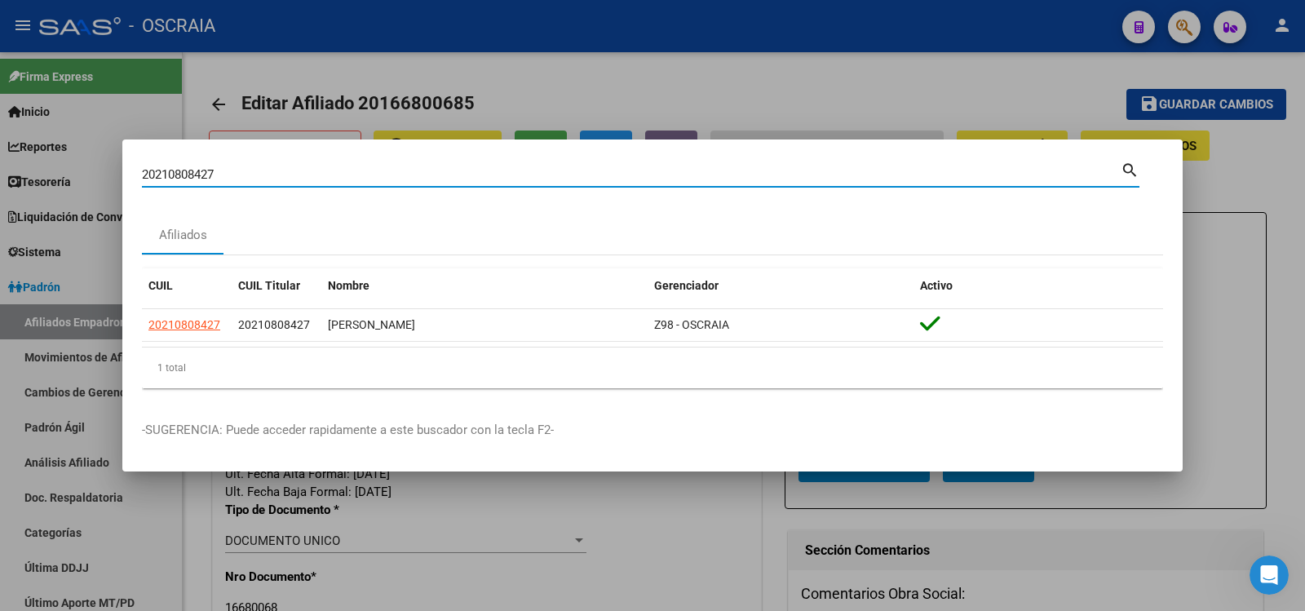
click at [312, 172] on input "20210808427" at bounding box center [631, 174] width 979 height 15
type input "17953700"
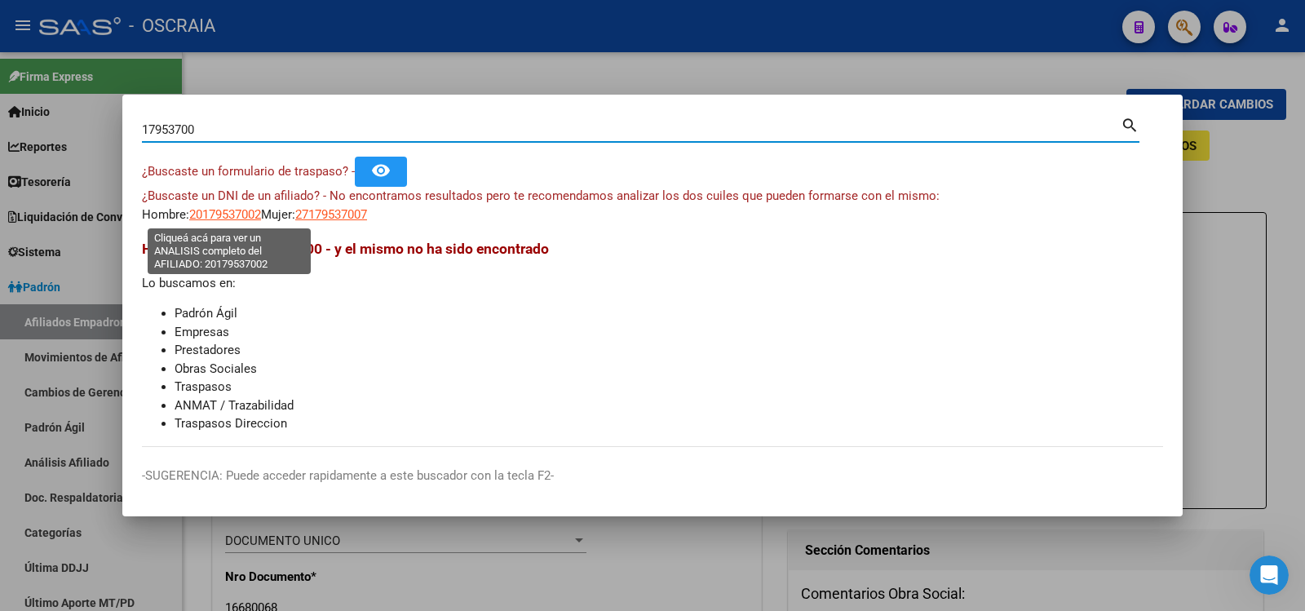
click at [242, 215] on span "20179537002" at bounding box center [225, 214] width 72 height 15
type textarea "20179537002"
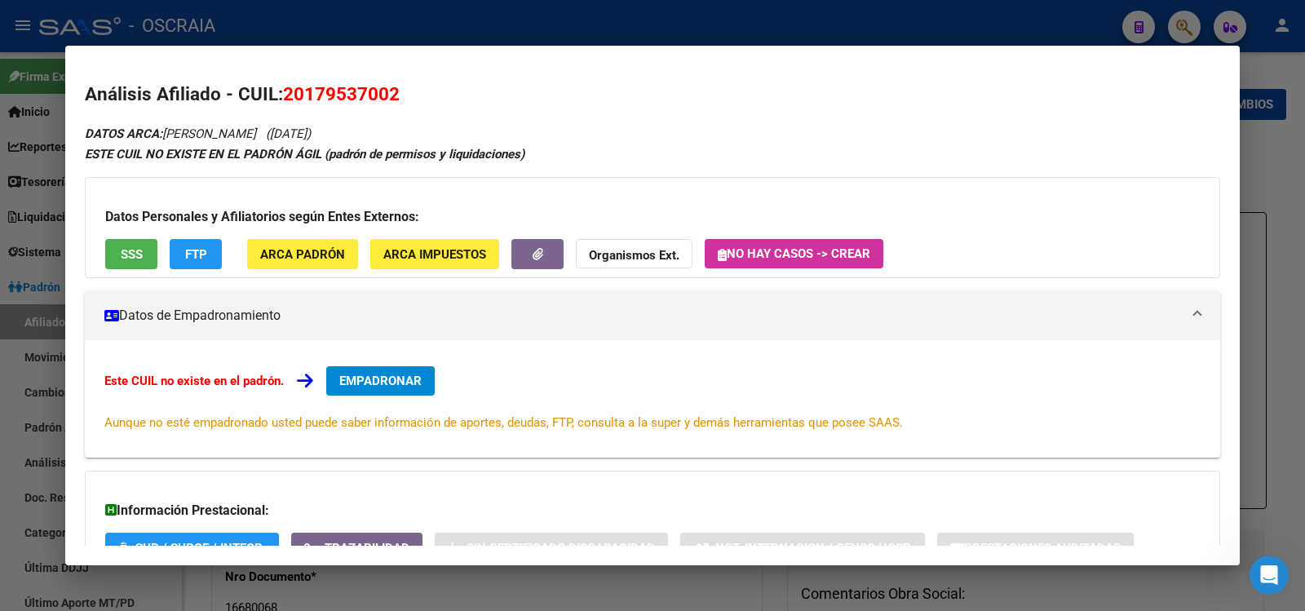
click at [362, 83] on span "20179537002" at bounding box center [341, 93] width 117 height 21
copy span "20179537002"
drag, startPoint x: 370, startPoint y: 223, endPoint x: 384, endPoint y: 250, distance: 31.0
drag, startPoint x: 384, startPoint y: 250, endPoint x: 225, endPoint y: 425, distance: 236.1
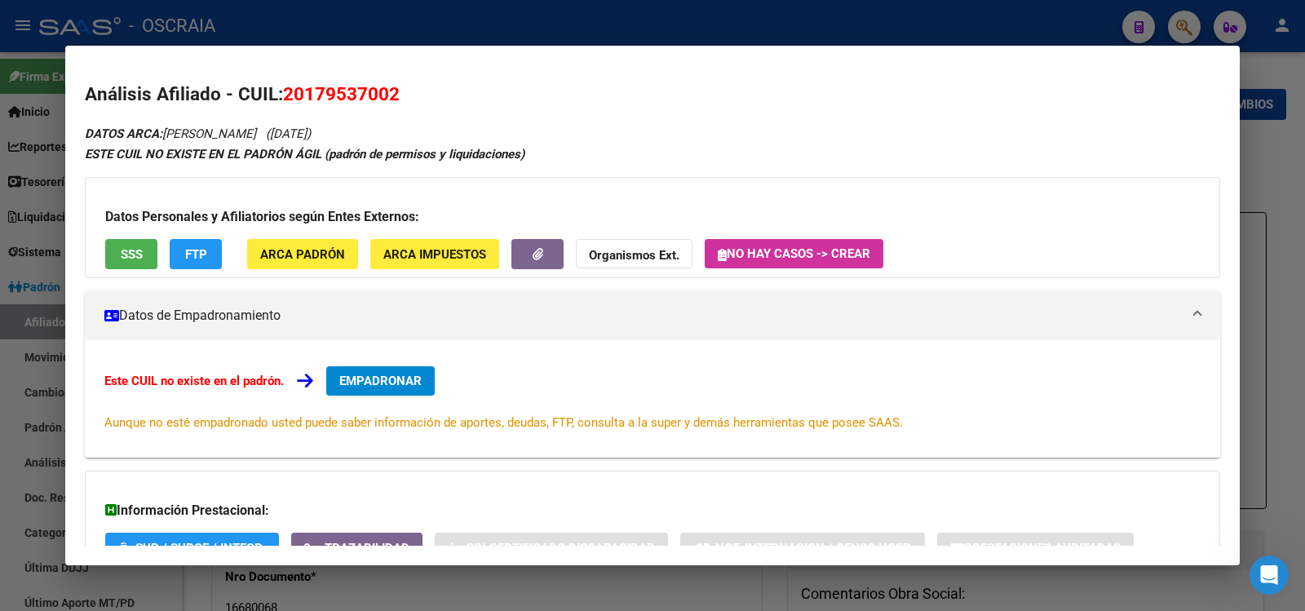
click at [225, 424] on span "Aunque no esté empadronado usted puede saber información de aportes, deudas, FT…" at bounding box center [503, 422] width 798 height 15
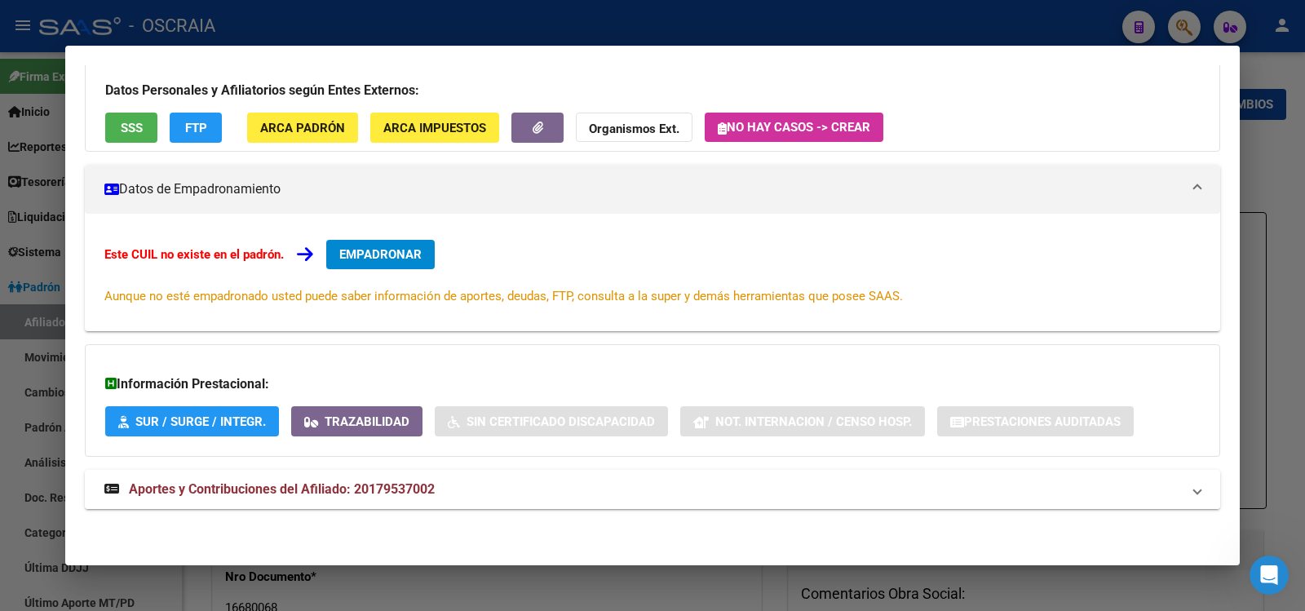
click at [283, 493] on span "Aportes y Contribuciones del Afiliado: 20179537002" at bounding box center [282, 488] width 306 height 15
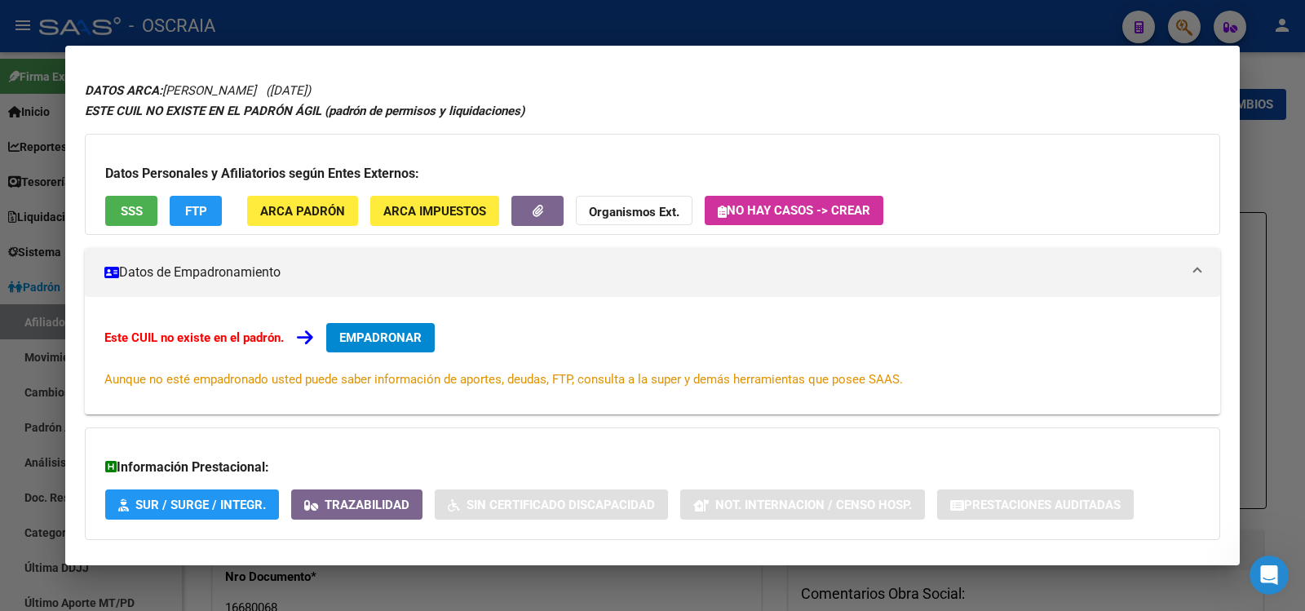
scroll to position [859, 0]
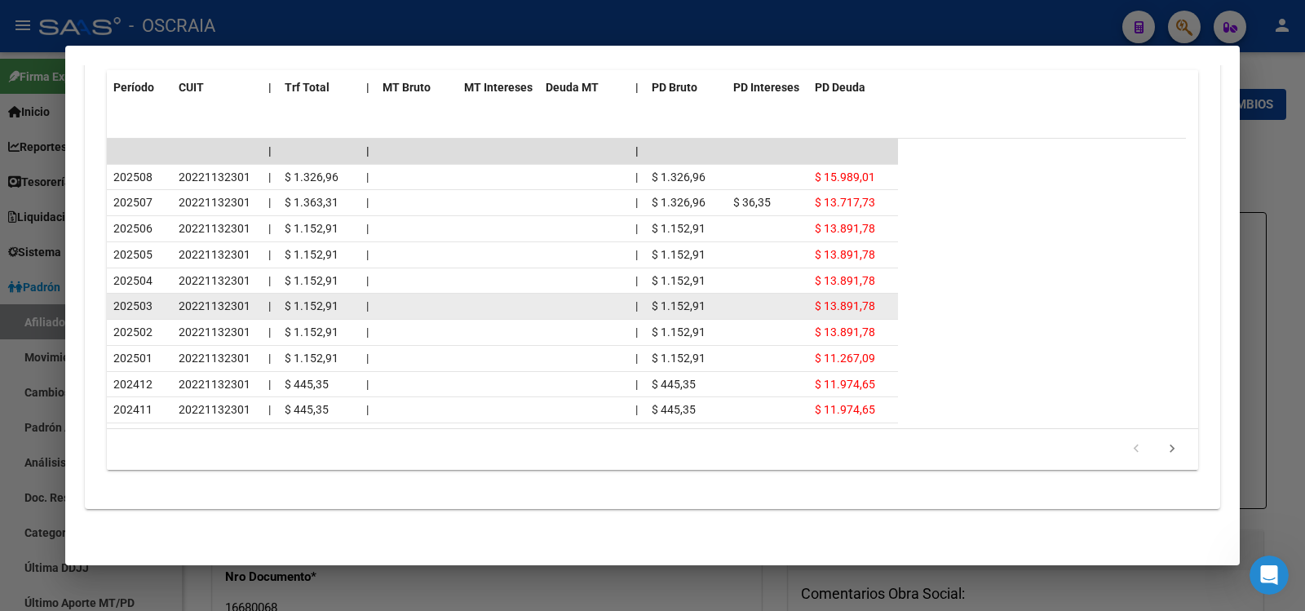
drag, startPoint x: 786, startPoint y: 168, endPoint x: 863, endPoint y: 312, distance: 162.7
click at [863, 312] on datatable-scroller "| | | 202508 20221132301 | $ 1.326,96 | | $ 1.326,96 $ 15.989,01 202507 2022113…" at bounding box center [646, 281] width 1079 height 285
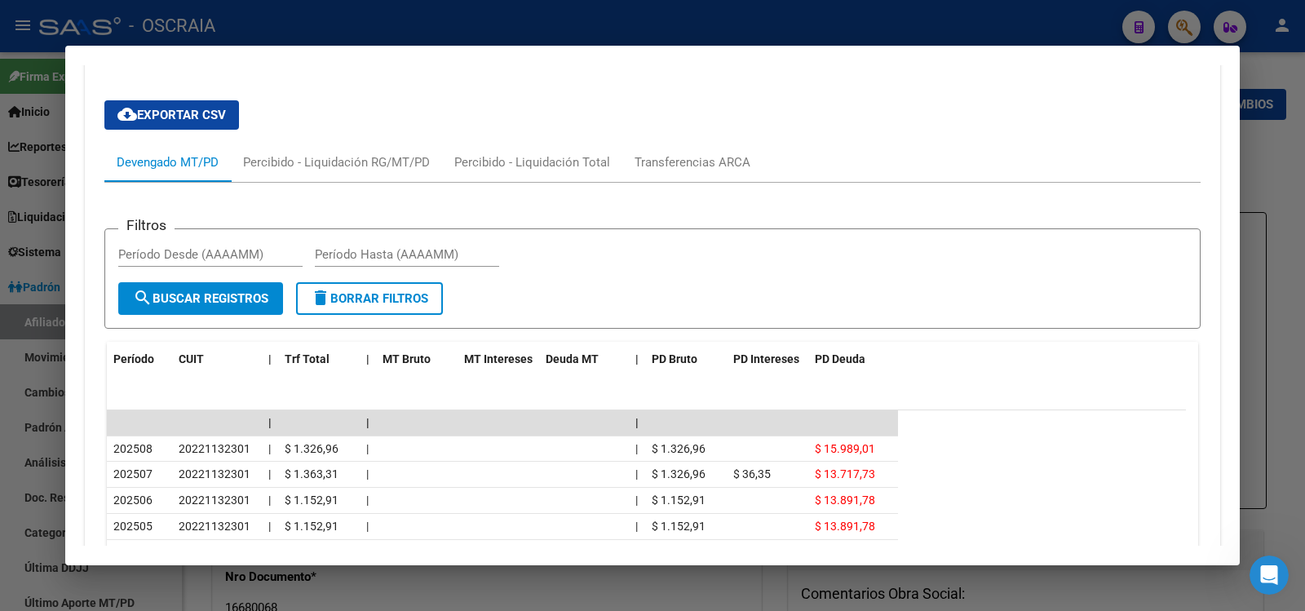
scroll to position [0, 0]
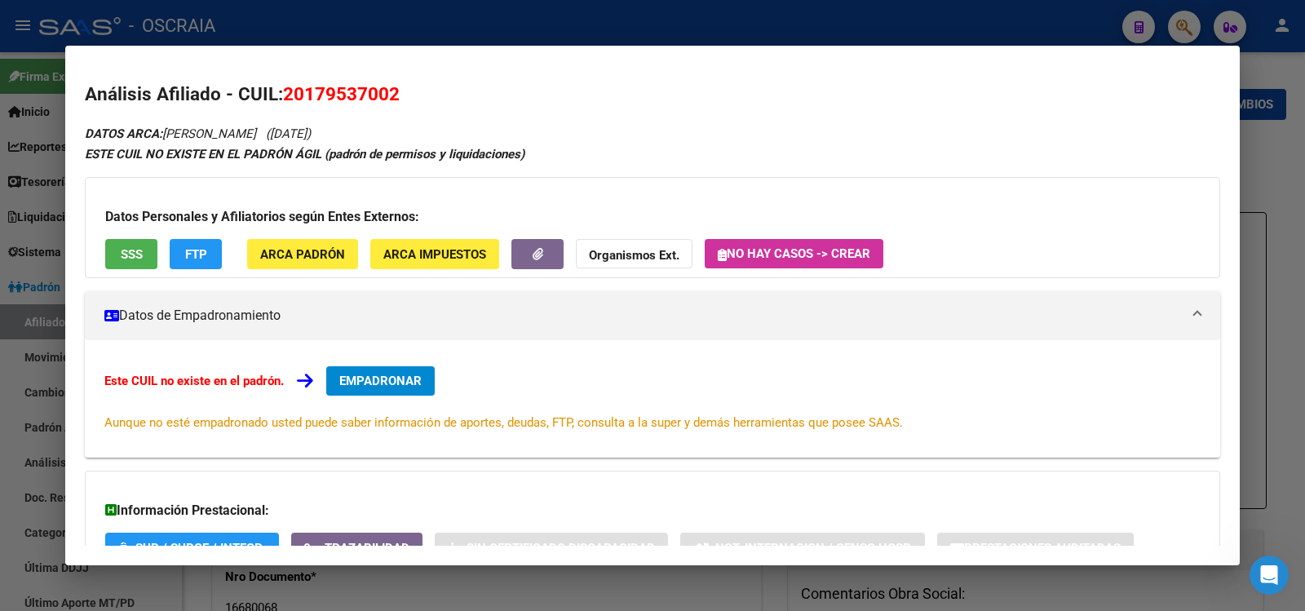
click at [357, 103] on span "20179537002" at bounding box center [341, 93] width 117 height 21
